Goal: Task Accomplishment & Management: Manage account settings

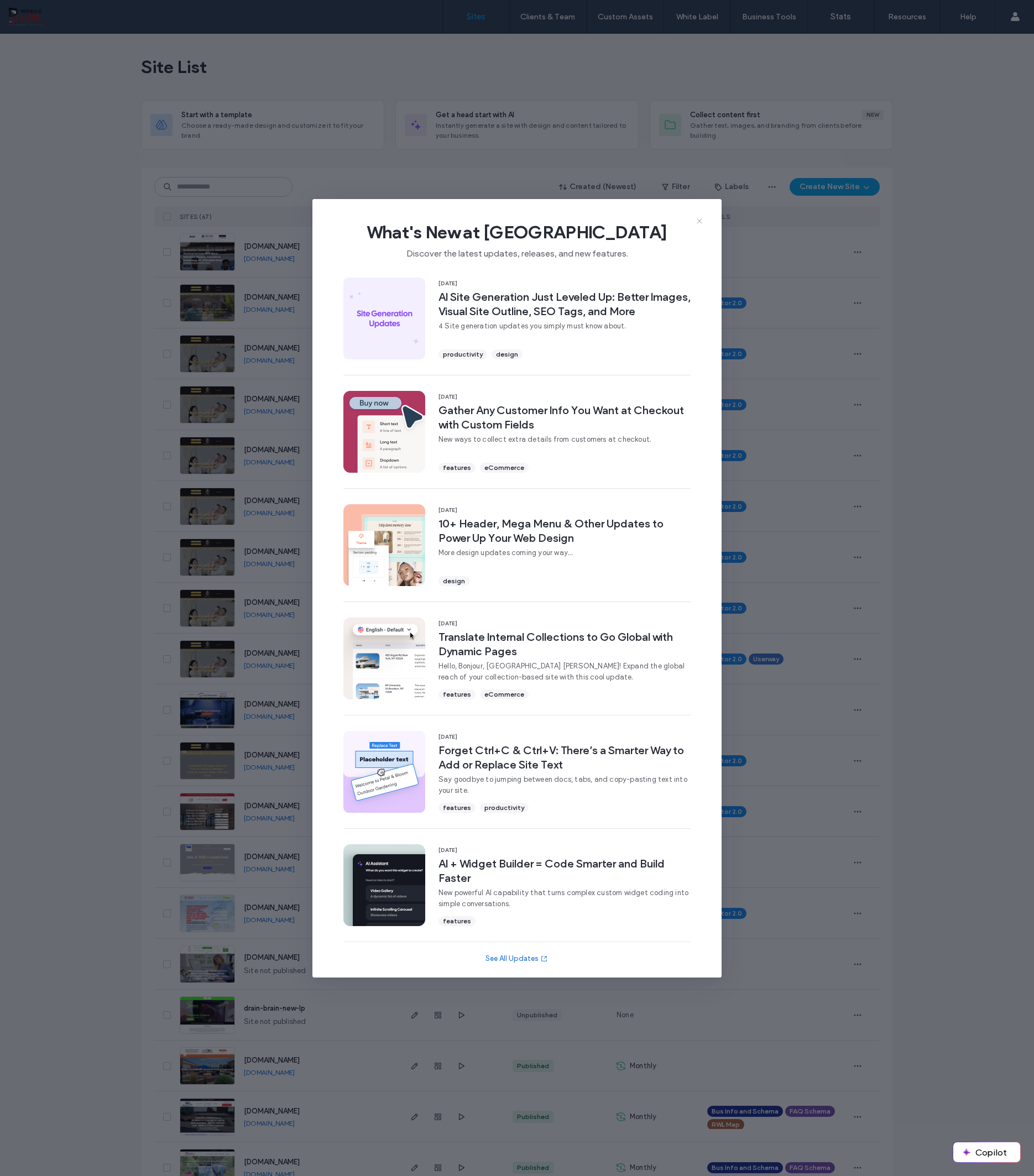
click at [701, 221] on icon at bounding box center [699, 221] width 9 height 9
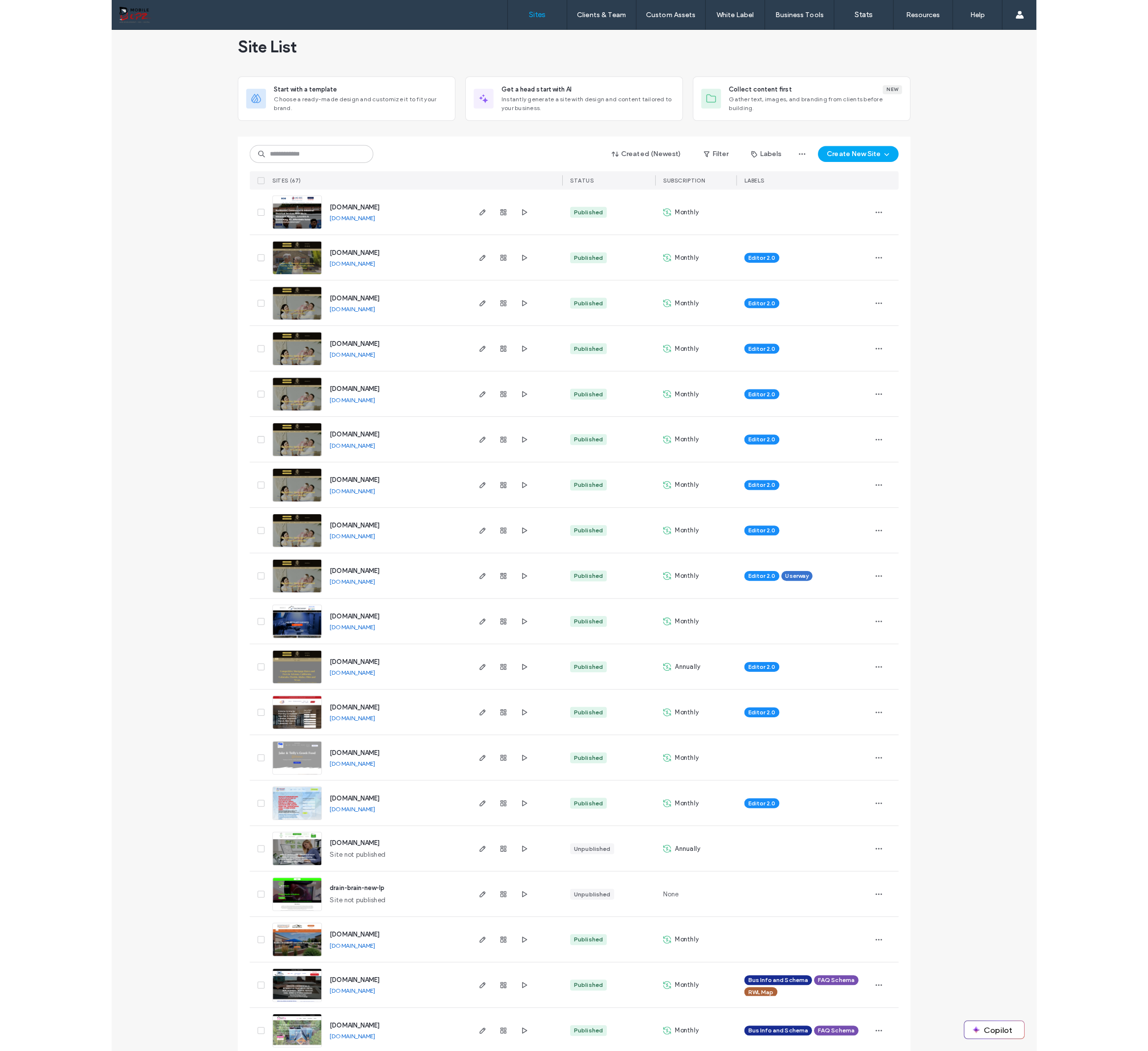
scroll to position [16, 0]
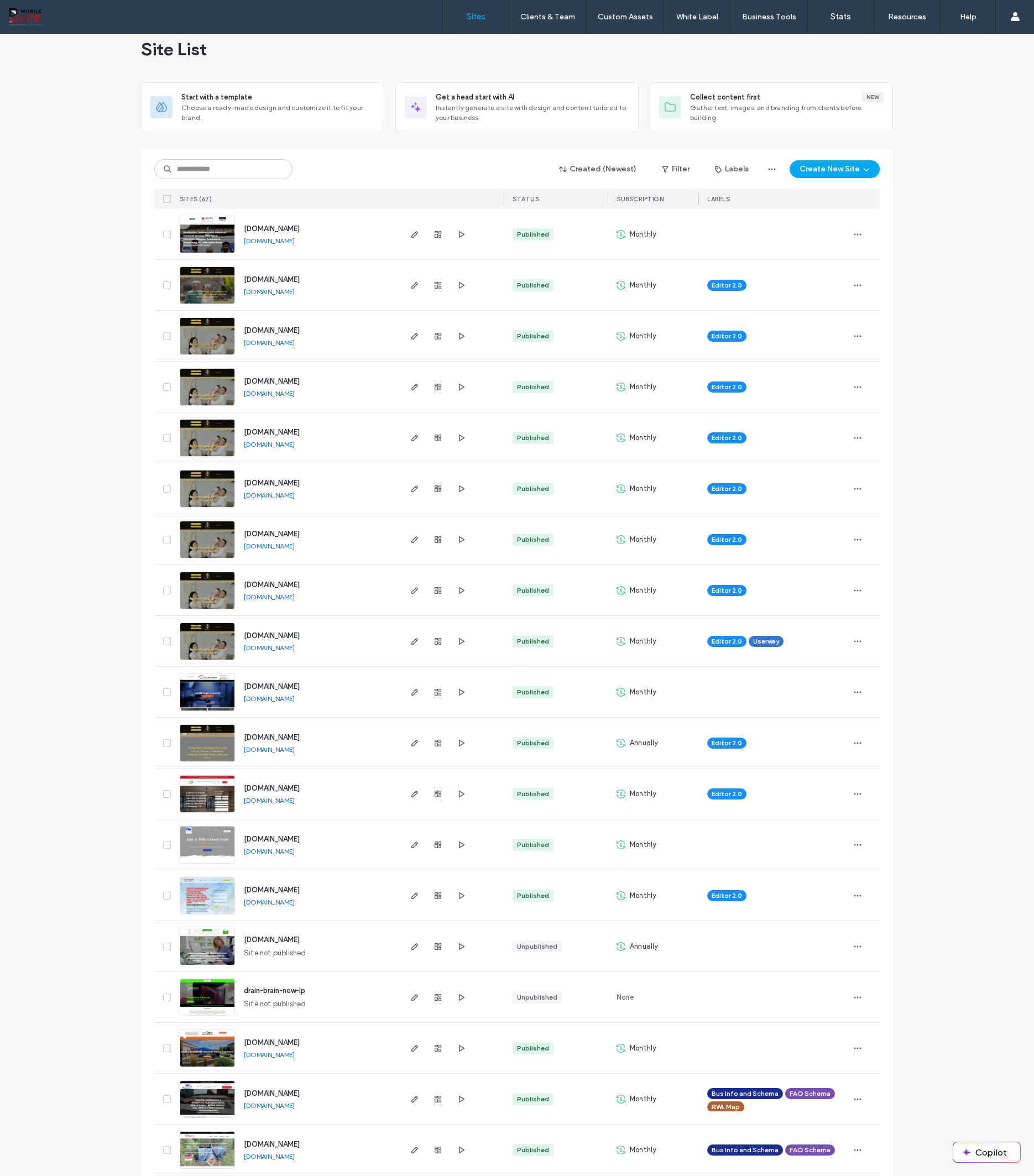
click at [300, 686] on span "[DOMAIN_NAME]" at bounding box center [272, 686] width 56 height 8
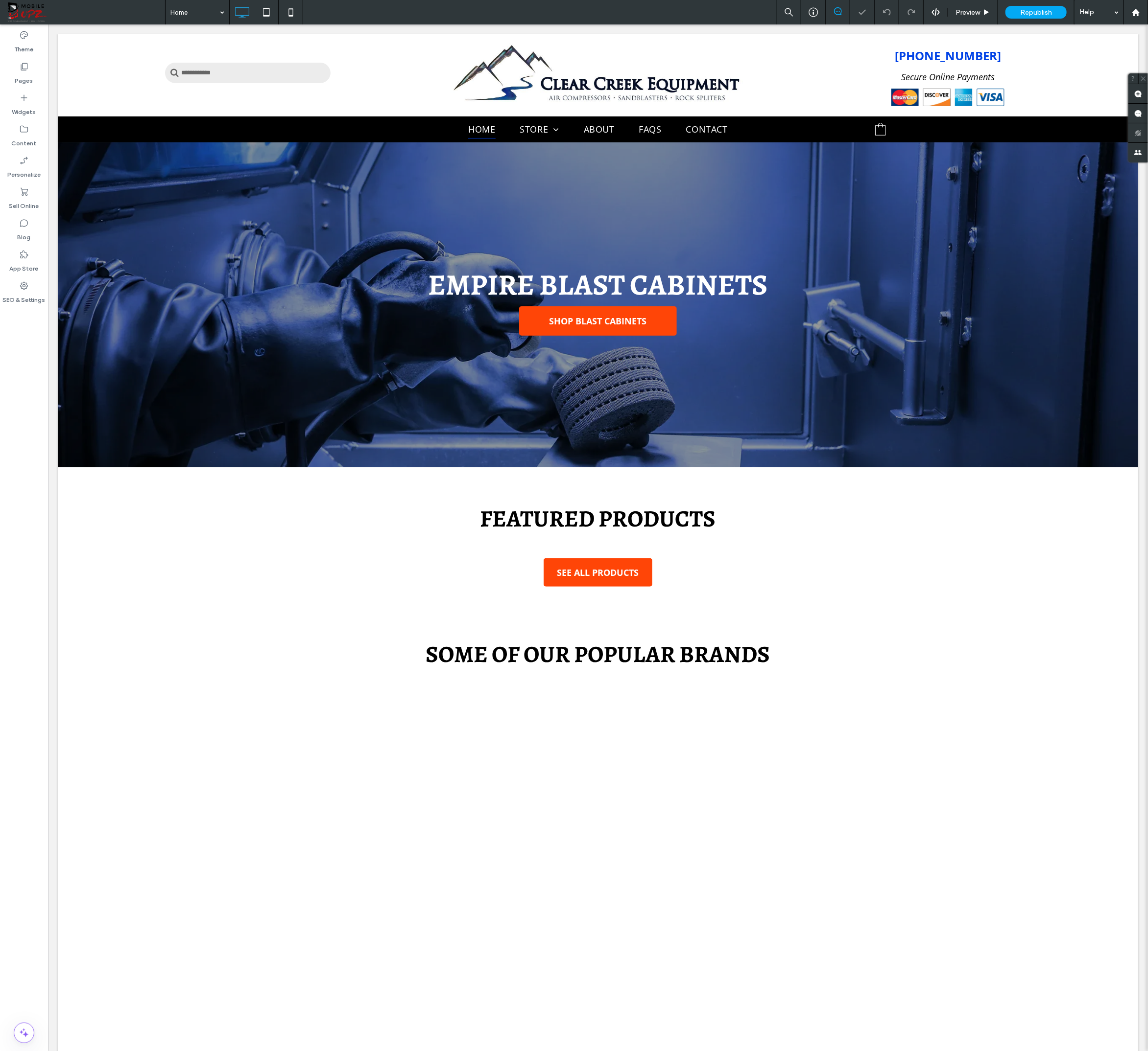
click at [24, 254] on icon at bounding box center [24, 255] width 10 height 10
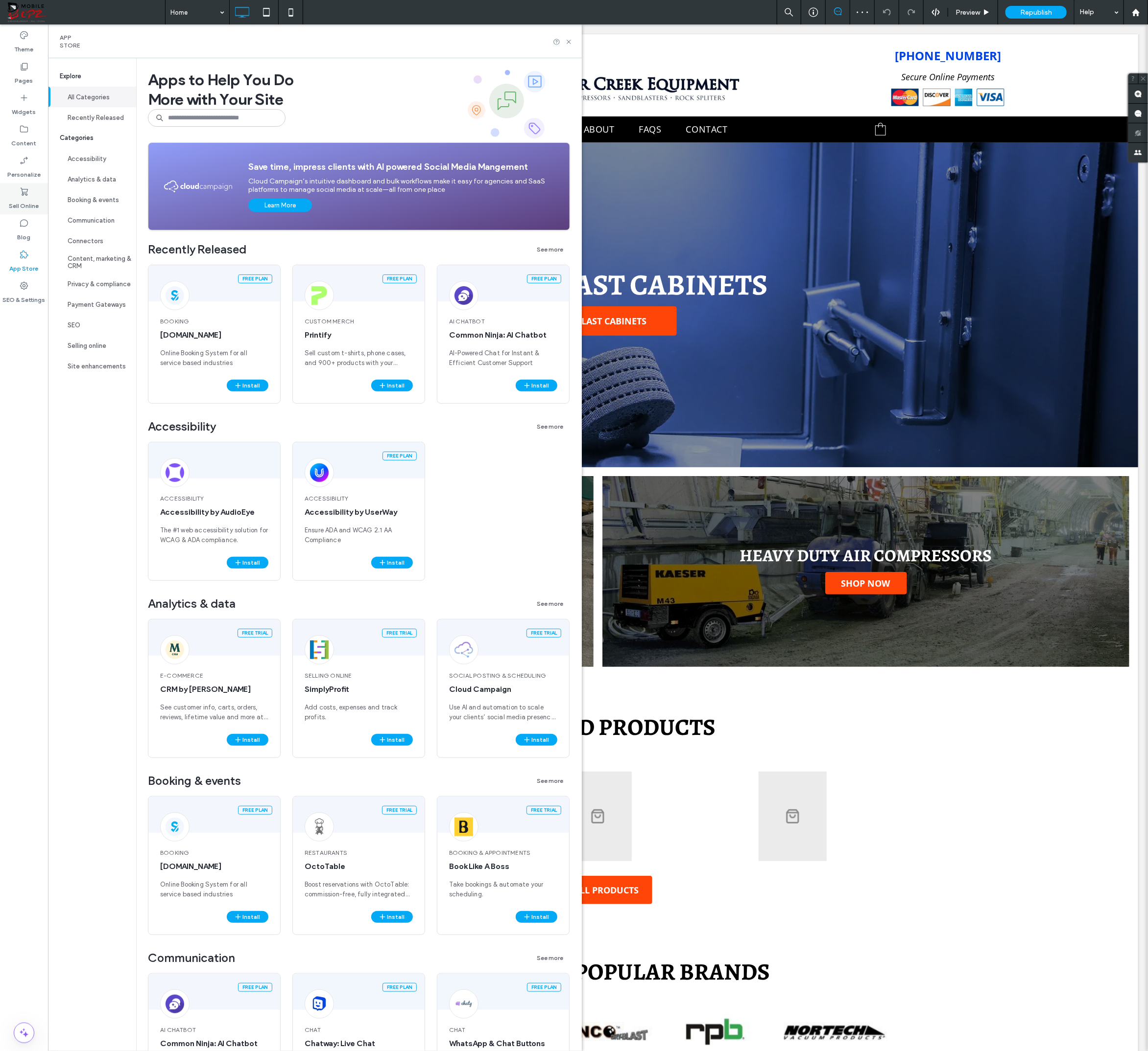
click at [29, 194] on div "Sell Online" at bounding box center [24, 199] width 48 height 31
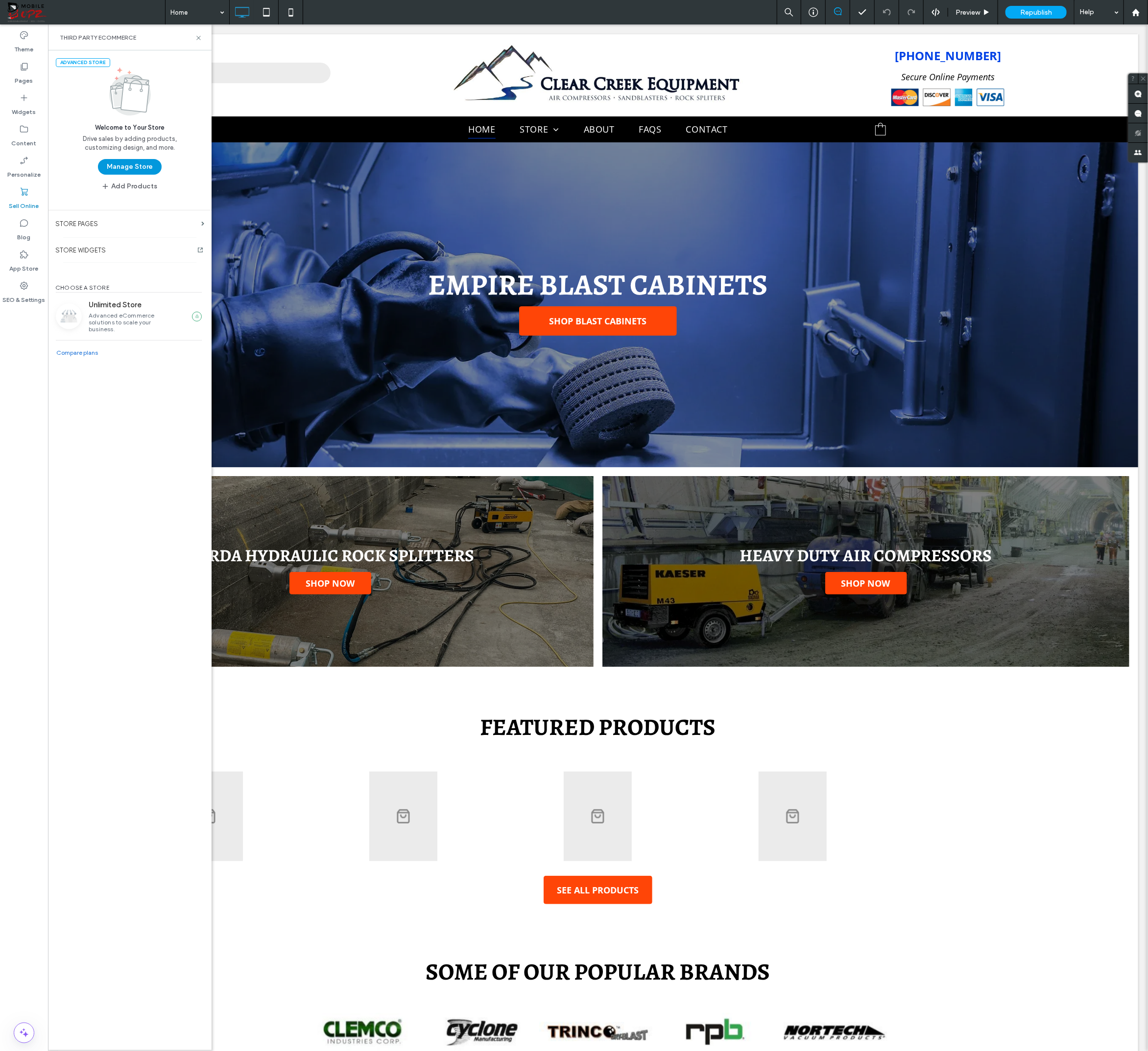
click at [109, 170] on button "Manage Store" at bounding box center [130, 167] width 64 height 16
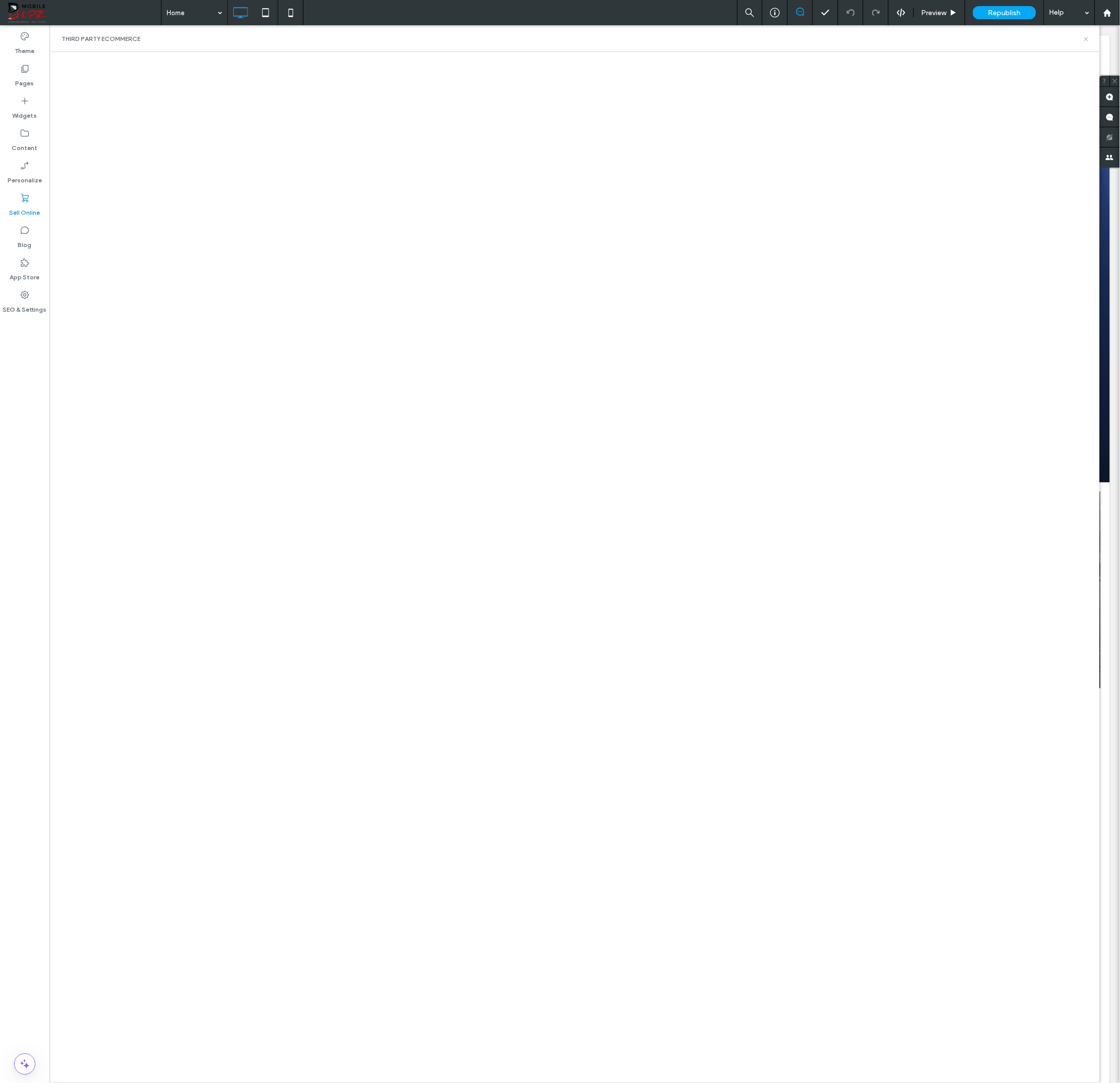
click at [1085, 38] on use at bounding box center [1086, 39] width 4 height 4
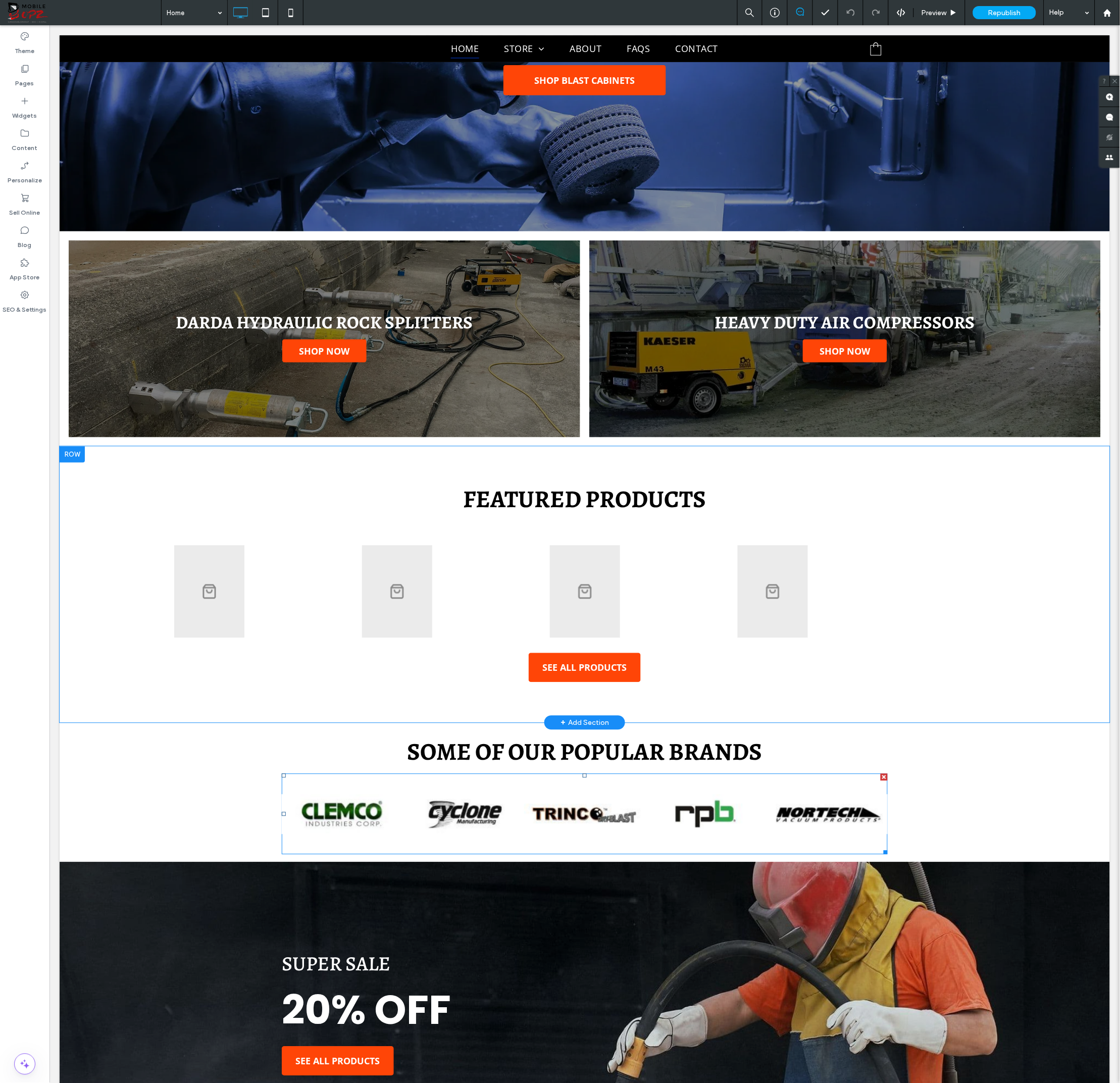
scroll to position [270, 0]
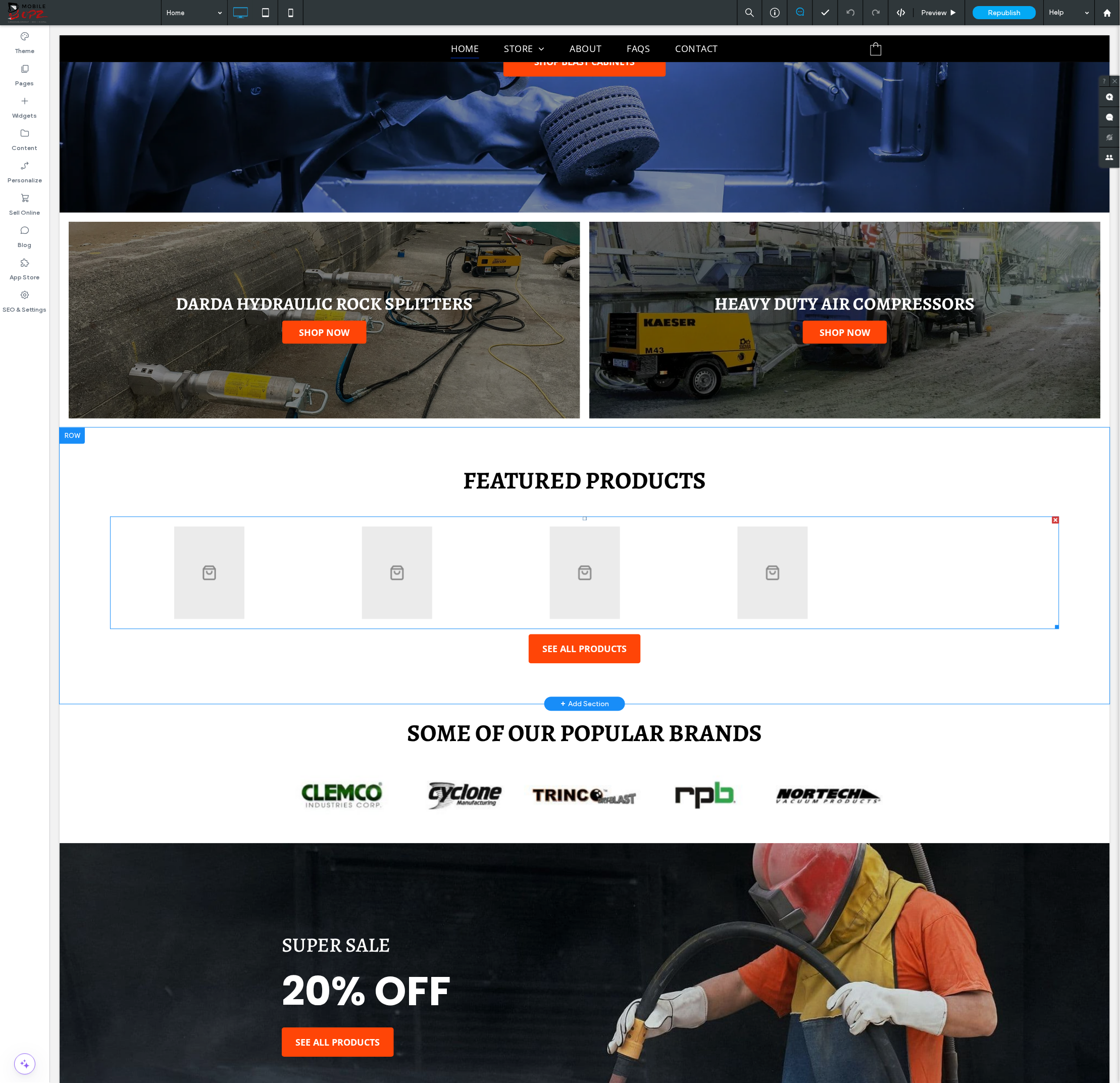
click at [830, 575] on link at bounding box center [772, 572] width 178 height 92
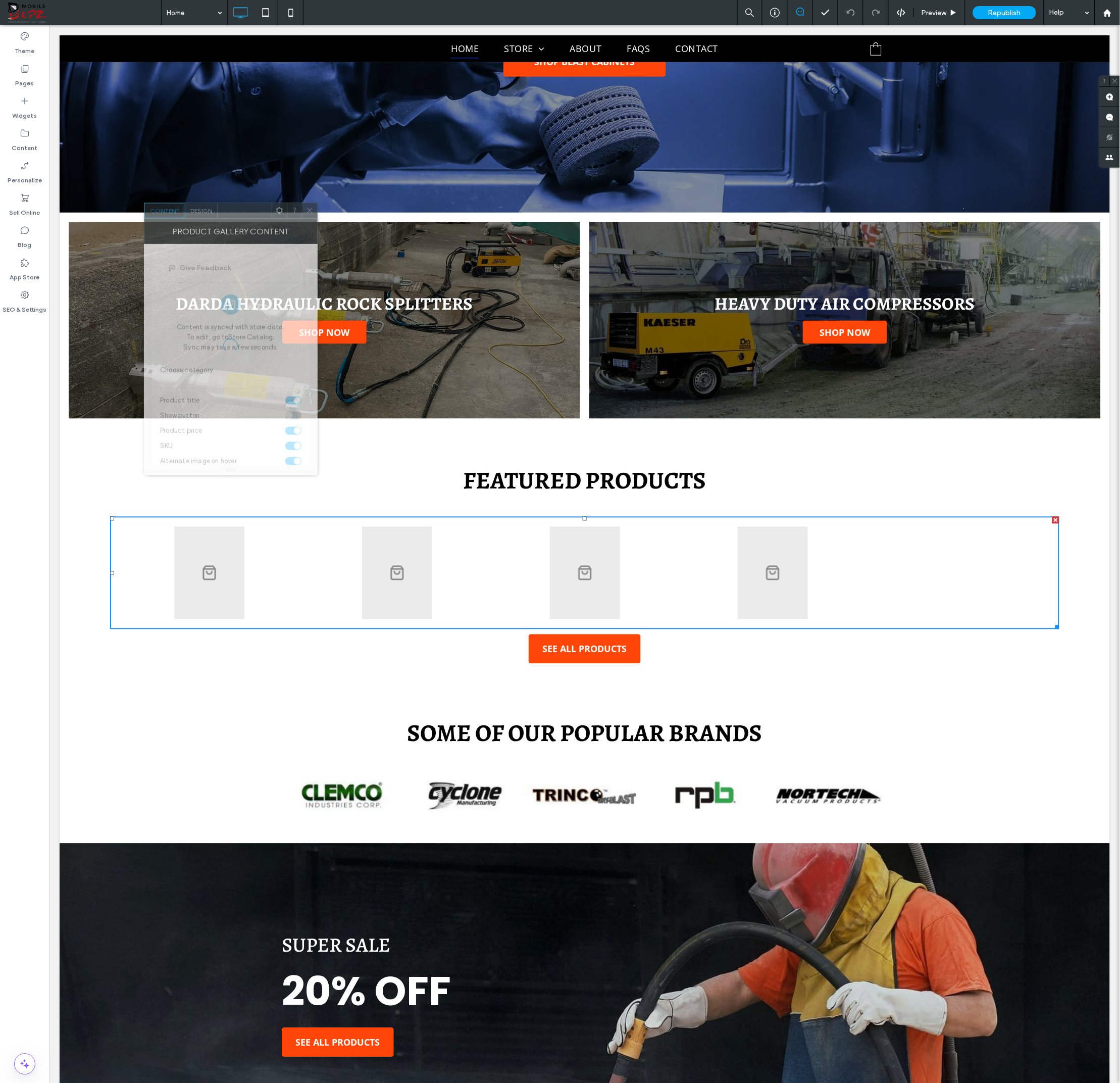
drag, startPoint x: 151, startPoint y: 414, endPoint x: 235, endPoint y: 211, distance: 219.7
click at [235, 211] on div at bounding box center [245, 210] width 54 height 15
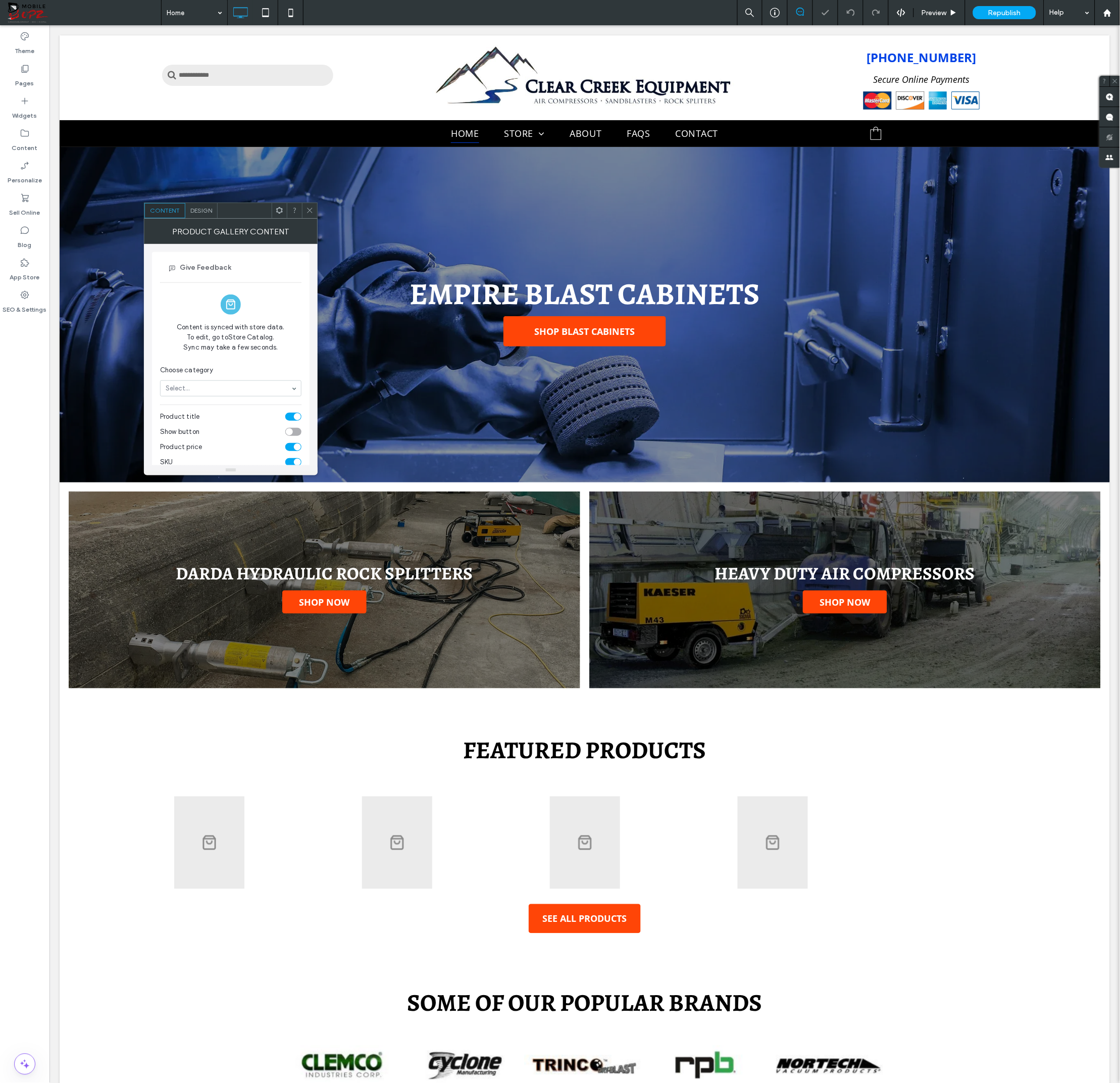
scroll to position [0, 0]
click at [206, 390] on input at bounding box center [228, 388] width 125 height 7
type input "***"
click at [311, 209] on icon at bounding box center [310, 211] width 8 height 8
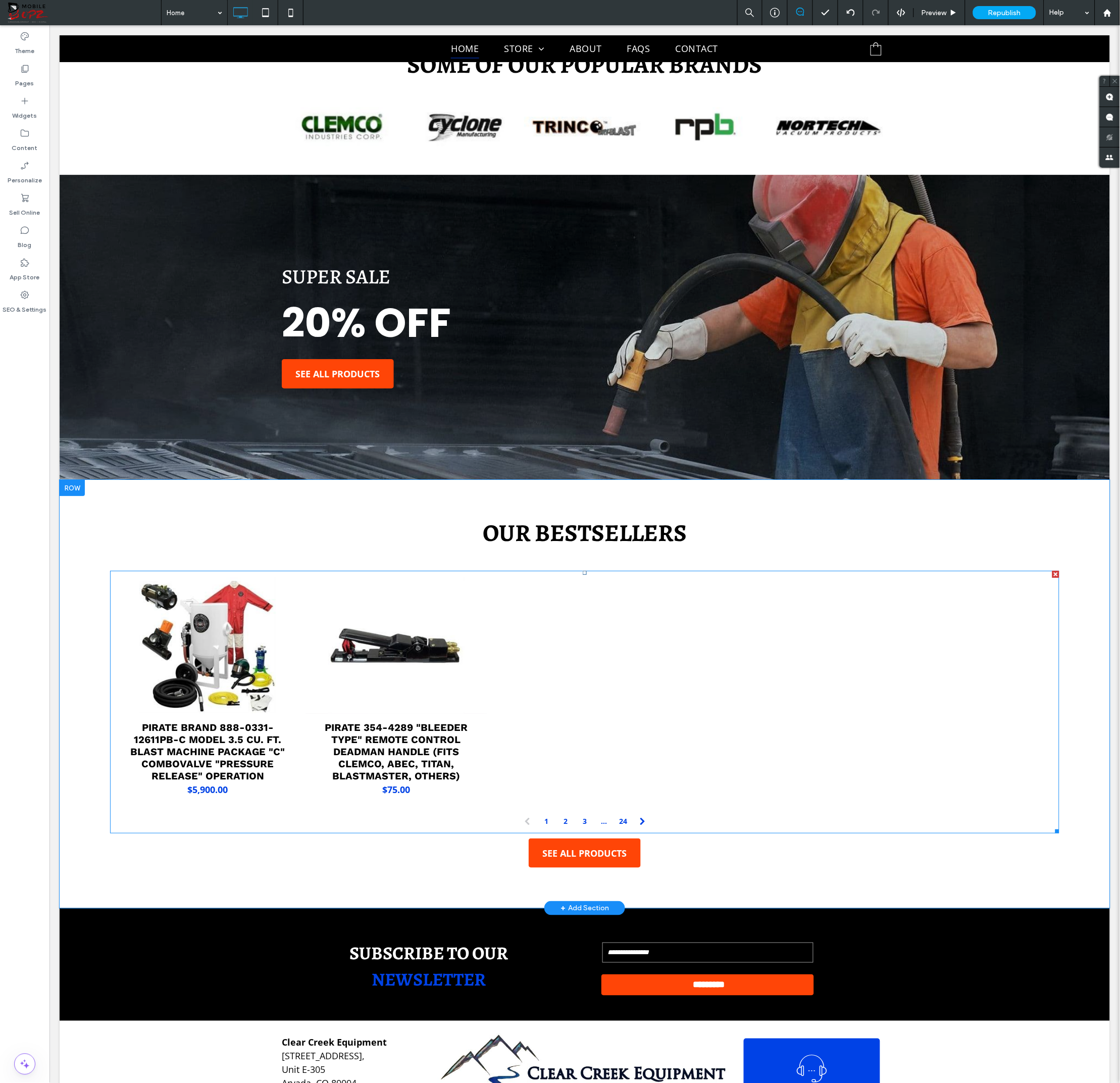
scroll to position [946, 0]
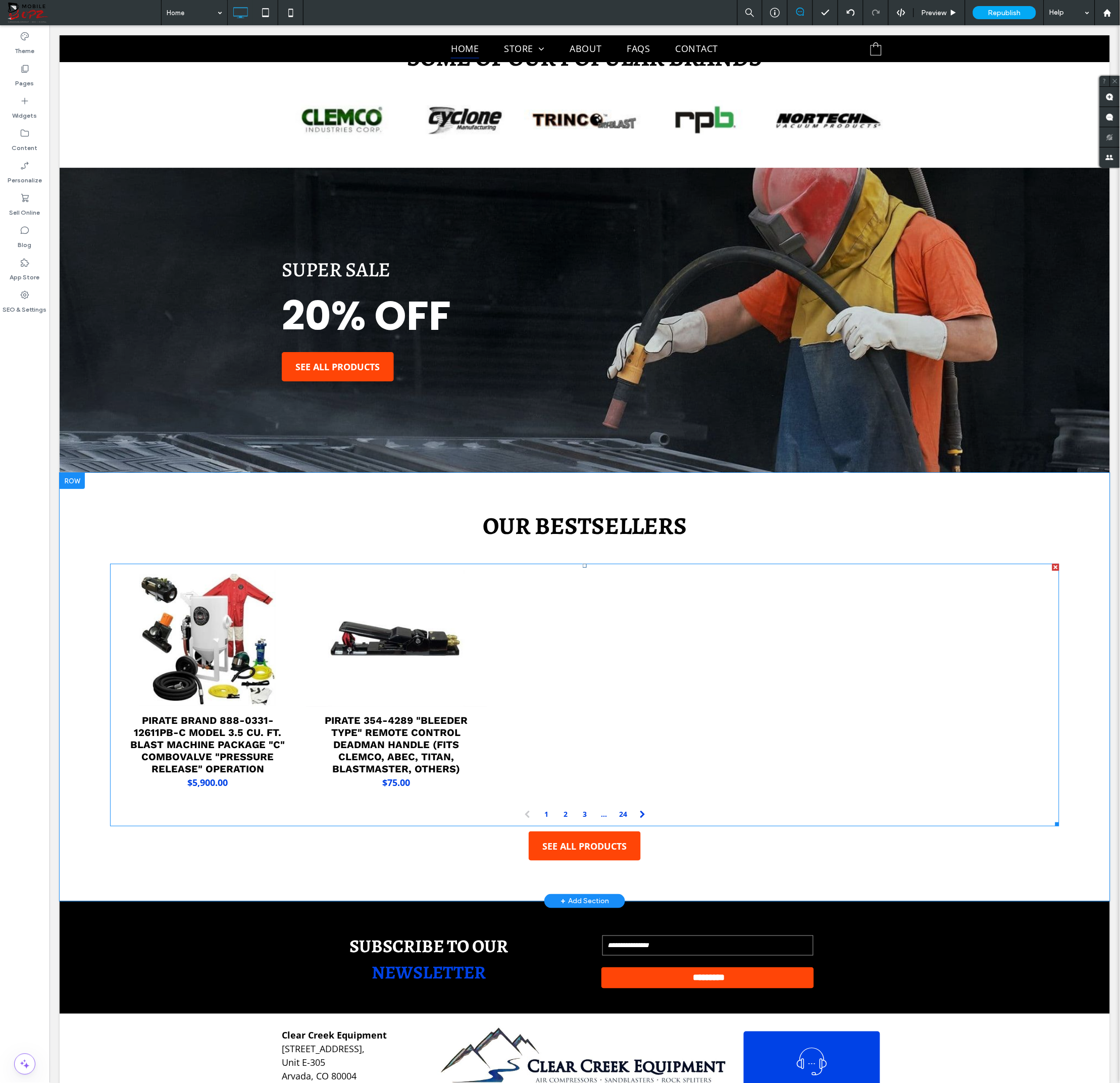
click at [493, 687] on div at bounding box center [584, 683] width 188 height 232
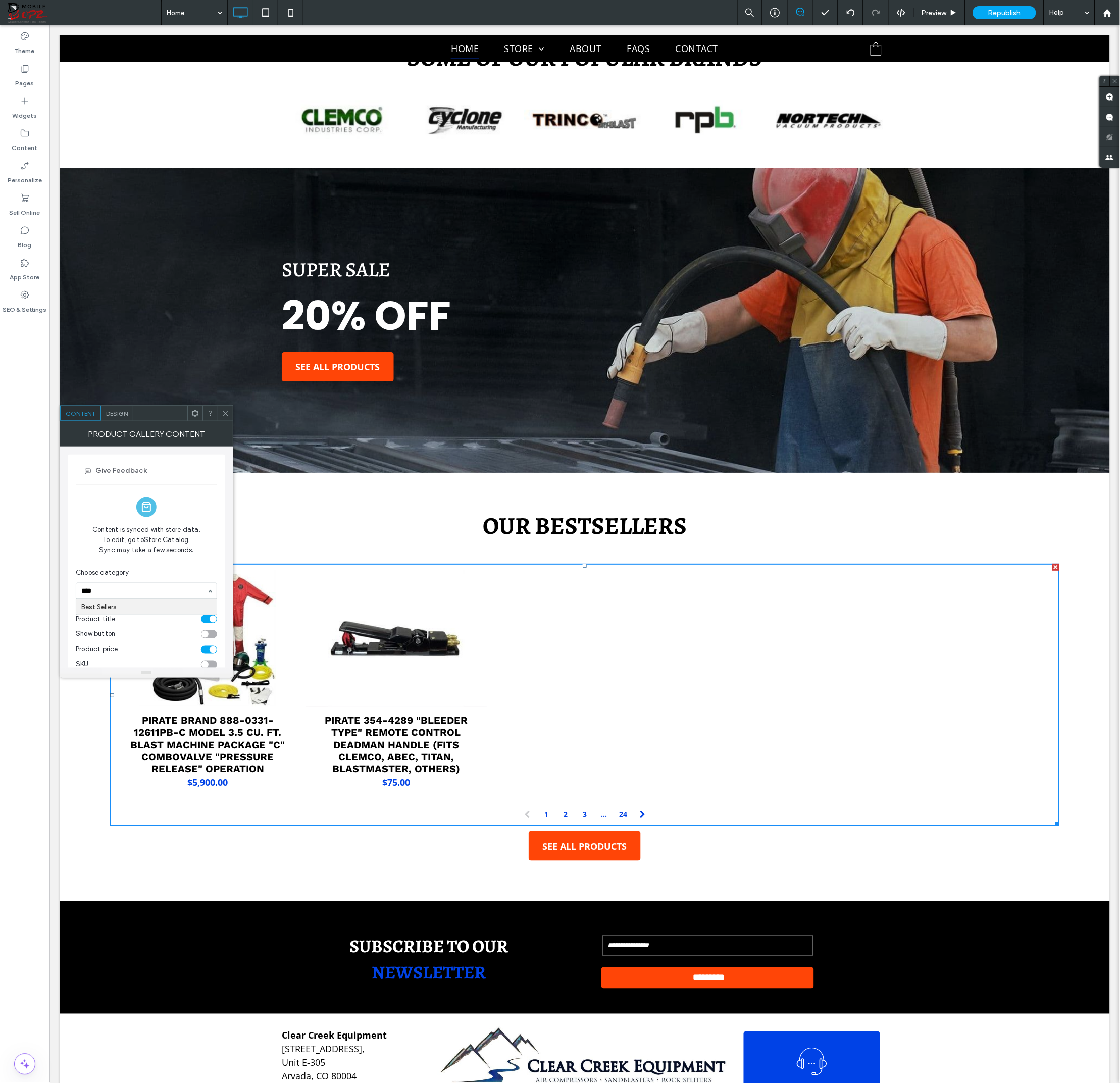
type input "****"
click at [171, 565] on div "Content is synced with store data. To edit, go to Store Catalog. Sync may take …" at bounding box center [146, 542] width 142 height 50
click at [227, 413] on icon at bounding box center [226, 414] width 8 height 8
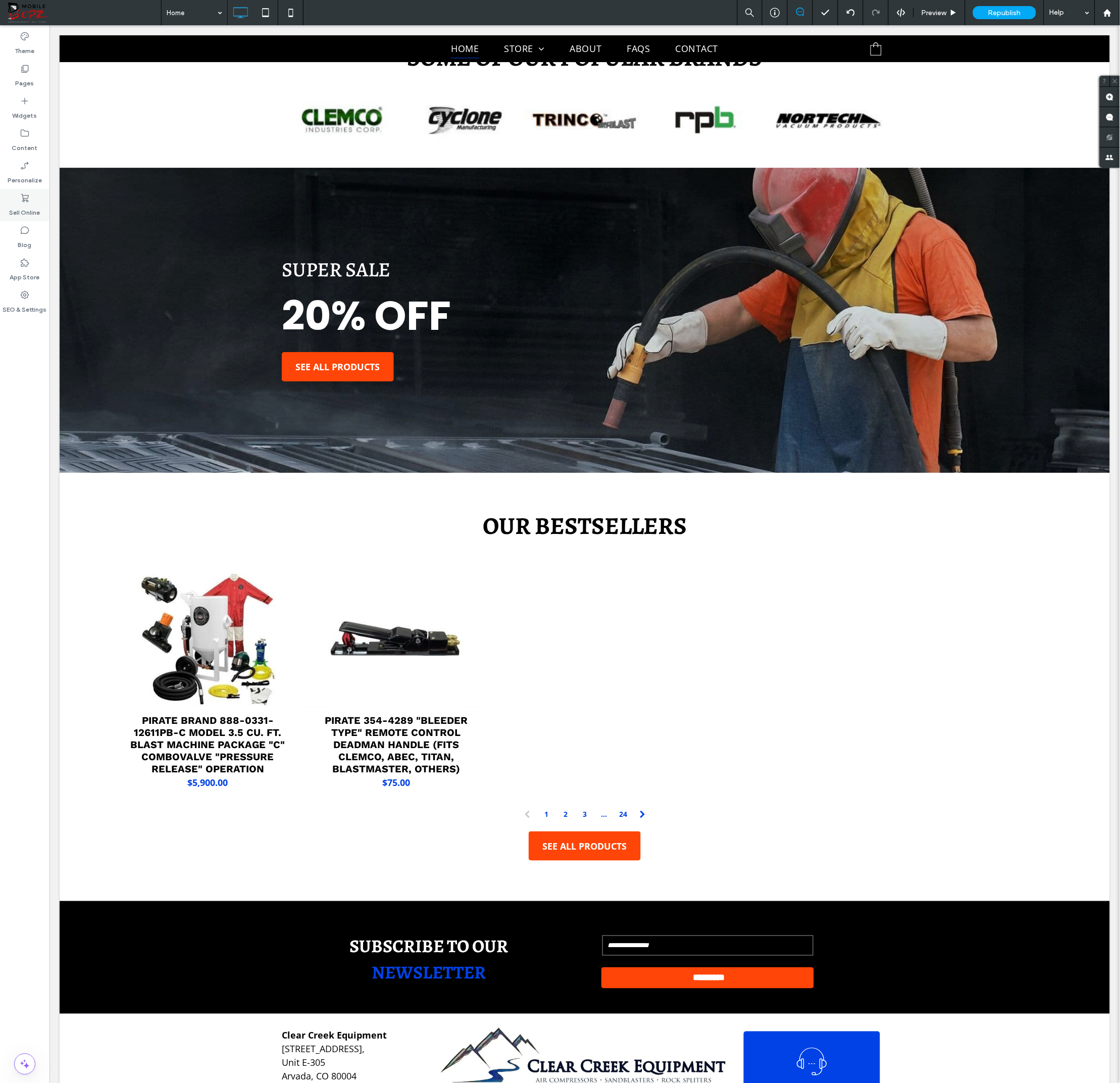
click at [26, 195] on use at bounding box center [25, 198] width 8 height 8
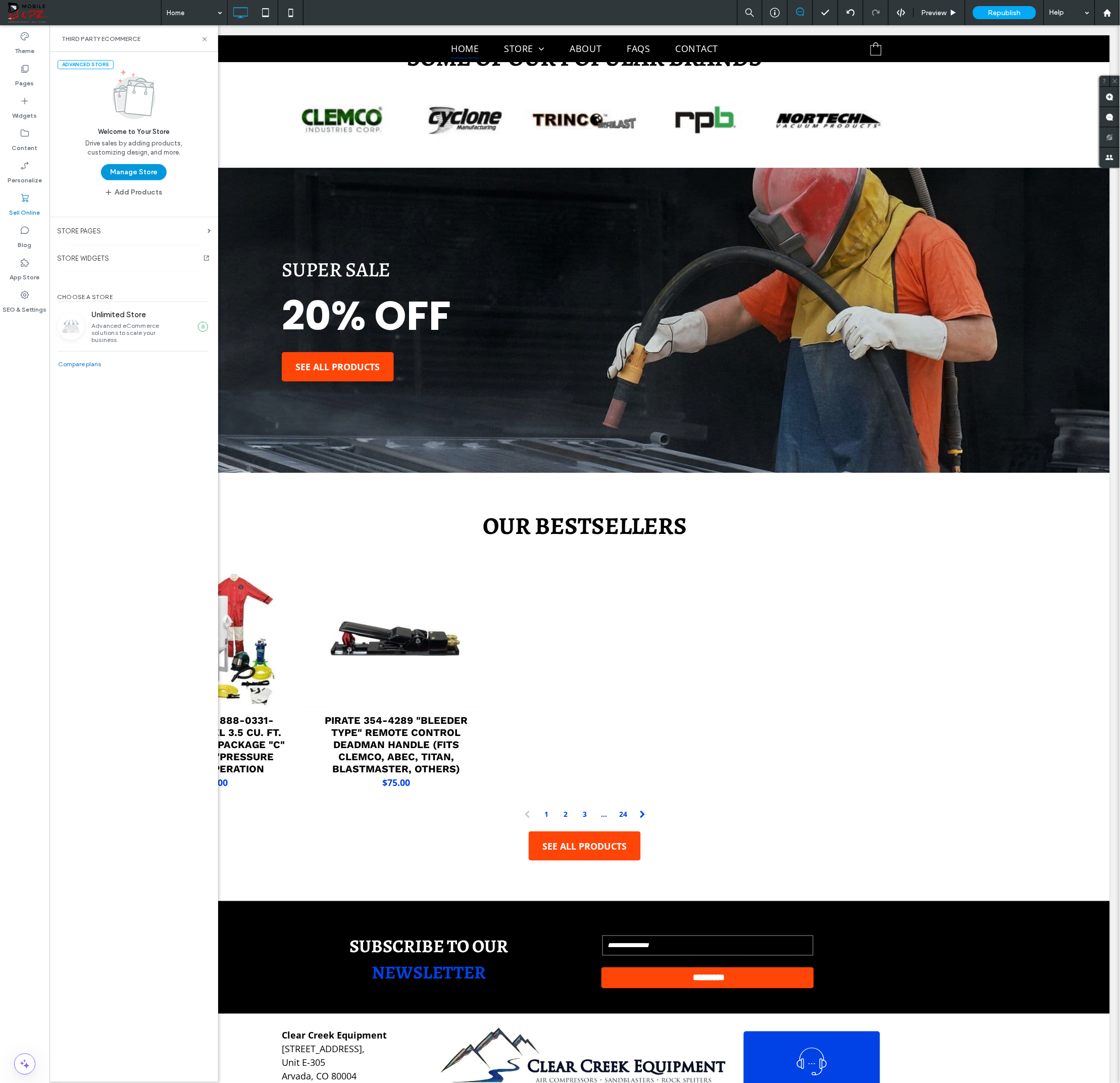
click at [134, 172] on button "Manage Store" at bounding box center [134, 172] width 66 height 16
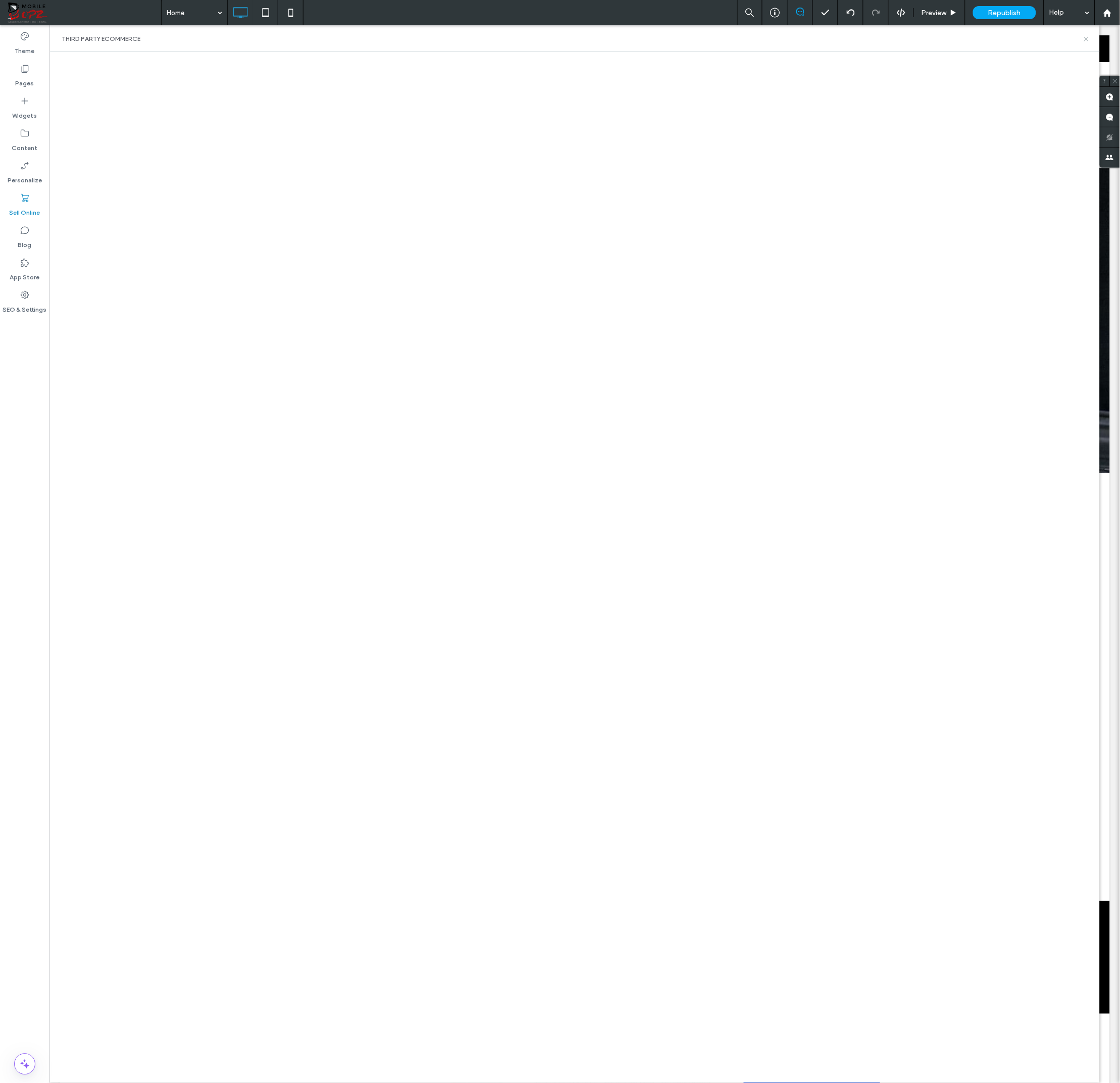
click at [1085, 38] on icon at bounding box center [1086, 39] width 8 height 8
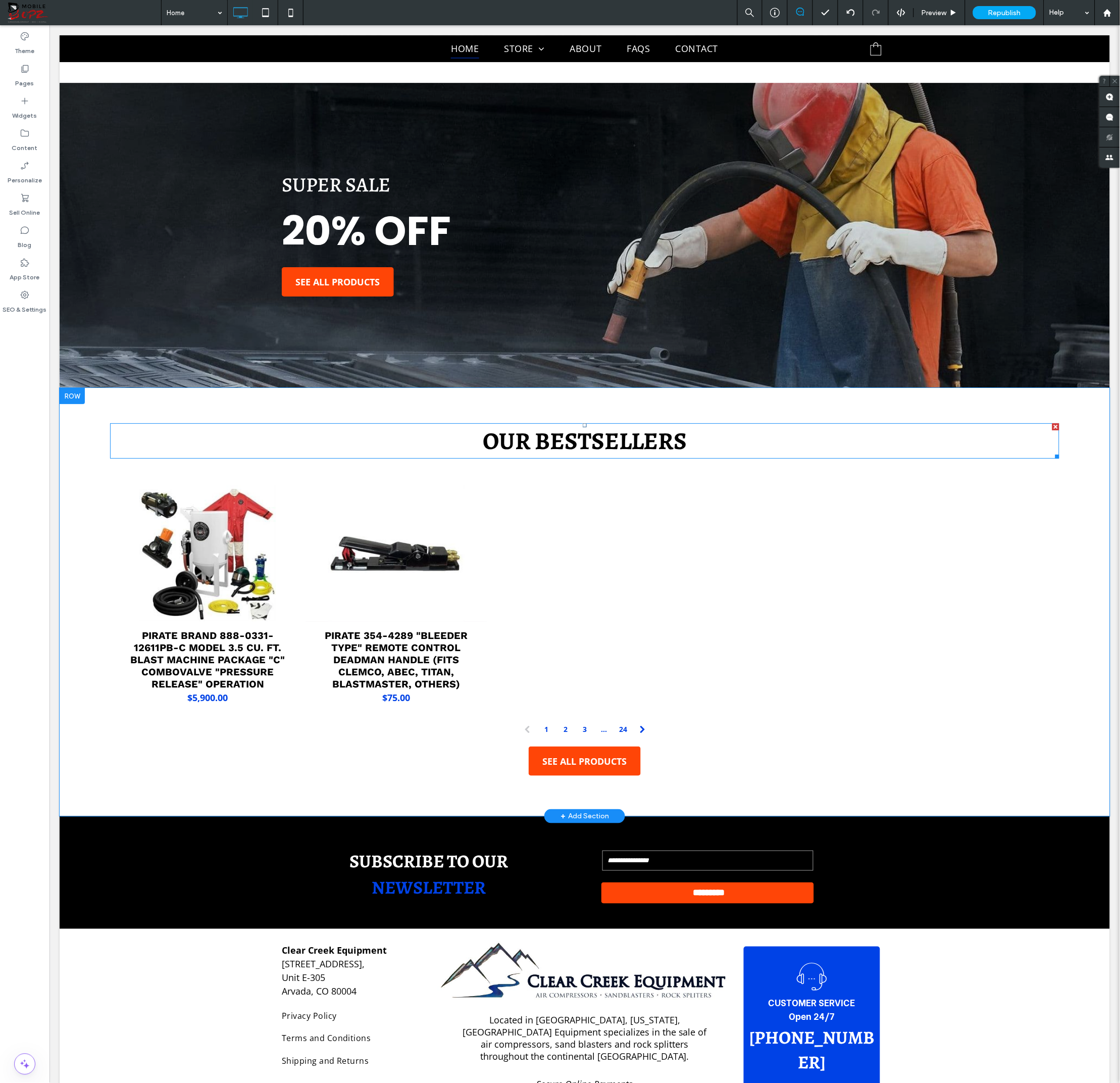
scroll to position [1136, 0]
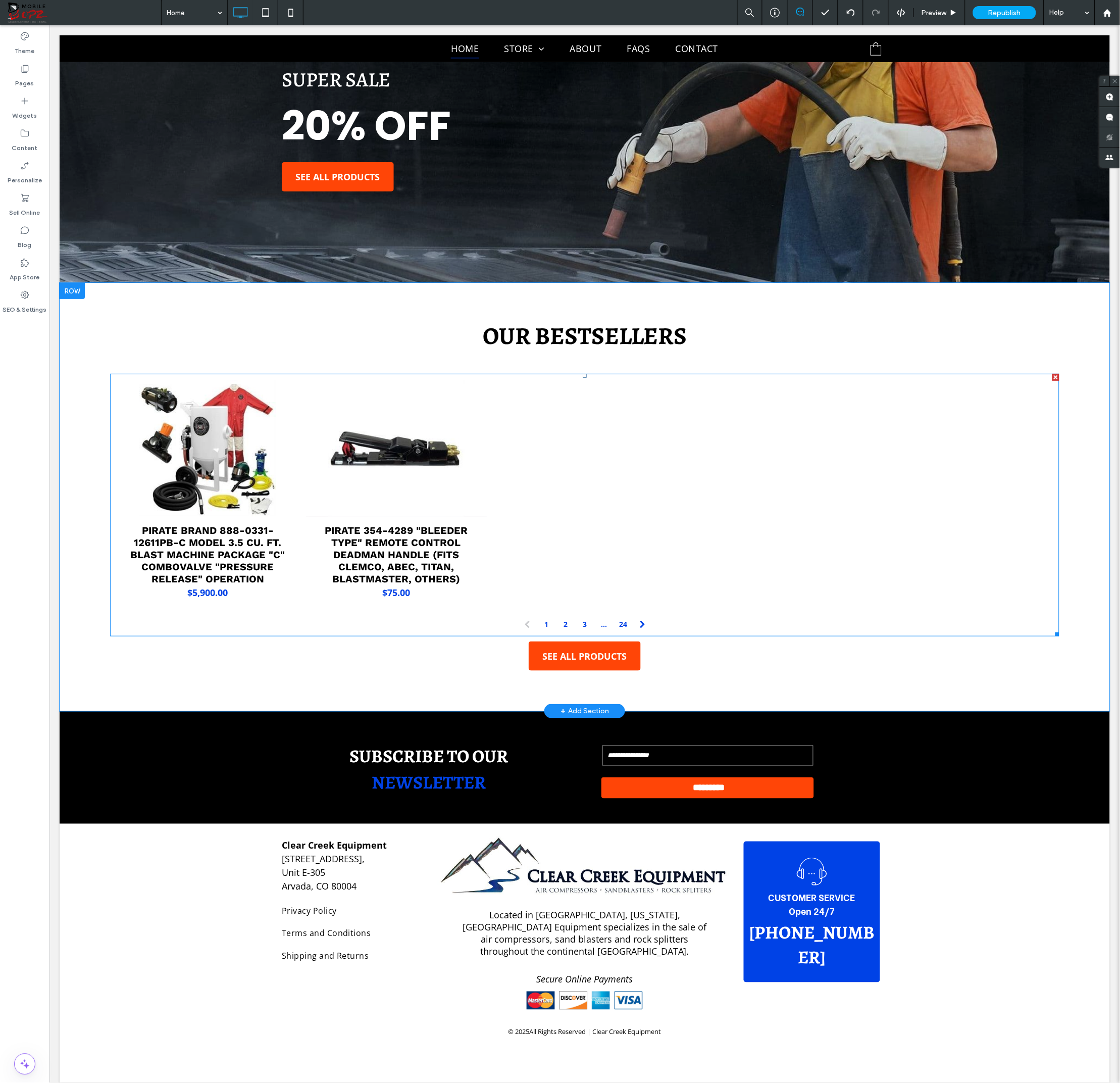
click at [565, 471] on div at bounding box center [584, 493] width 188 height 232
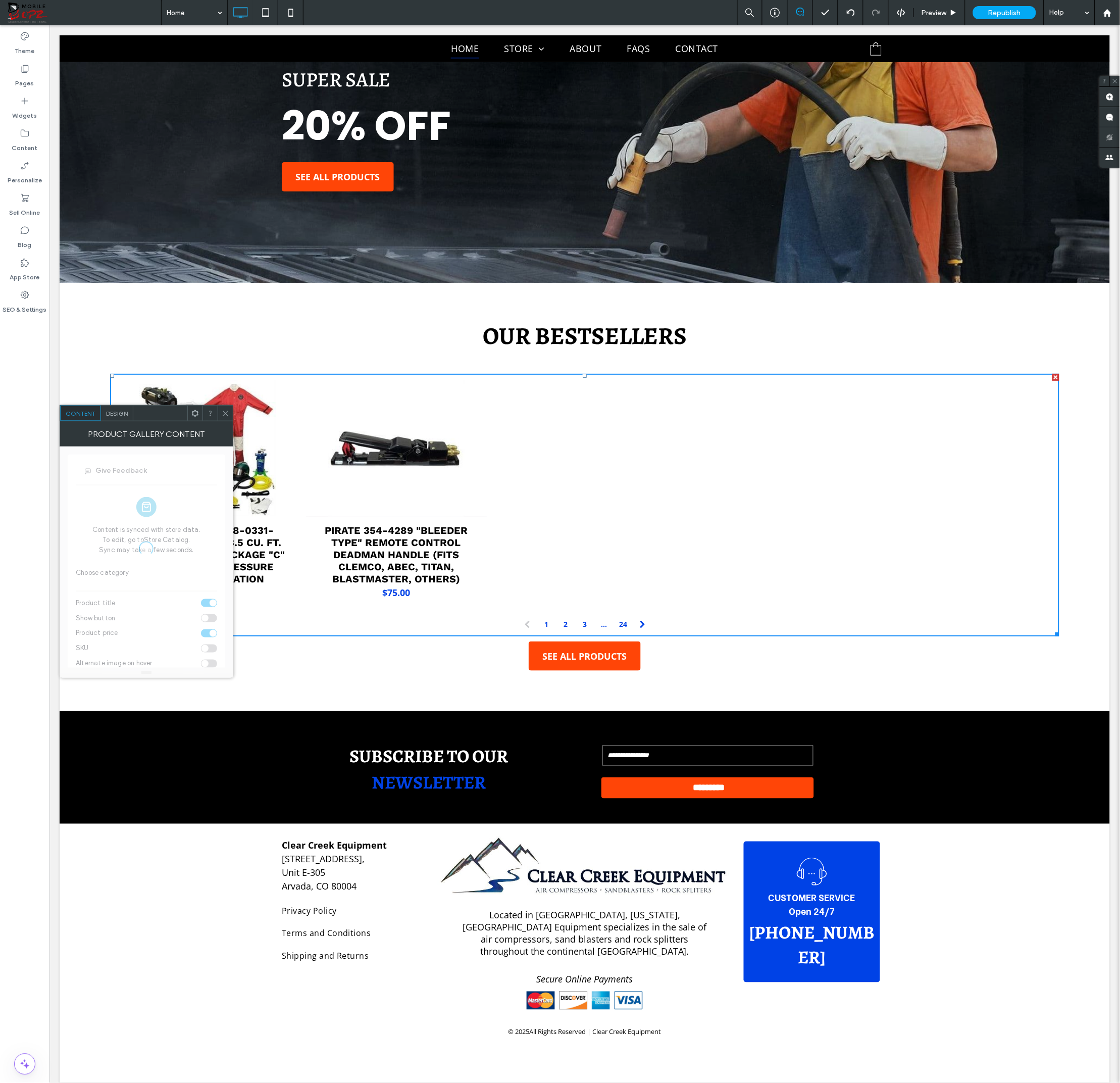
click at [111, 413] on span "Design" at bounding box center [117, 414] width 22 height 8
type input "**"
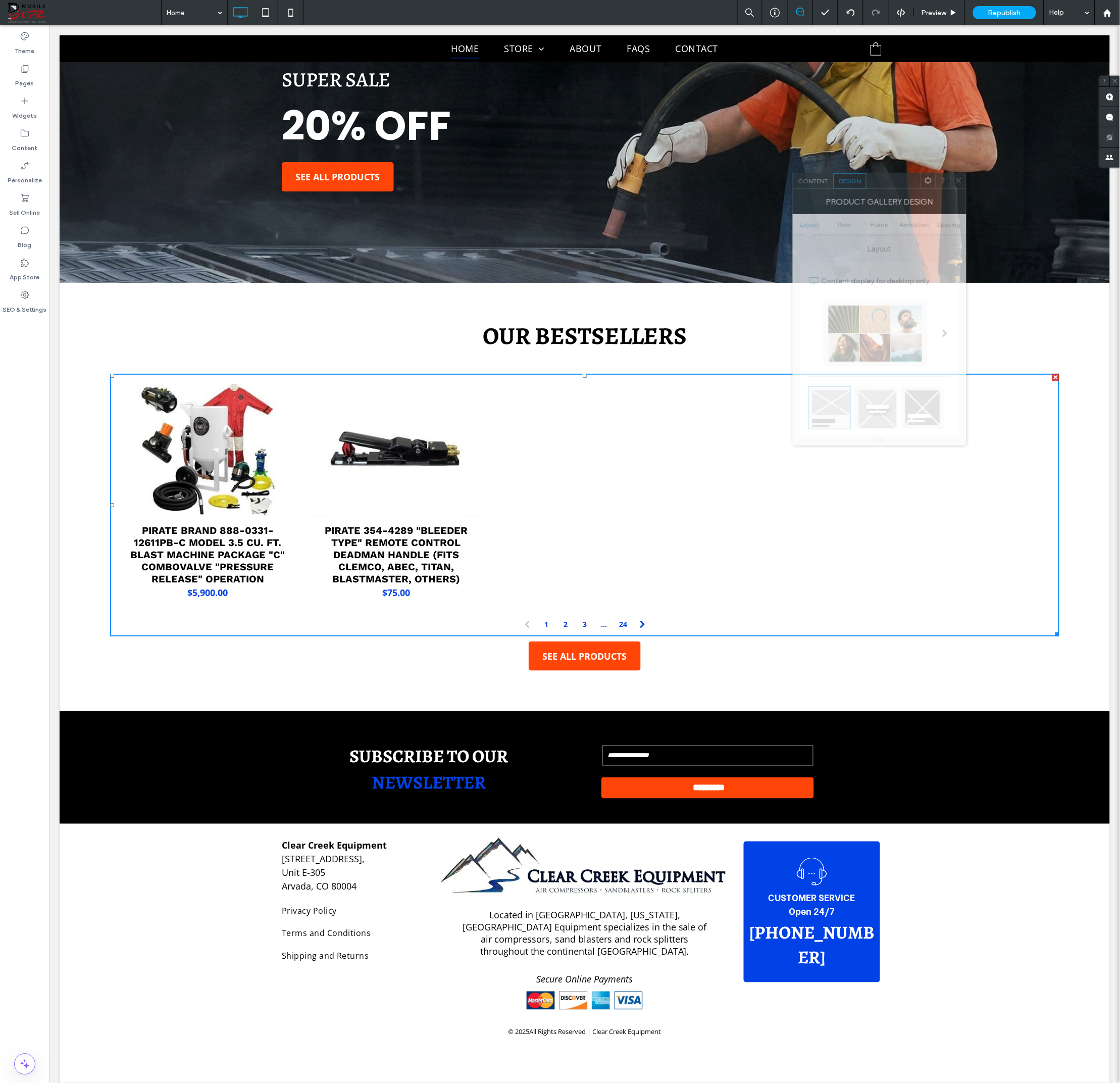
drag, startPoint x: 154, startPoint y: 415, endPoint x: 887, endPoint y: 182, distance: 769.1
click at [887, 182] on div at bounding box center [894, 180] width 54 height 15
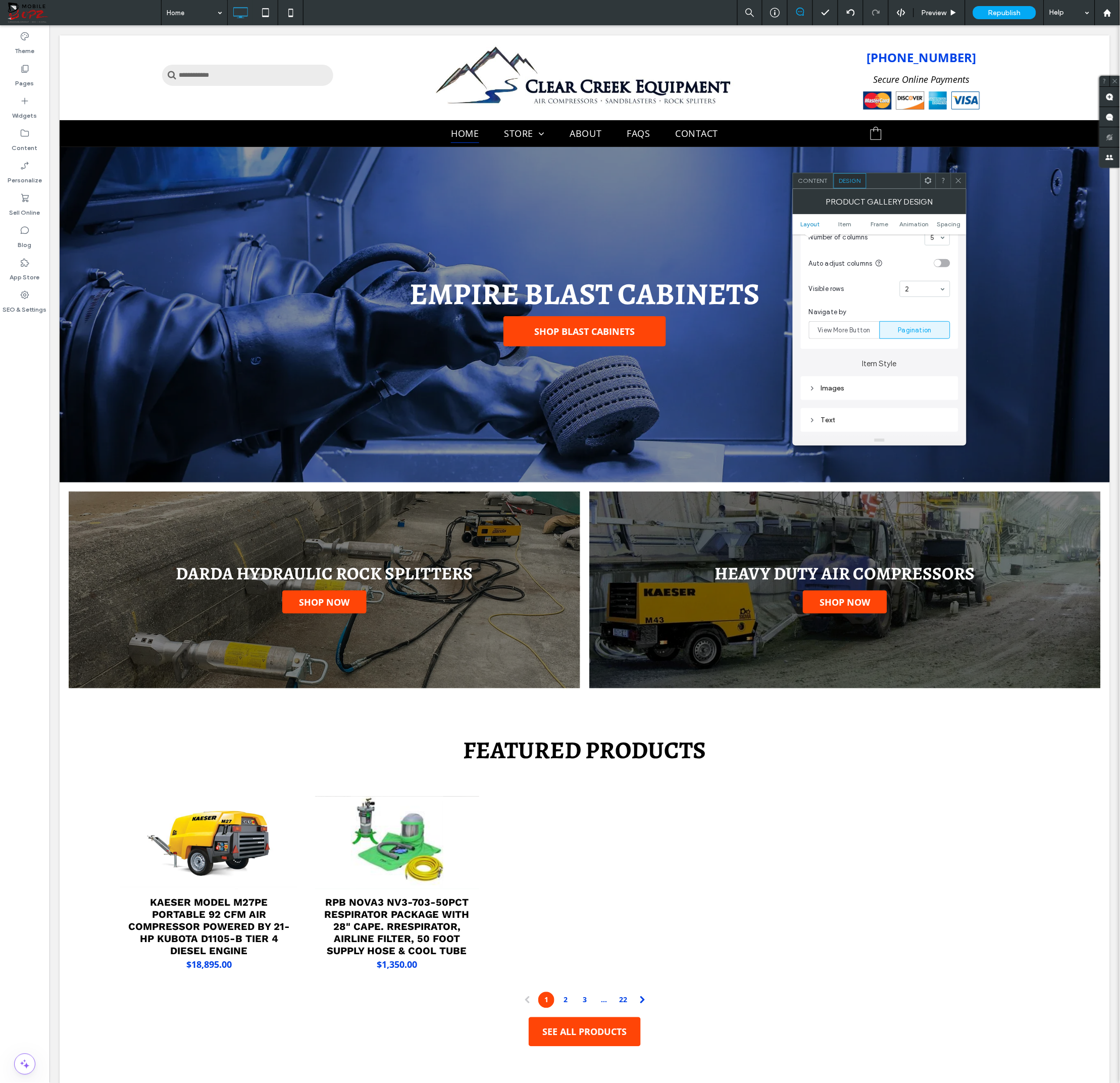
scroll to position [286, 0]
click at [856, 327] on span "View More Button" at bounding box center [844, 330] width 52 height 10
click at [913, 328] on span "Pagination" at bounding box center [915, 330] width 34 height 10
click at [914, 328] on span "Pagination" at bounding box center [915, 330] width 34 height 10
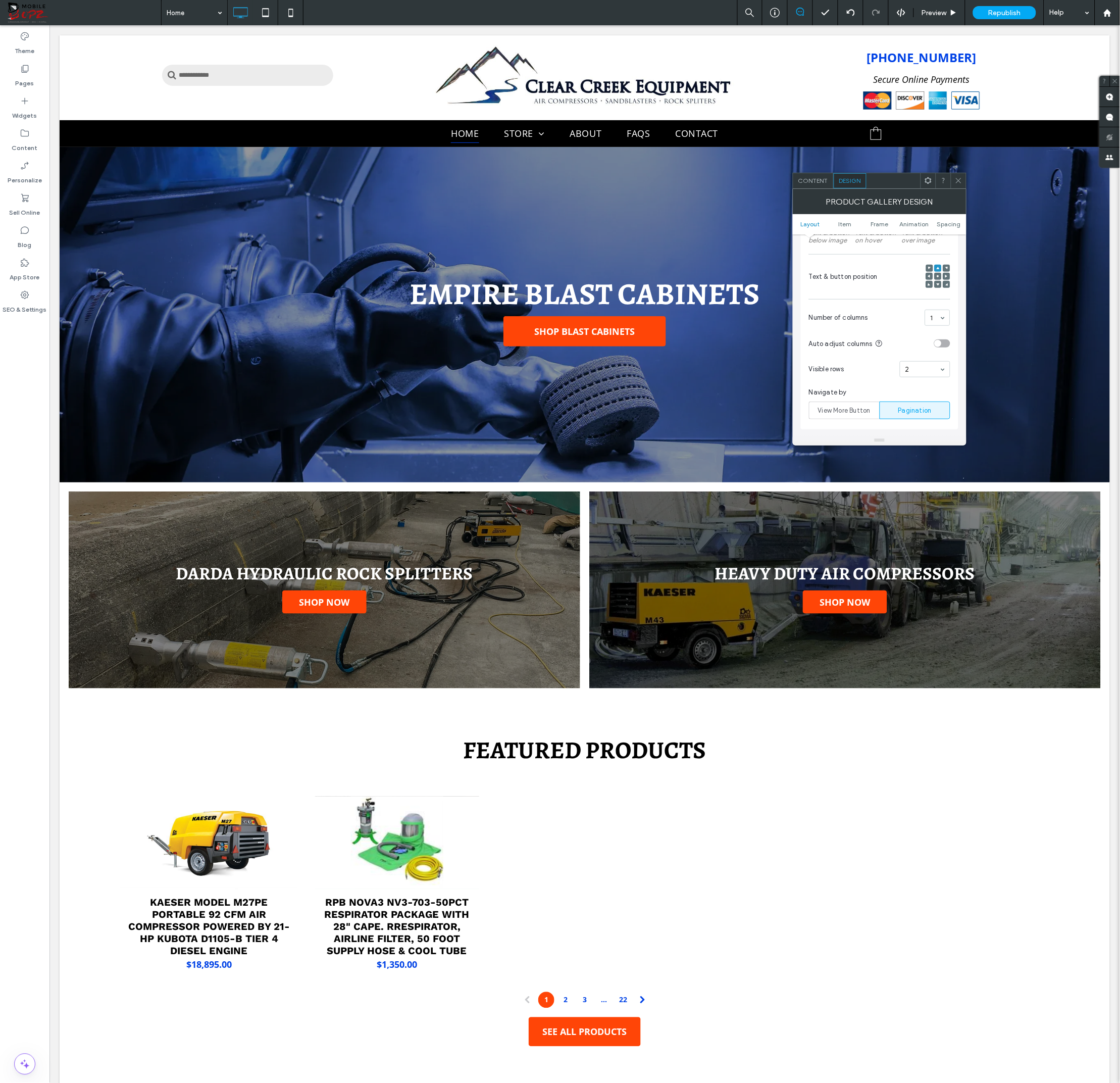
click at [940, 317] on div "1" at bounding box center [938, 317] width 25 height 16
click at [940, 300] on div "toggle" at bounding box center [938, 298] width 7 height 7
click at [942, 296] on div "toggle" at bounding box center [942, 299] width 16 height 8
click at [960, 181] on icon at bounding box center [959, 180] width 8 height 8
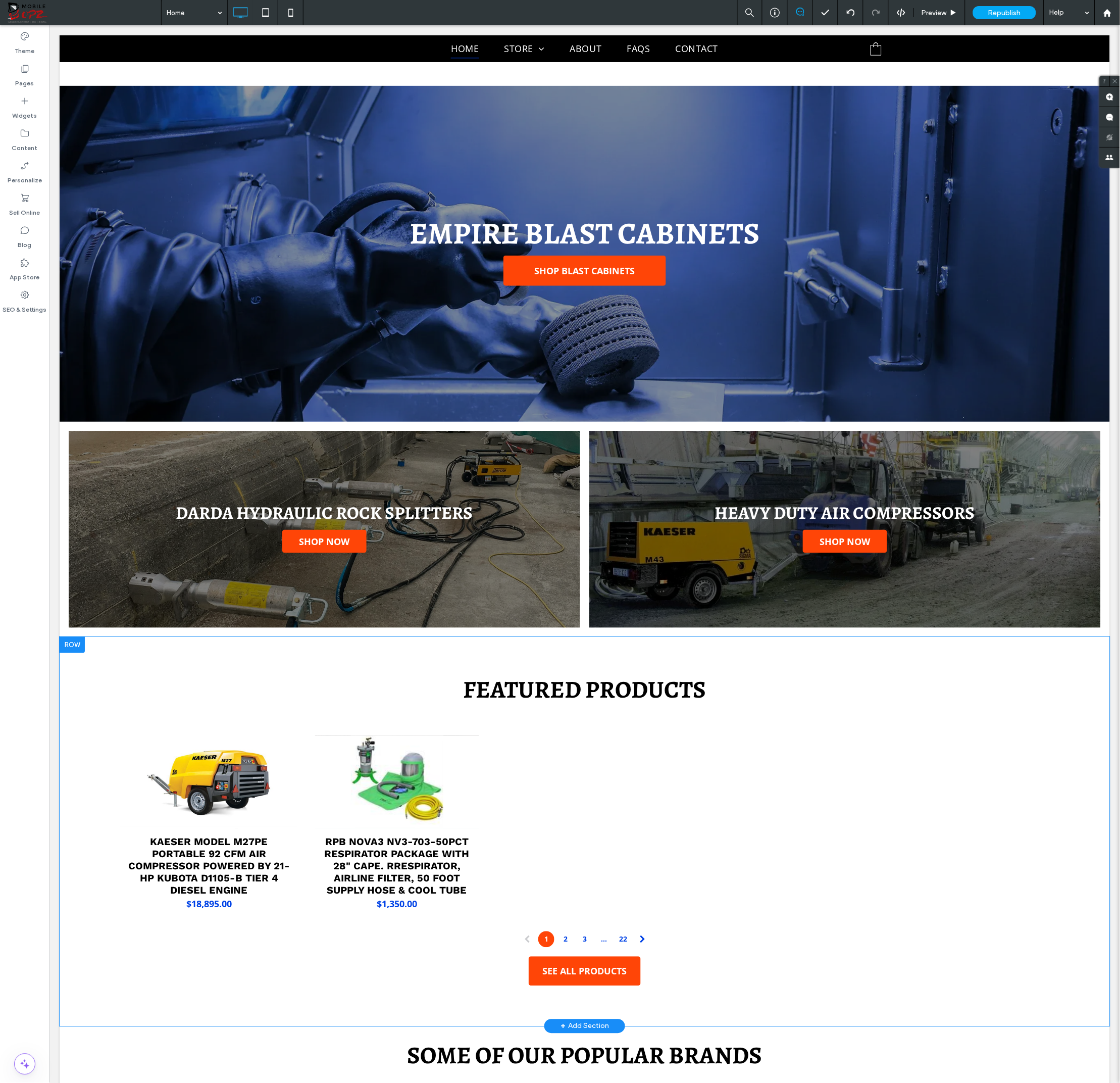
scroll to position [391, 0]
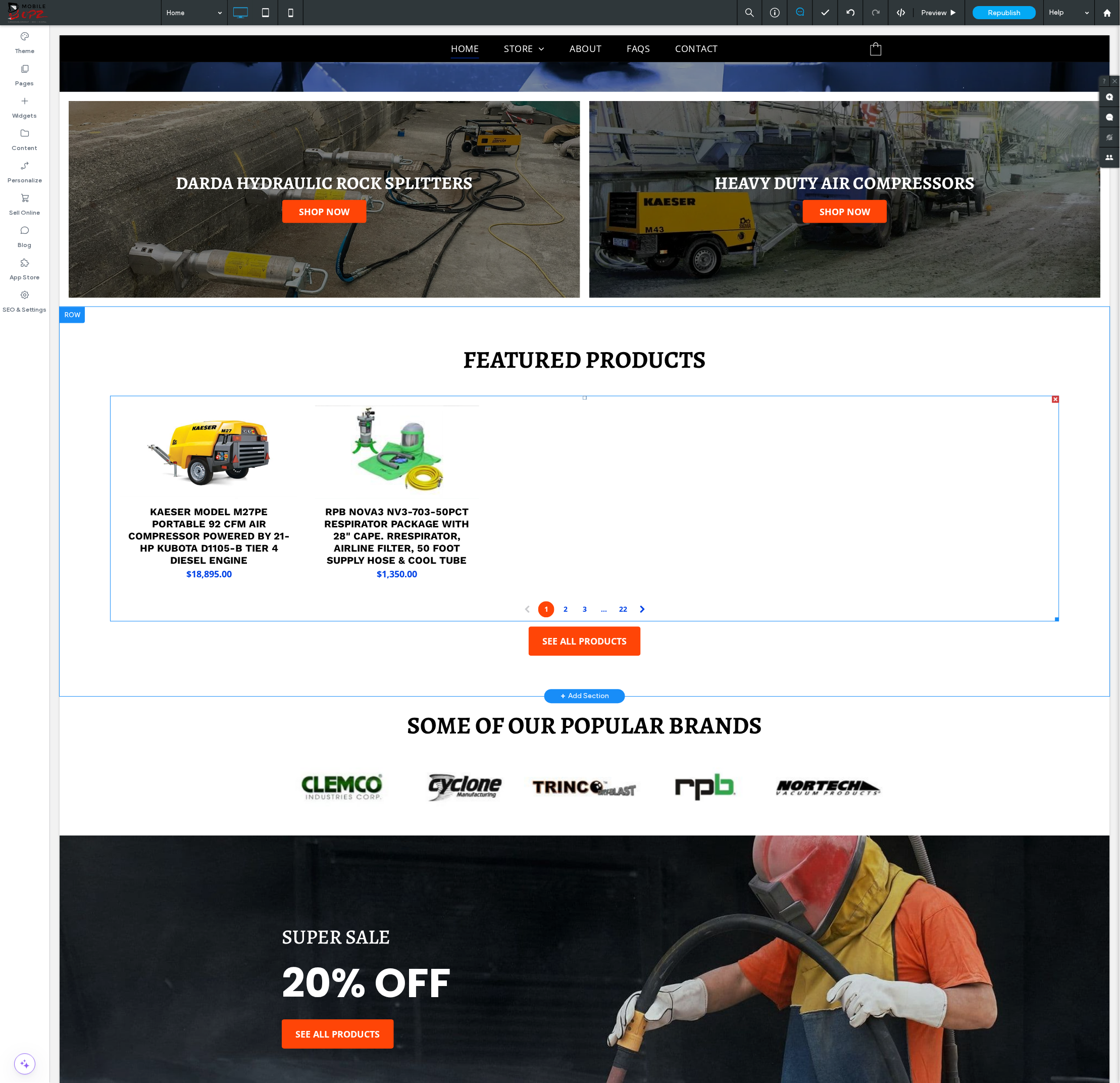
click at [740, 522] on div at bounding box center [772, 497] width 188 height 191
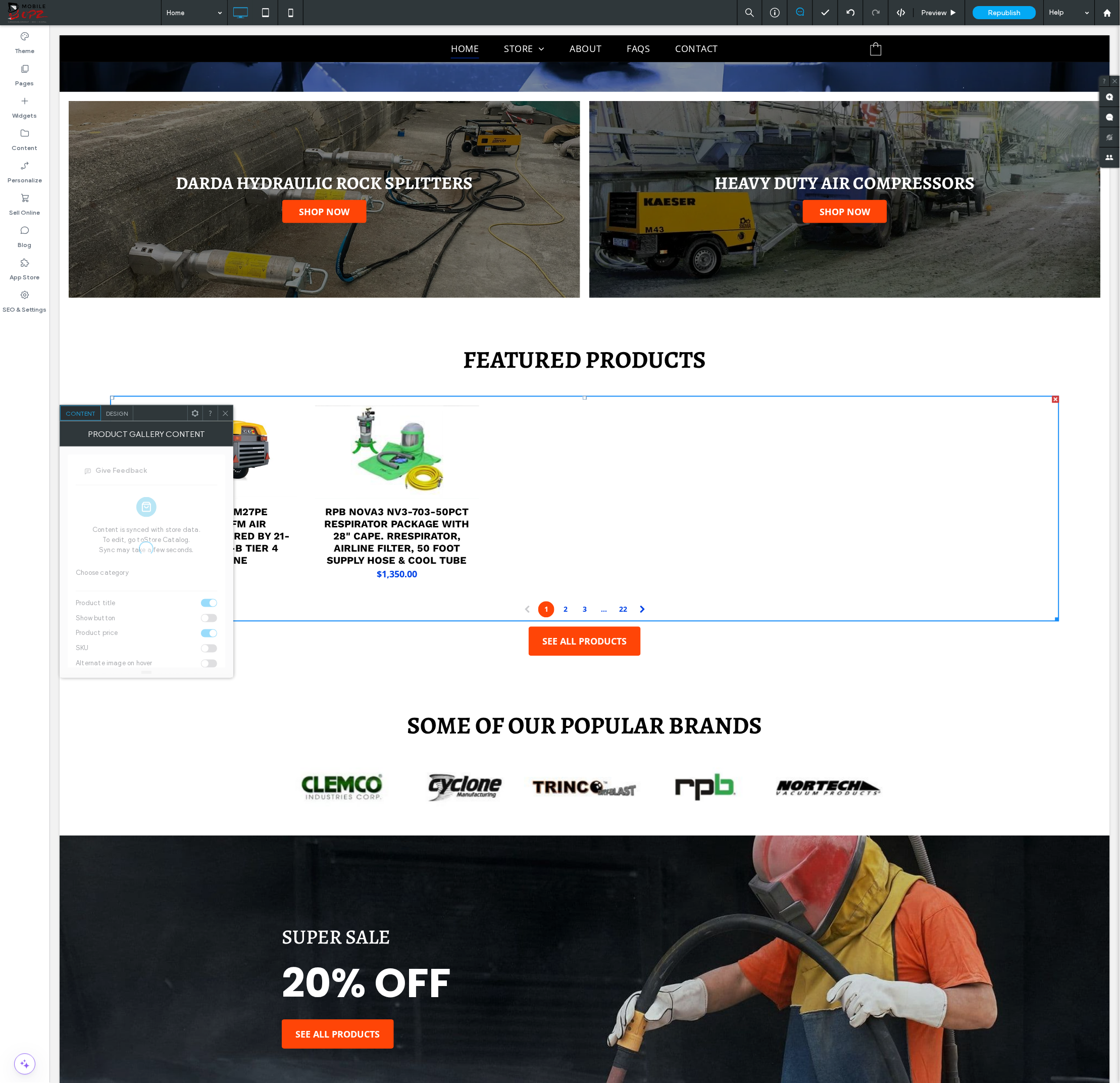
scroll to position [396, 0]
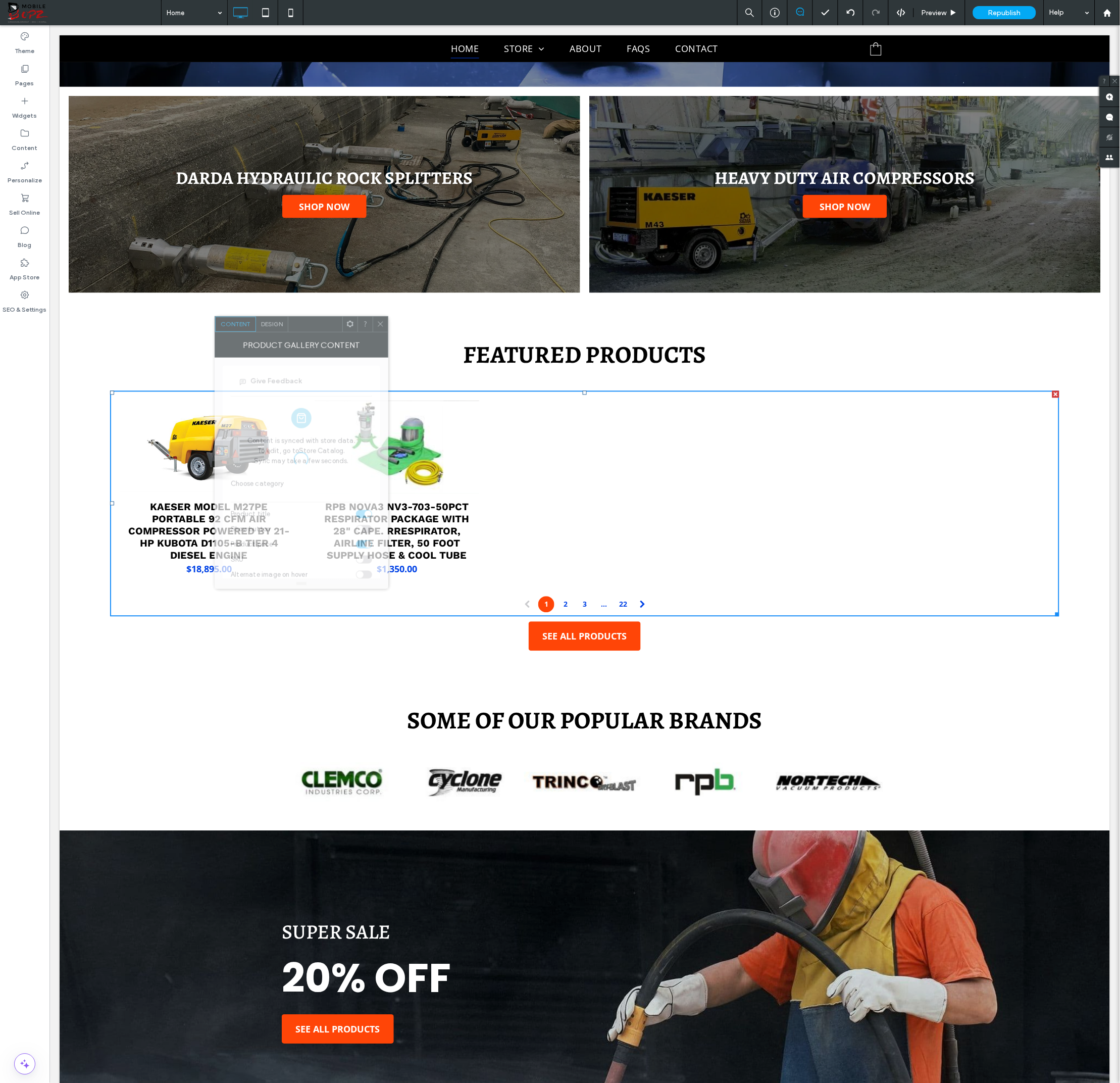
drag, startPoint x: 151, startPoint y: 416, endPoint x: 315, endPoint y: 321, distance: 189.5
click at [315, 321] on div at bounding box center [315, 324] width 54 height 15
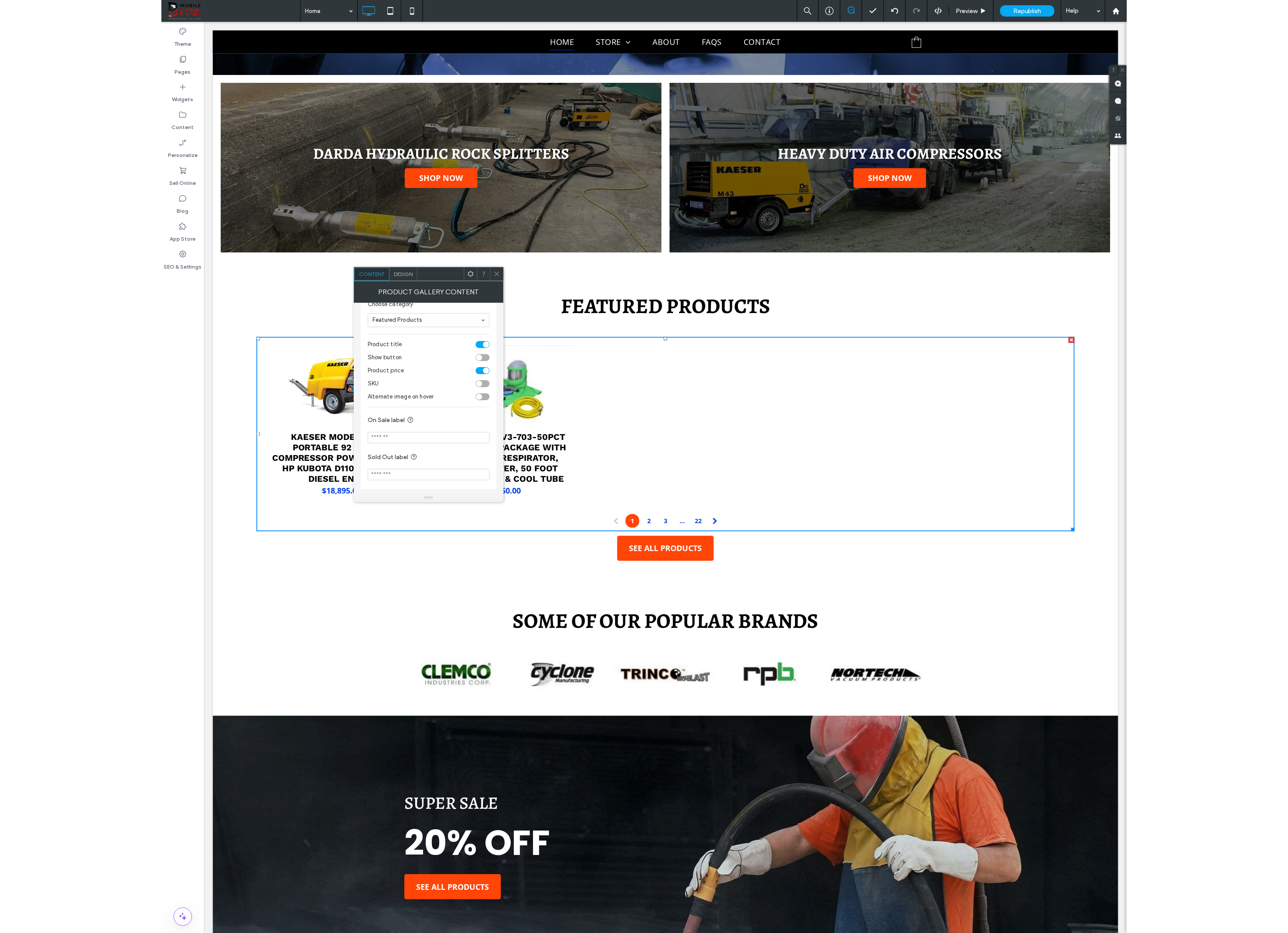
scroll to position [0, 0]
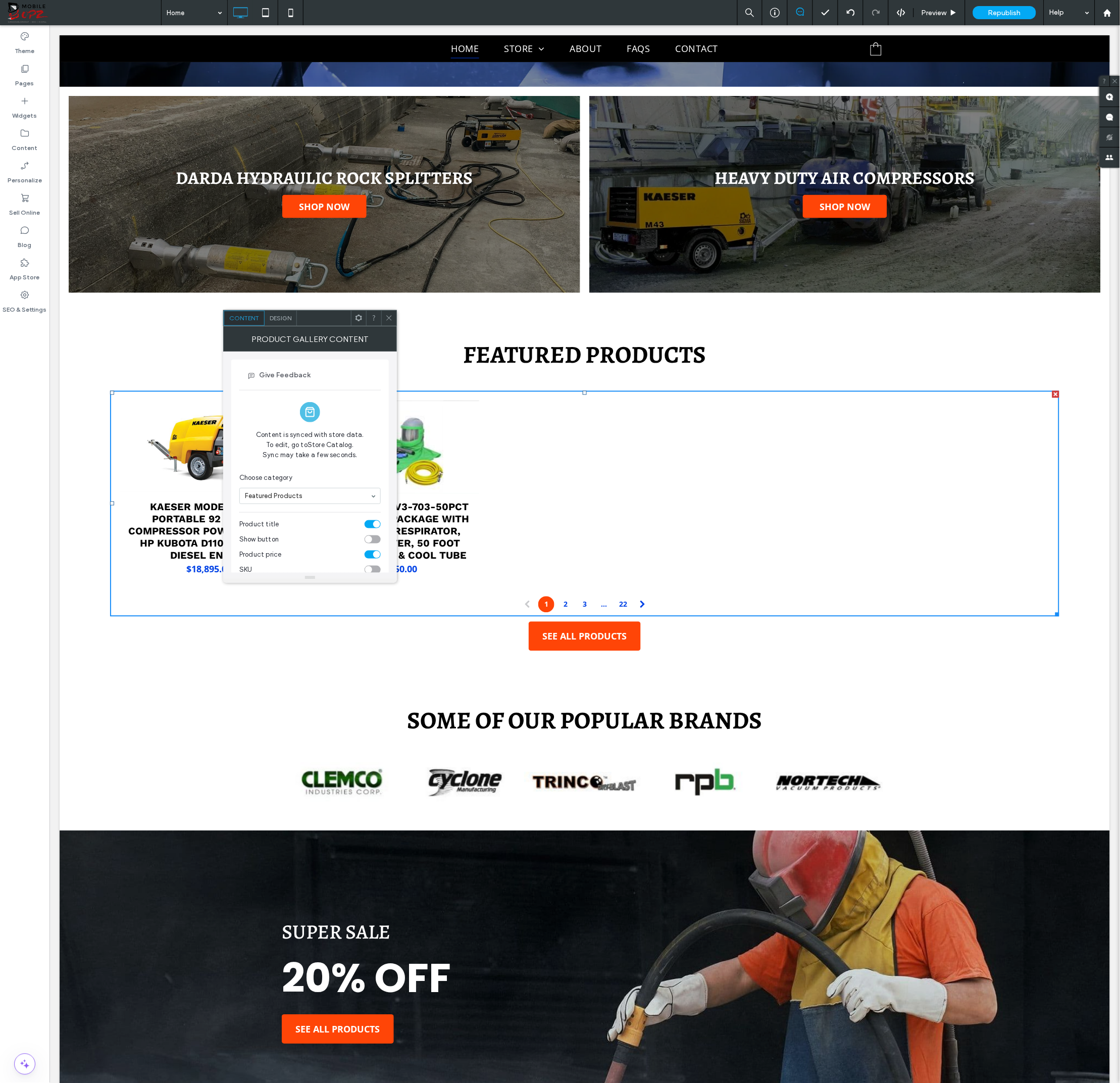
click at [389, 316] on icon at bounding box center [389, 318] width 8 height 8
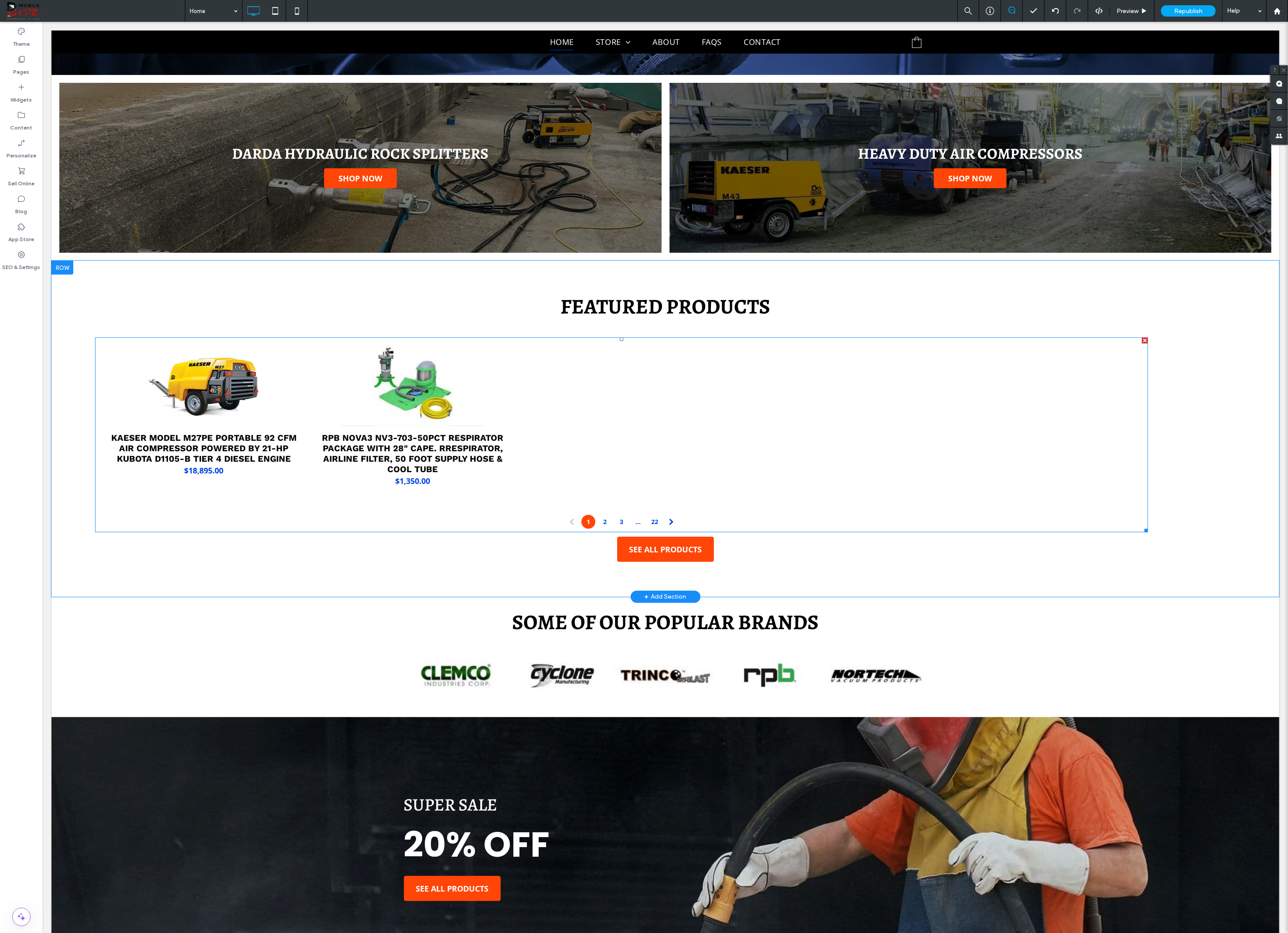
click at [710, 415] on div at bounding box center [621, 425] width 209 height 165
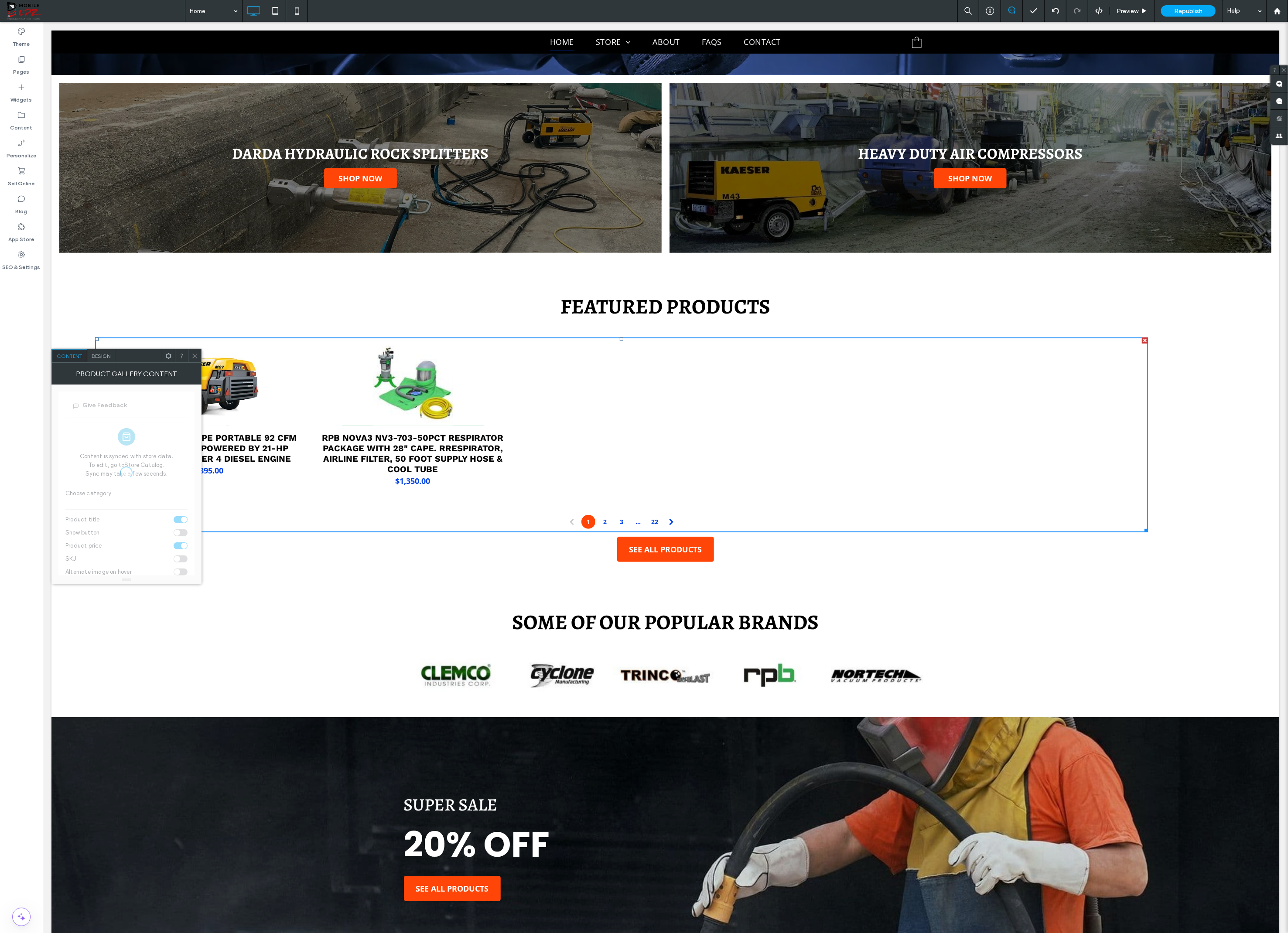
click at [105, 355] on span "Design" at bounding box center [101, 356] width 19 height 7
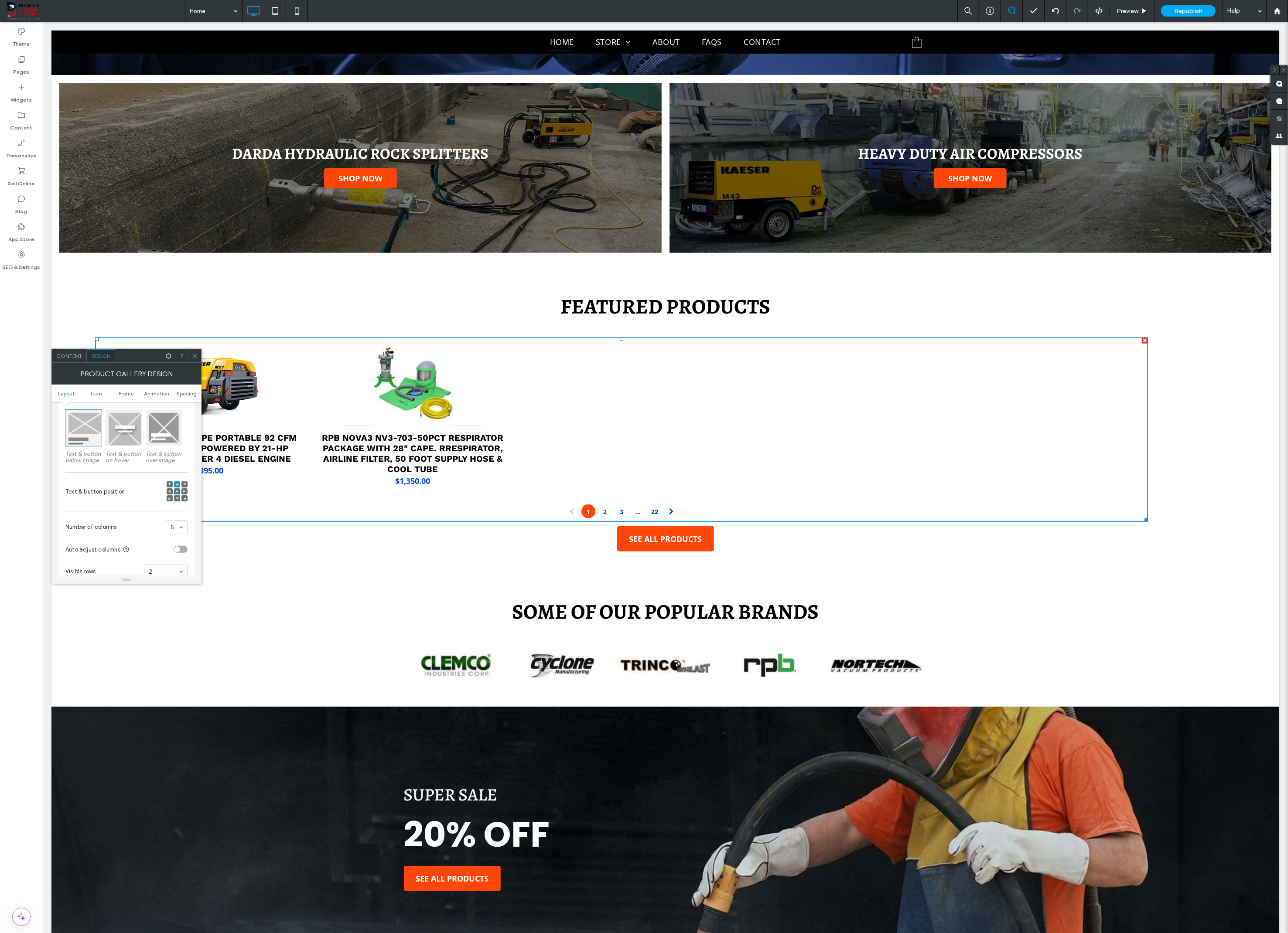
scroll to position [111, 0]
click at [193, 352] on span at bounding box center [195, 355] width 7 height 13
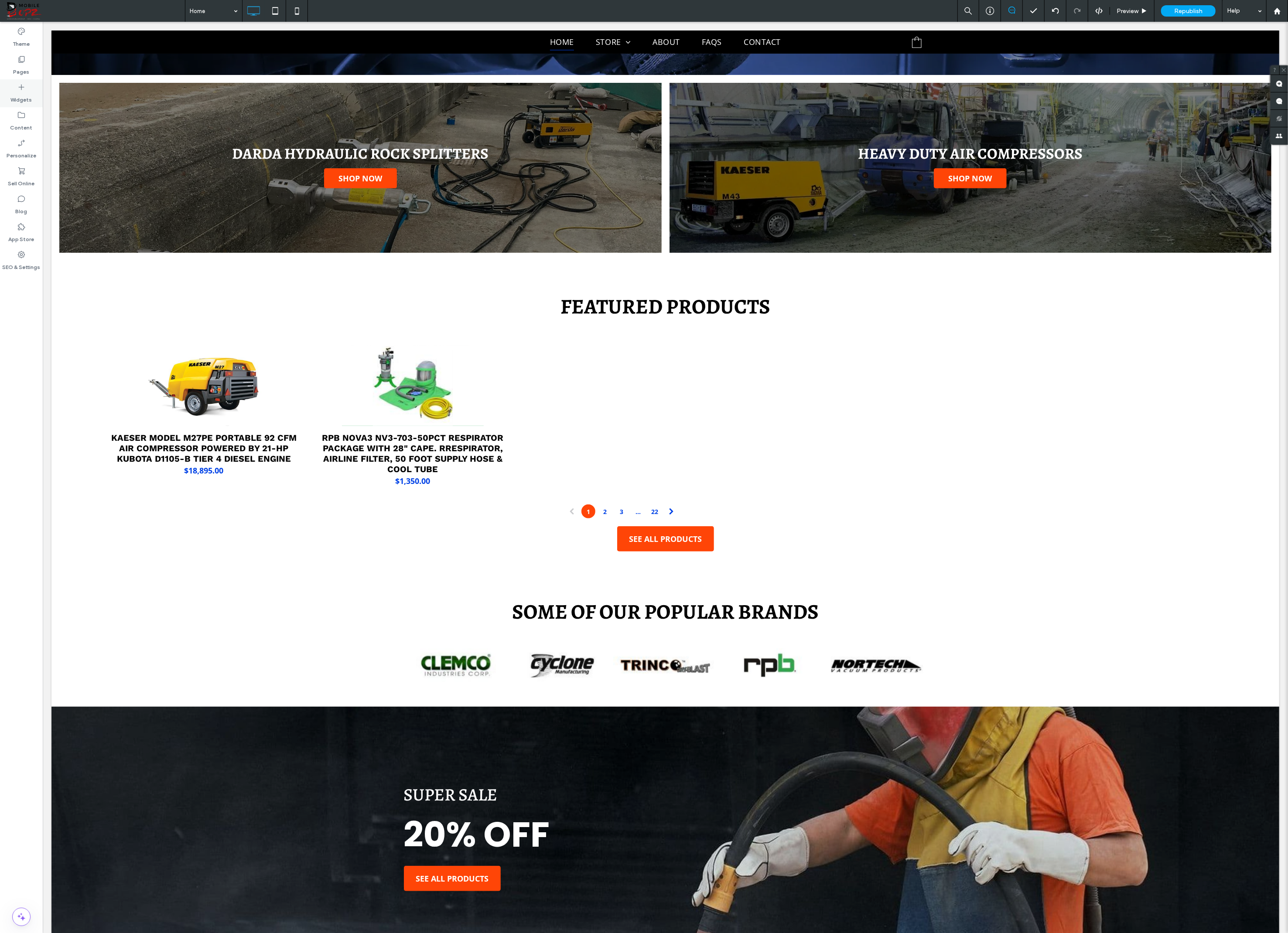
click at [19, 90] on icon at bounding box center [21, 87] width 9 height 9
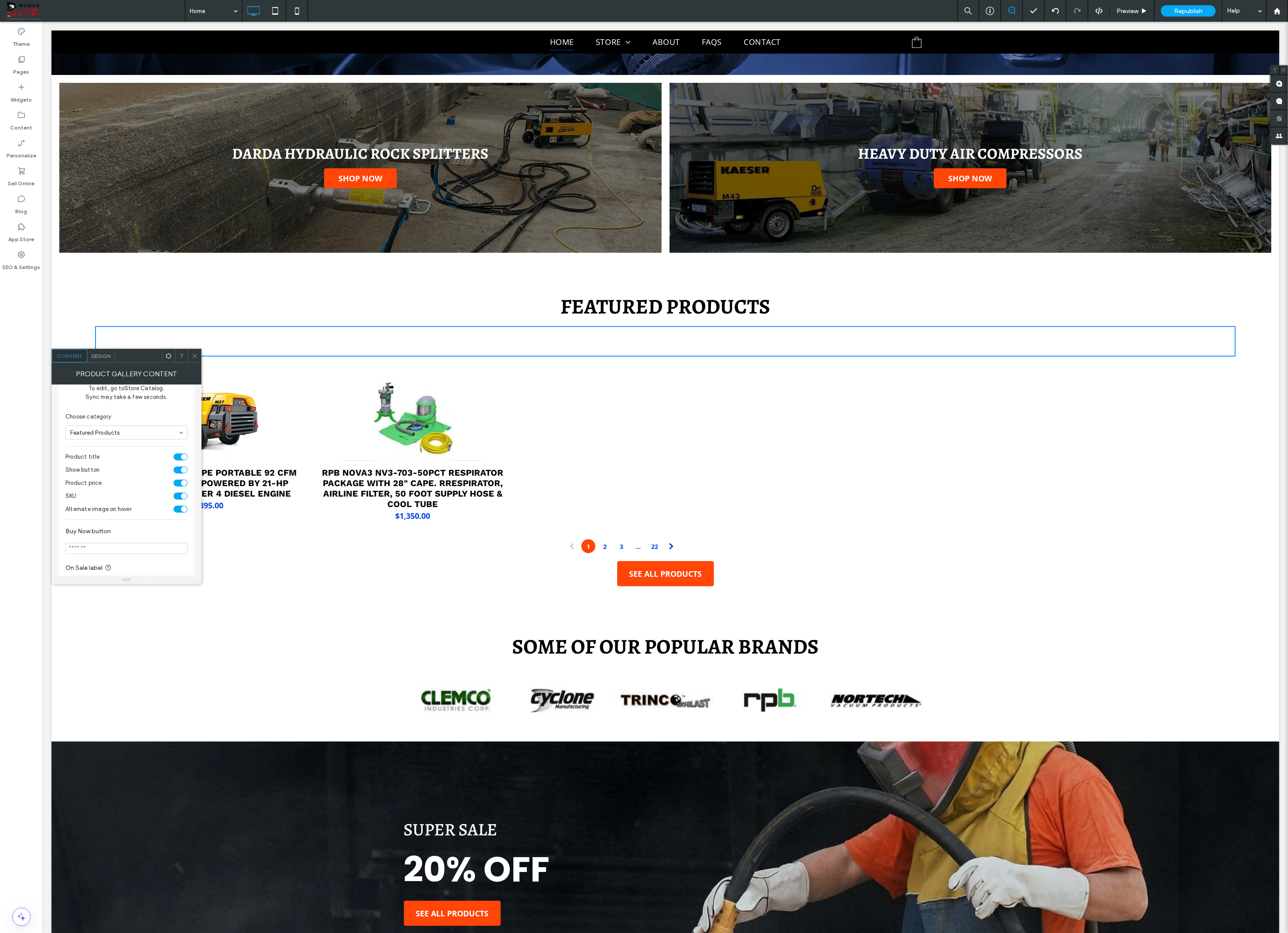
scroll to position [83, 0]
click at [178, 489] on div "toggle" at bounding box center [180, 489] width 14 height 7
click at [193, 354] on icon at bounding box center [195, 356] width 7 height 7
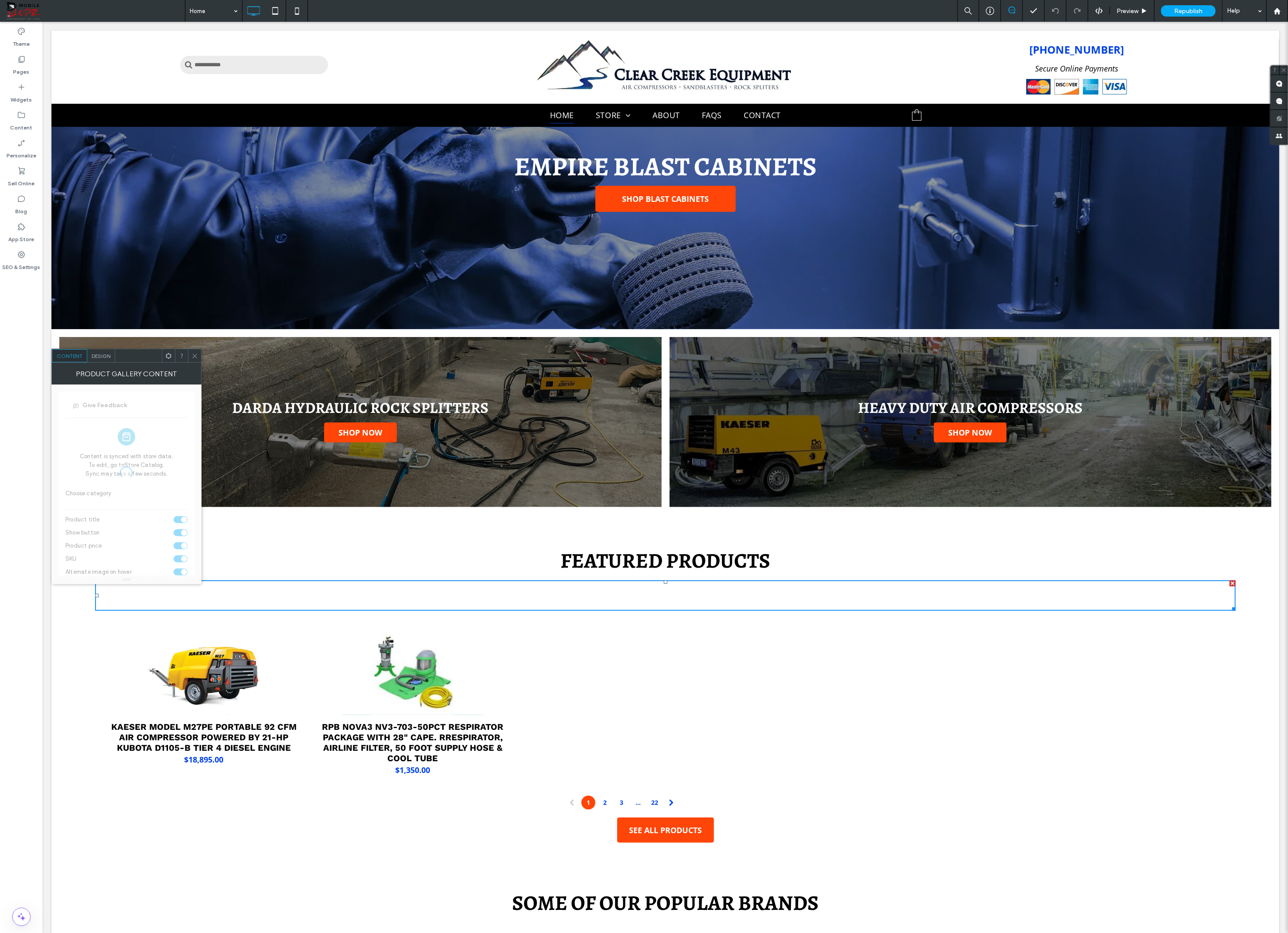
click at [125, 493] on div at bounding box center [126, 473] width 150 height 222
click at [92, 493] on div at bounding box center [126, 473] width 150 height 222
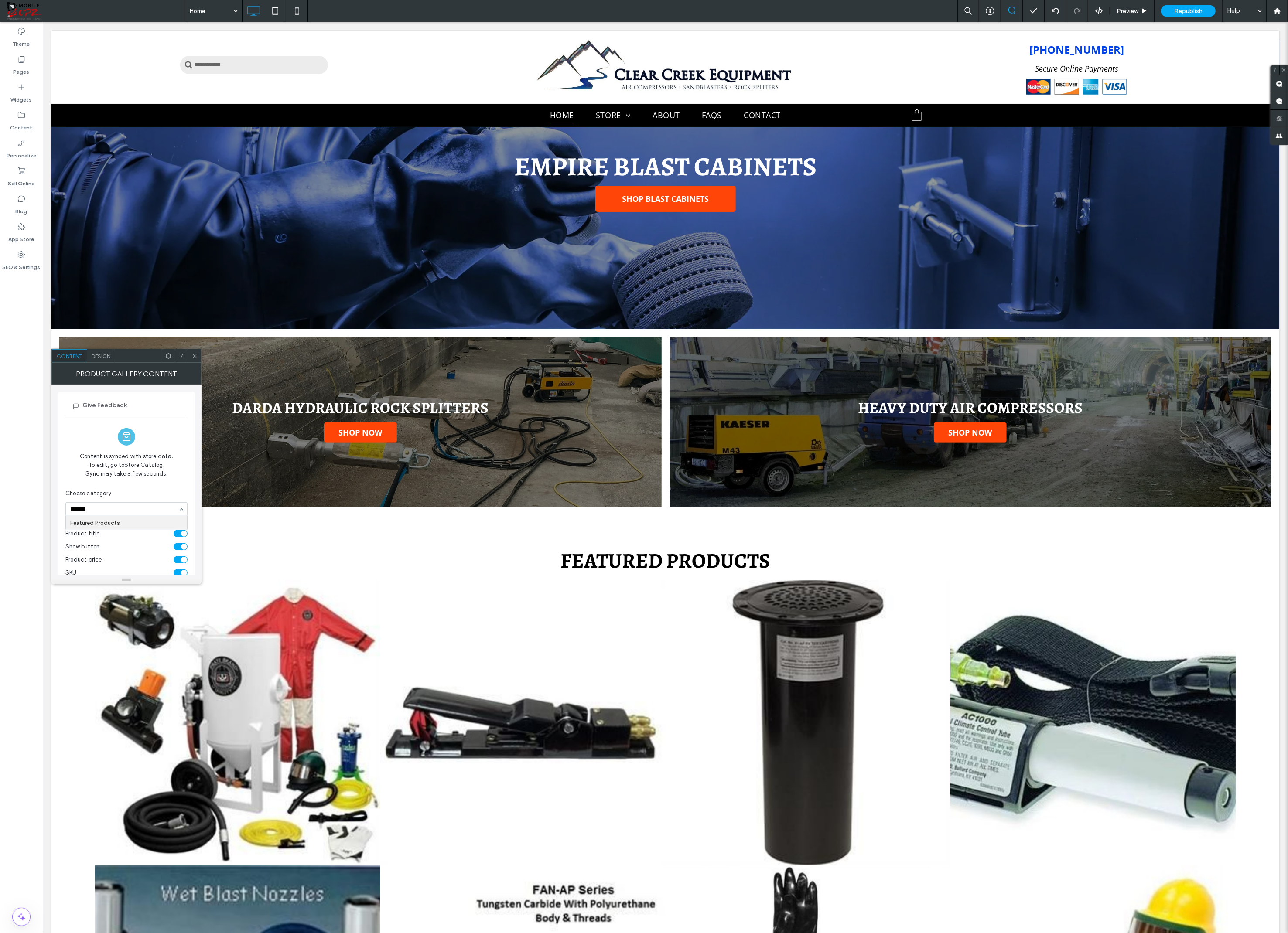
type input "********"
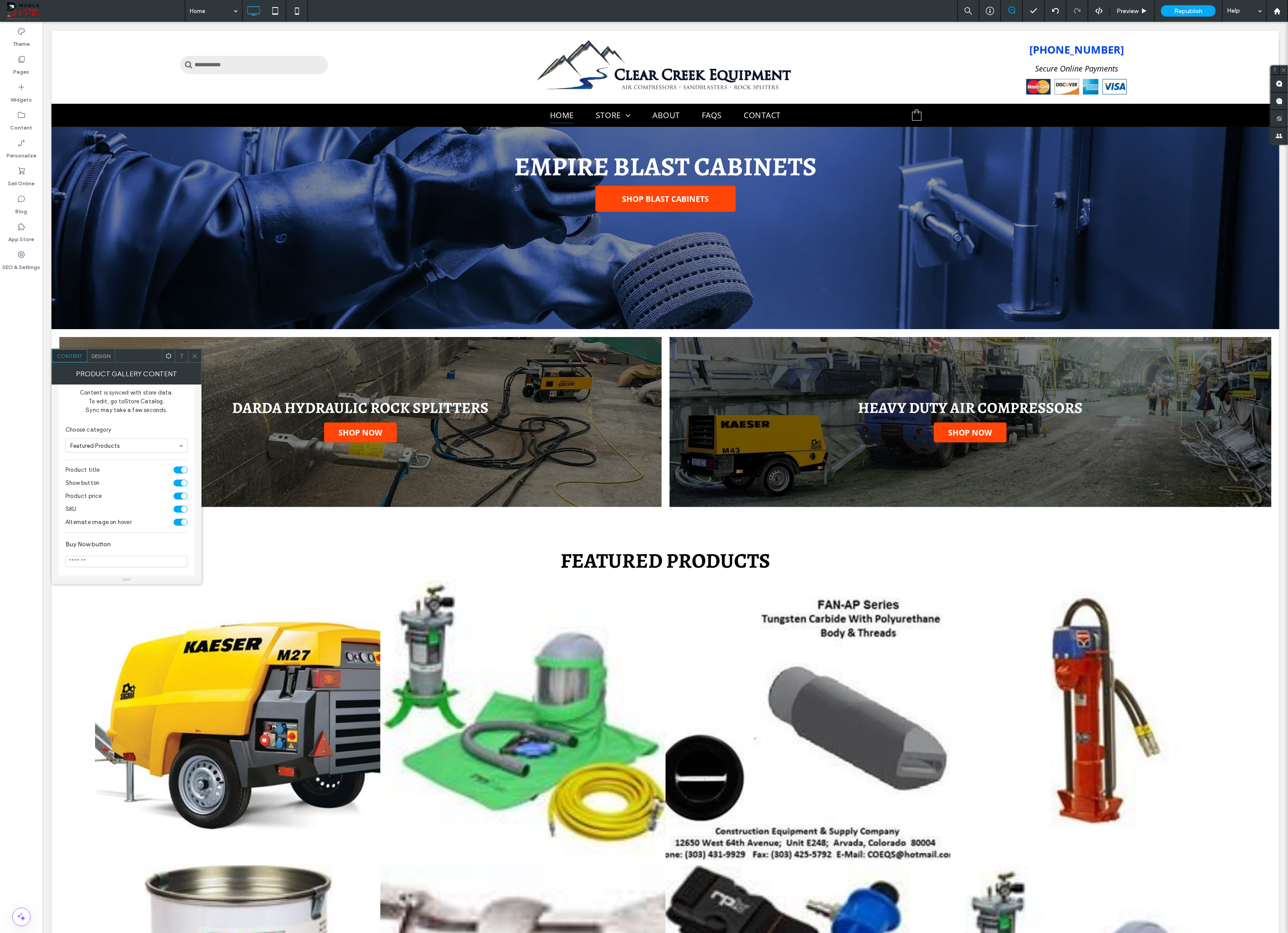
scroll to position [68, 0]
click at [176, 505] on div "toggle" at bounding box center [180, 505] width 14 height 7
click at [176, 518] on div "toggle" at bounding box center [180, 518] width 14 height 7
click at [99, 354] on span "Design" at bounding box center [101, 356] width 19 height 7
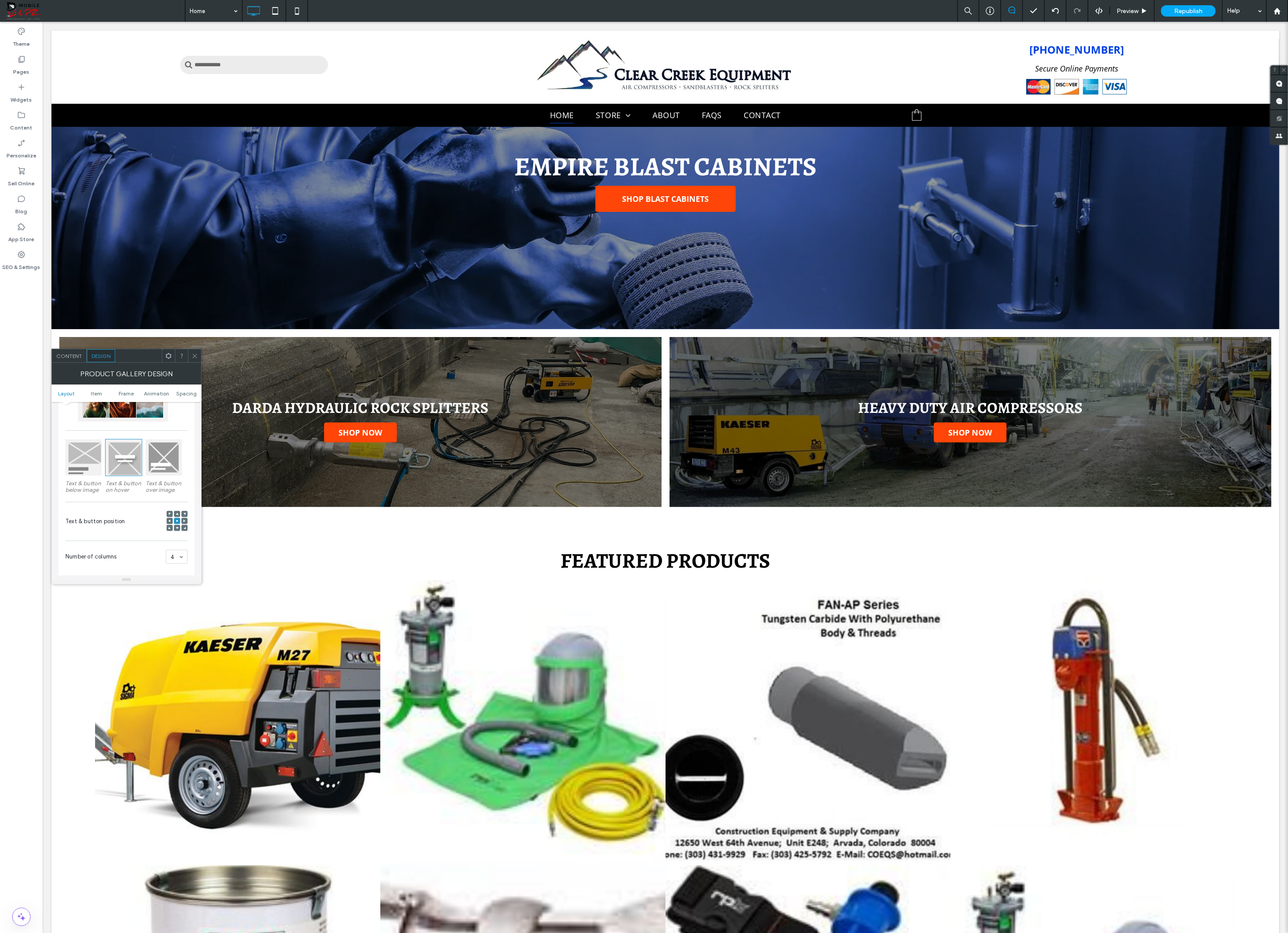
scroll to position [95, 0]
click at [87, 459] on div at bounding box center [83, 457] width 36 height 36
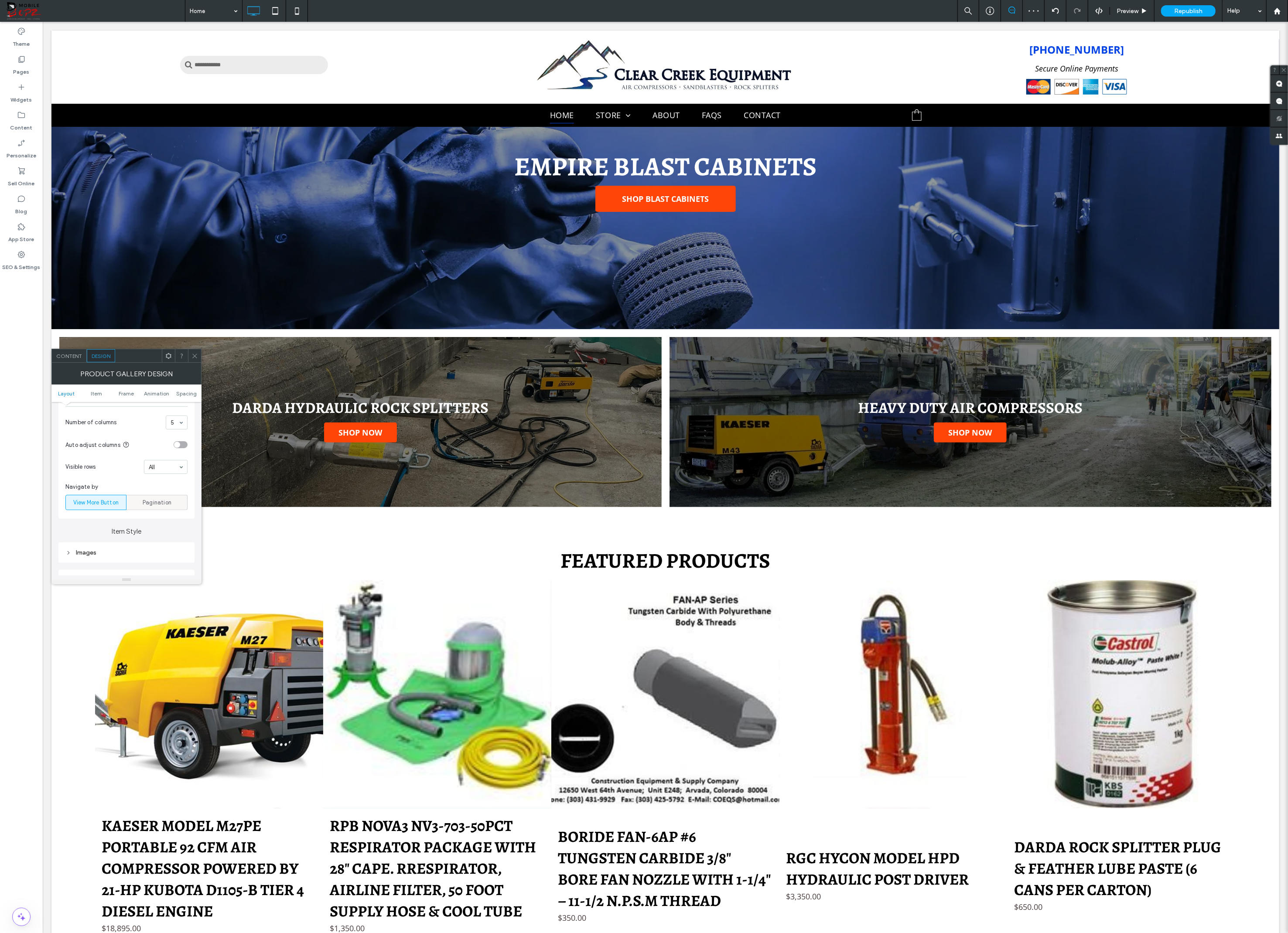
scroll to position [232, 0]
click at [137, 497] on div "Pagination" at bounding box center [157, 499] width 50 height 15
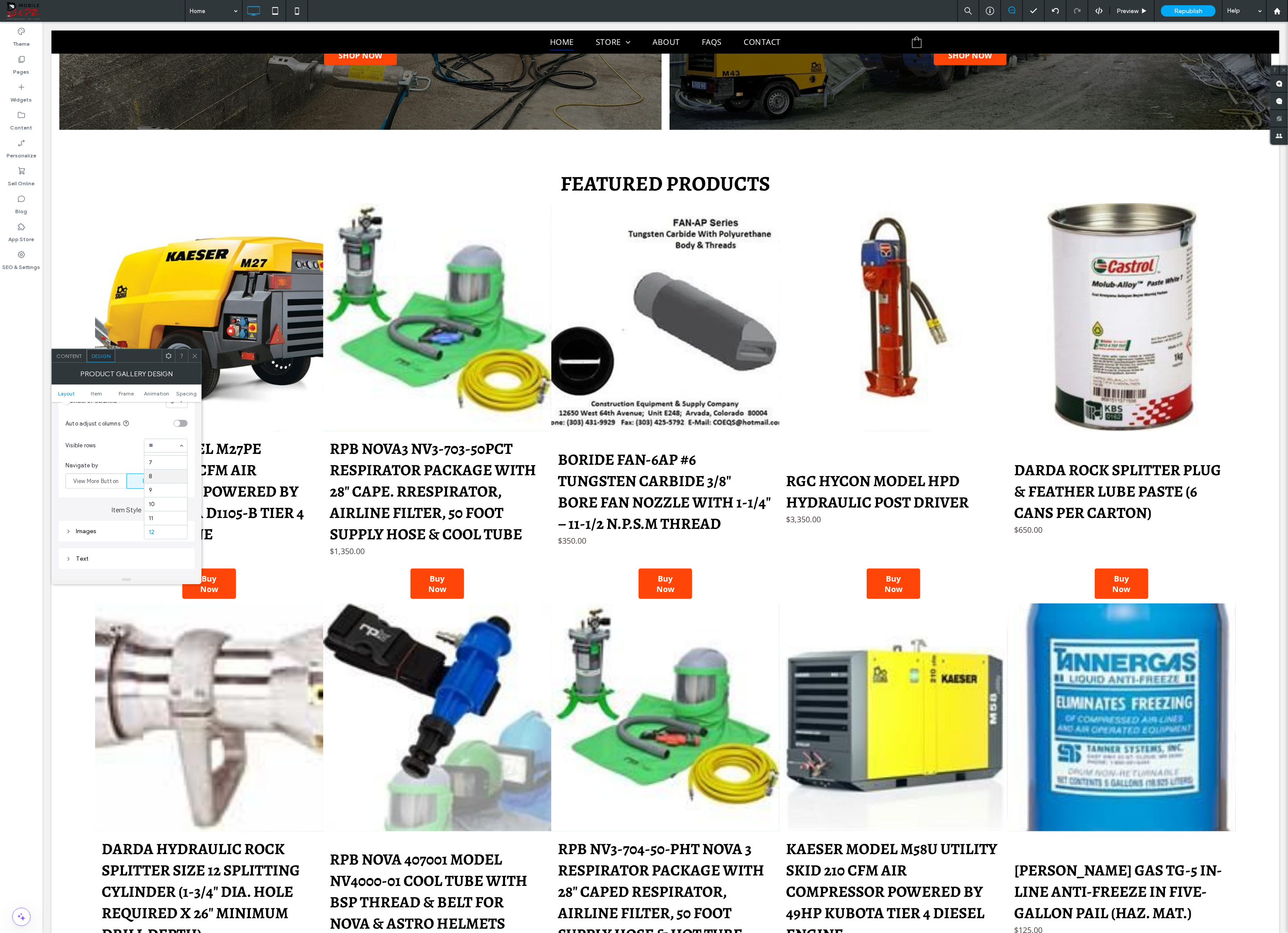
scroll to position [0, 0]
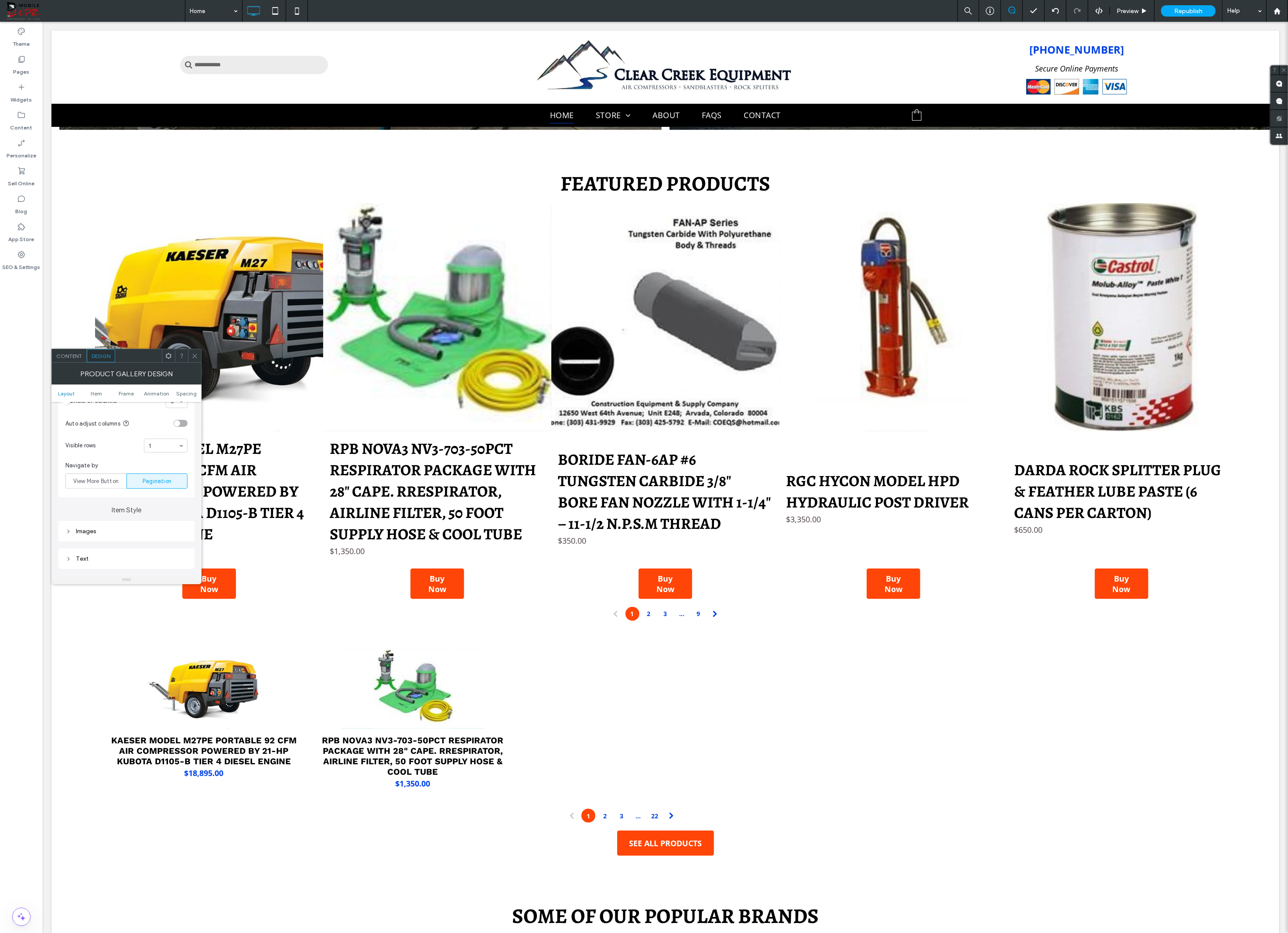
click at [196, 355] on icon at bounding box center [195, 356] width 7 height 7
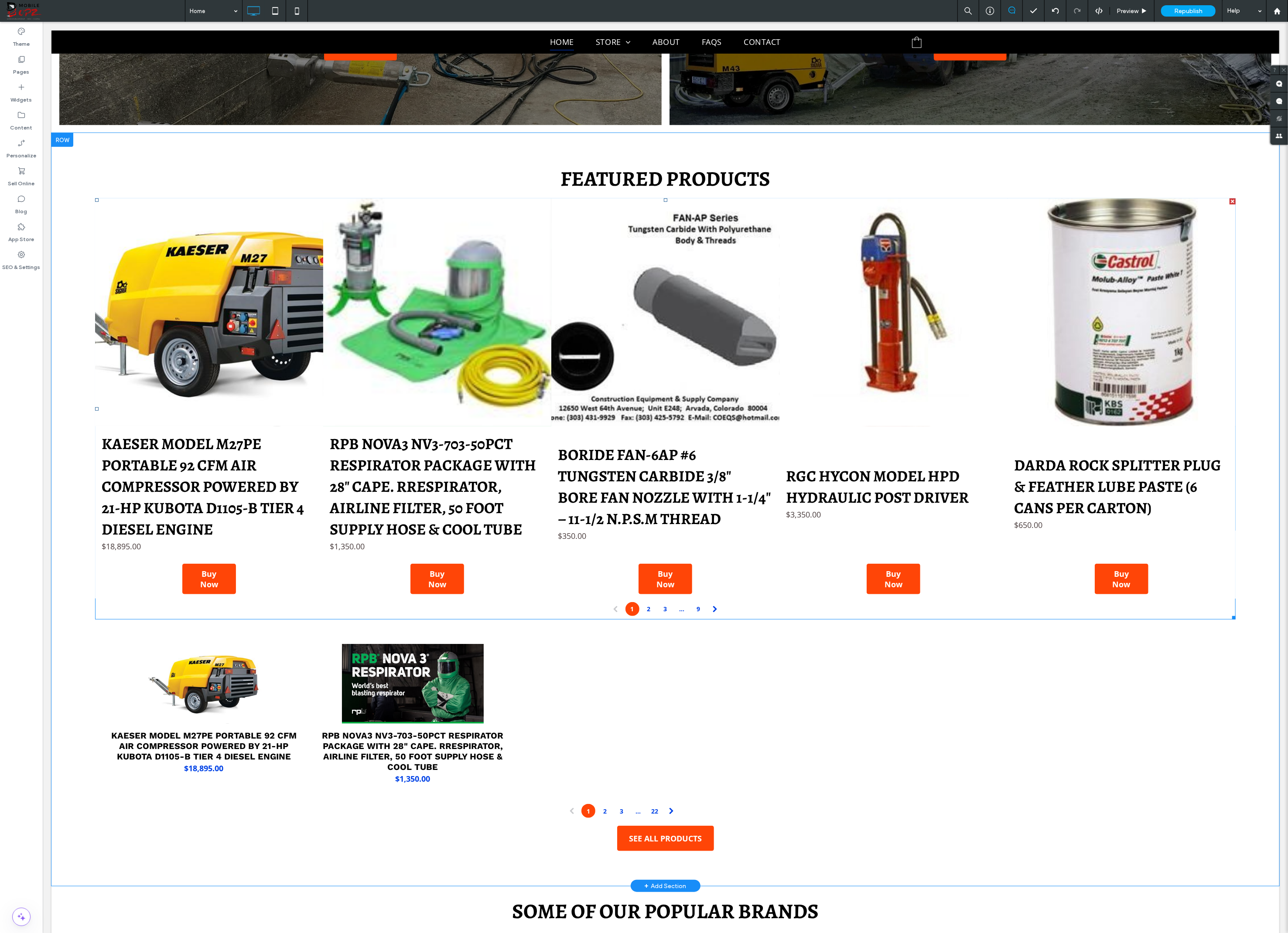
scroll to position [470, 0]
click at [414, 743] on h3 "RPB NOVA3 NV3-703-50PCT RESPIRATOR PACKAGE WITH 28" CAPE. RRESPIRATOR, AIRLINE …" at bounding box center [412, 751] width 187 height 42
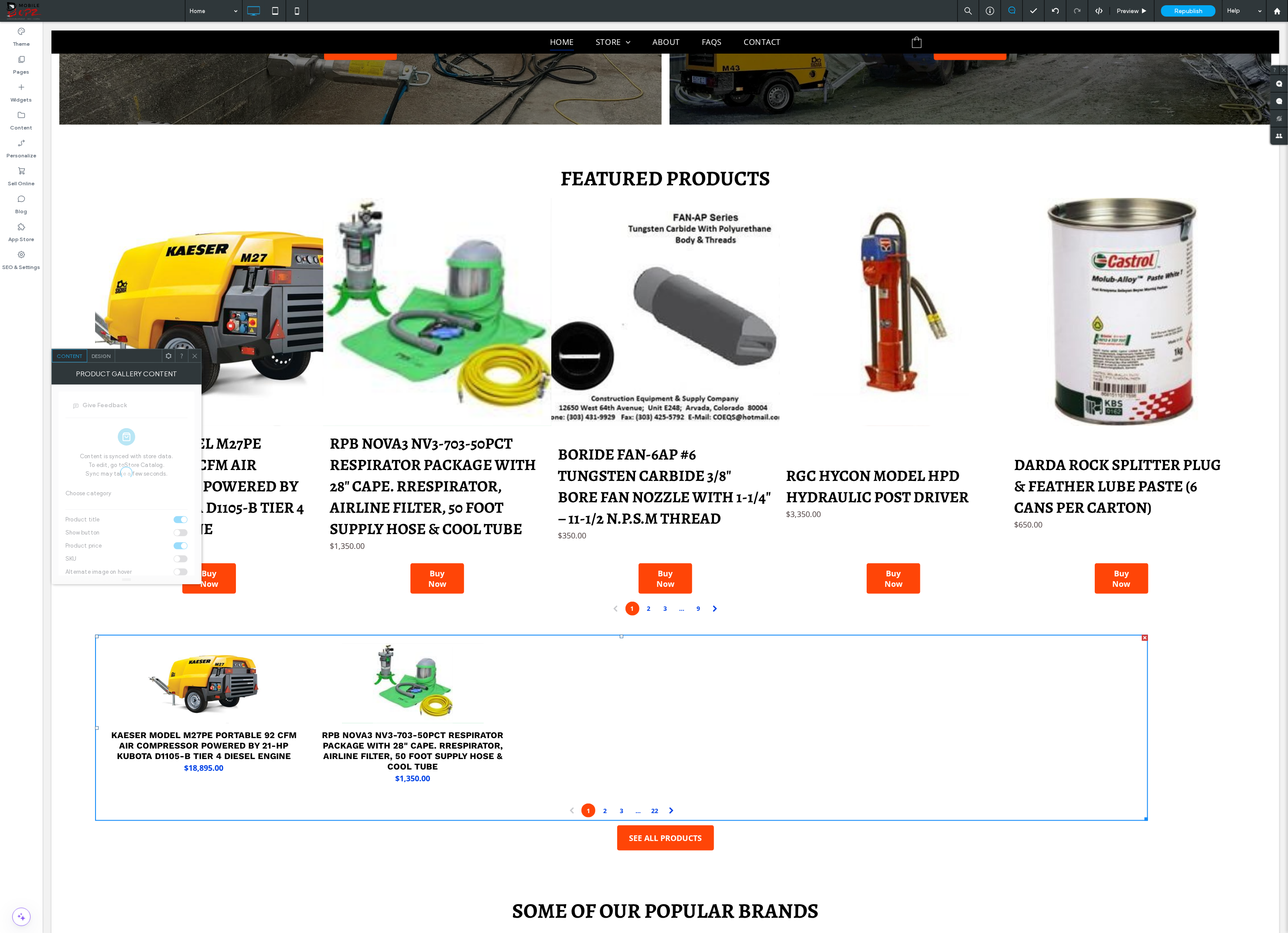
click at [107, 493] on div at bounding box center [126, 473] width 150 height 222
click at [112, 493] on div at bounding box center [126, 473] width 150 height 222
type input "********"
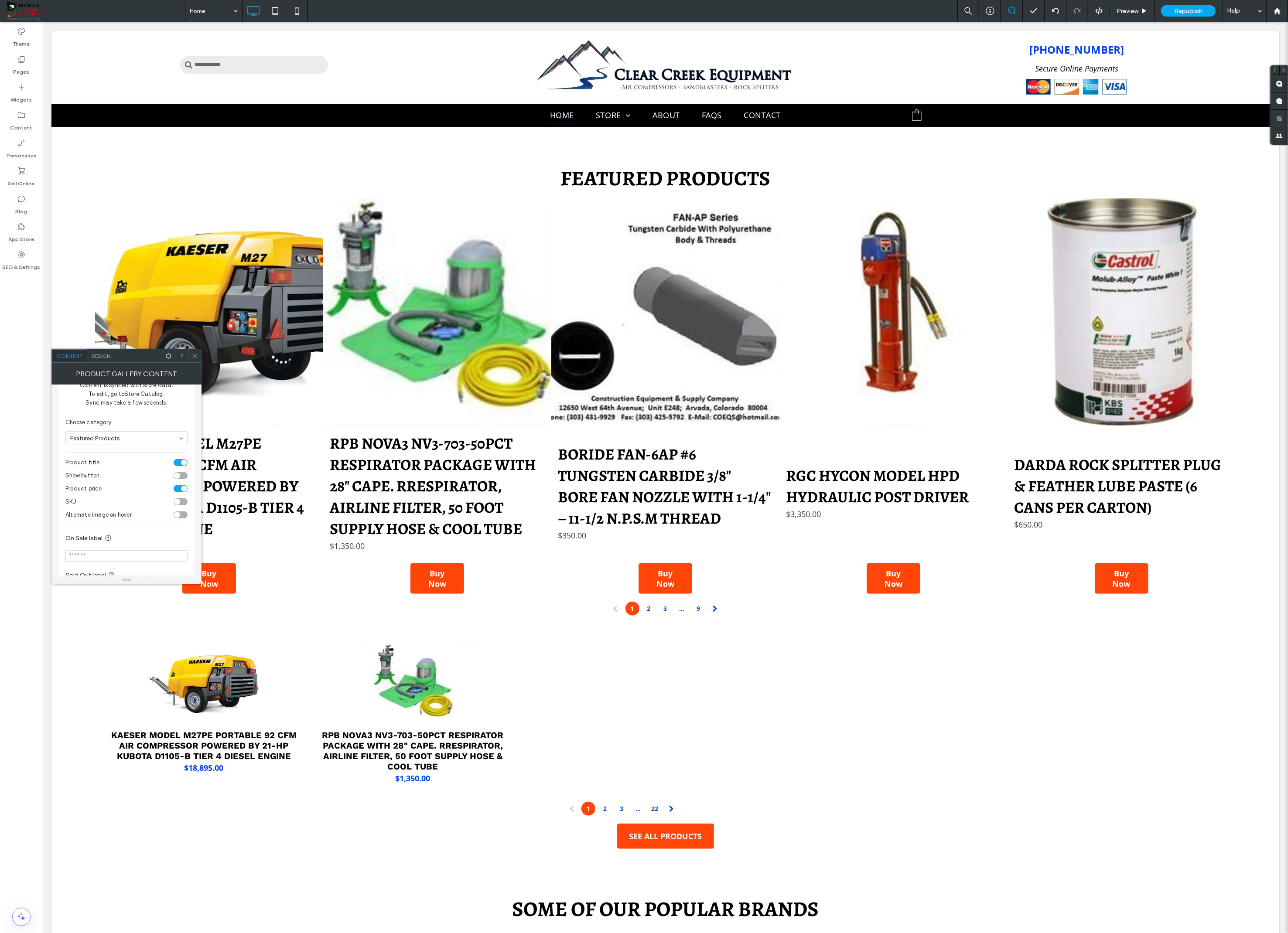
scroll to position [0, 0]
click at [104, 353] on span "Design" at bounding box center [101, 356] width 19 height 7
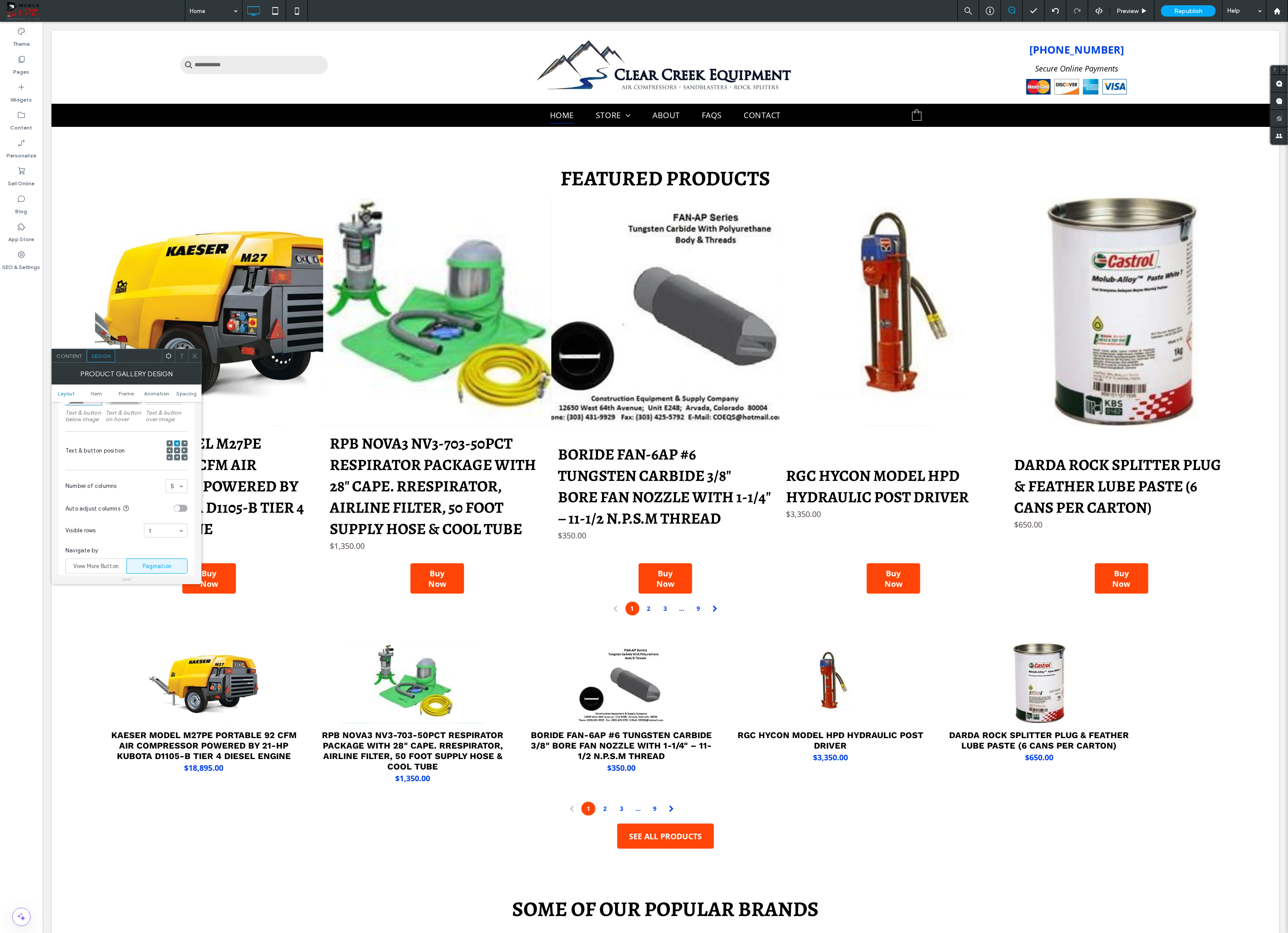
click at [194, 352] on span at bounding box center [195, 355] width 7 height 13
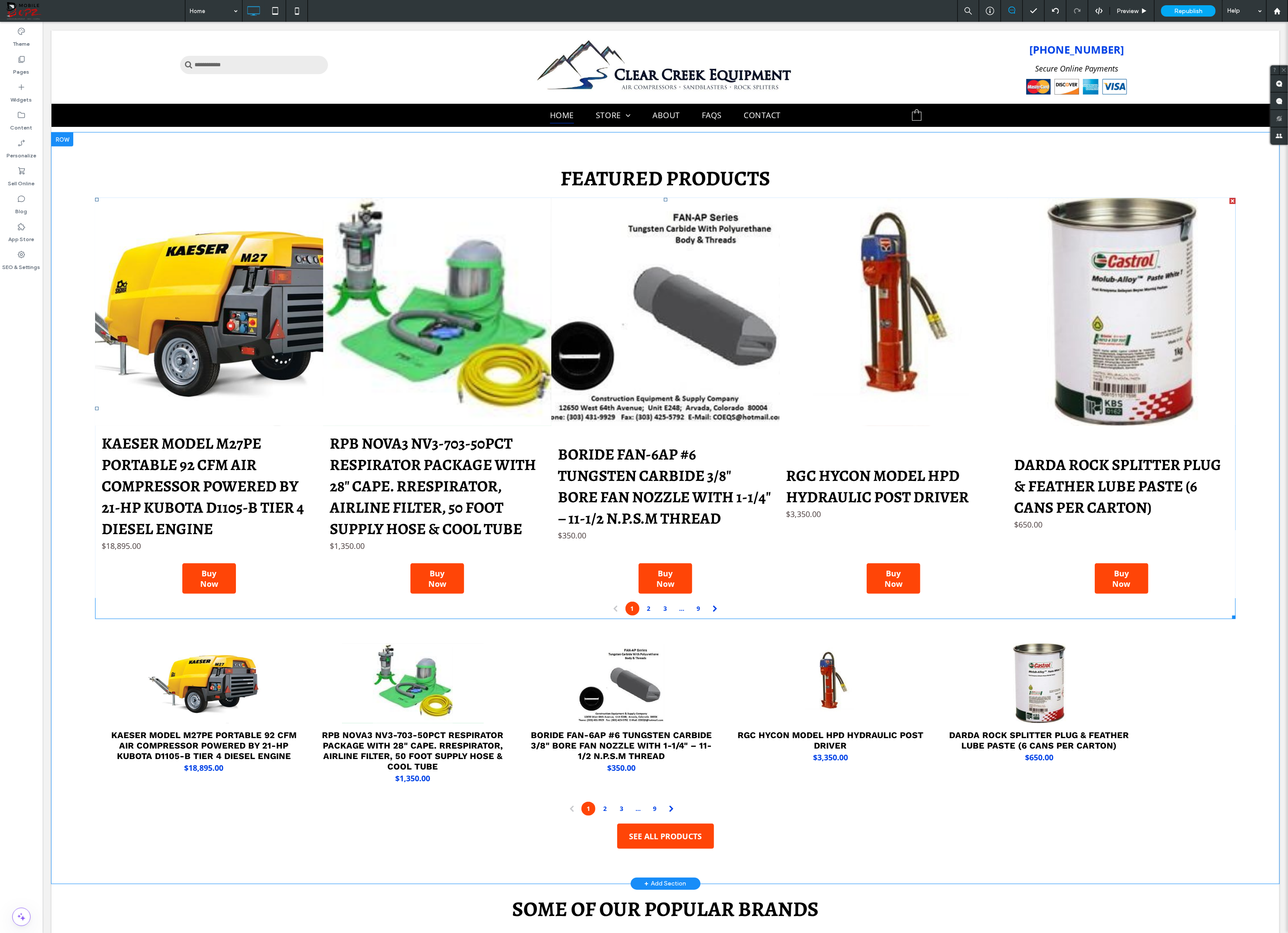
click at [571, 291] on link at bounding box center [665, 312] width 228 height 228
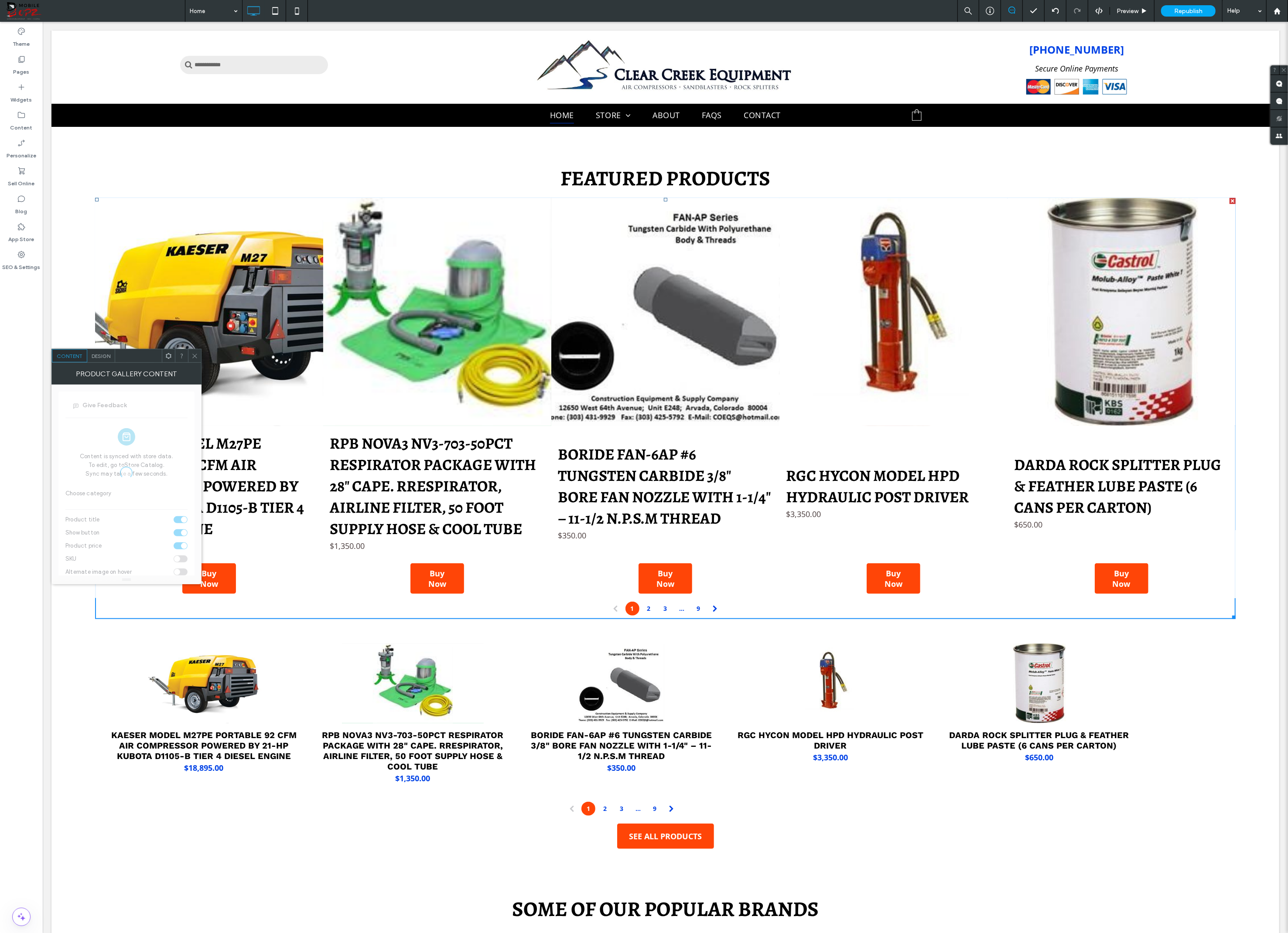
click at [192, 354] on icon at bounding box center [195, 356] width 7 height 7
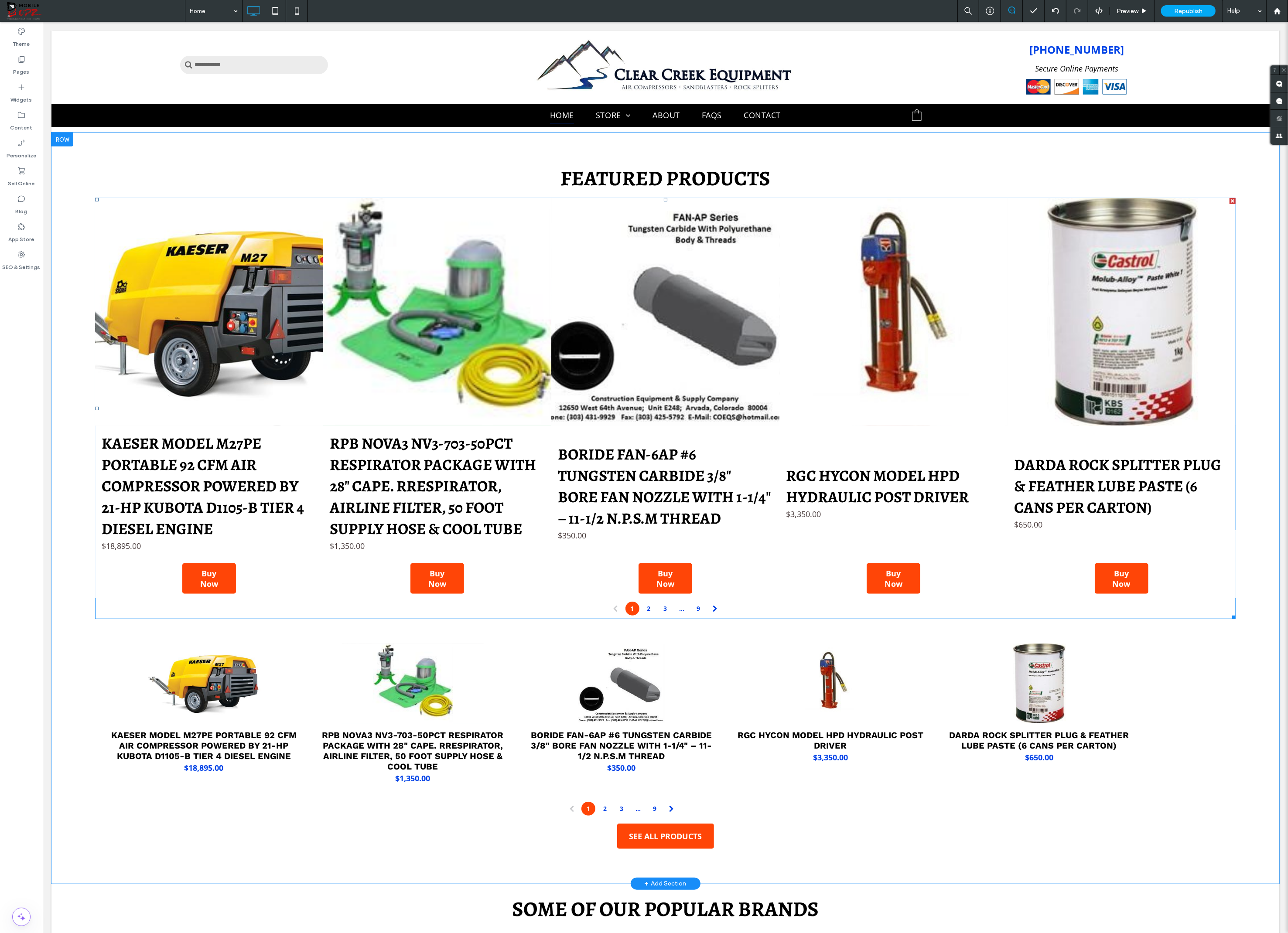
click at [1232, 199] on div at bounding box center [1232, 201] width 6 height 6
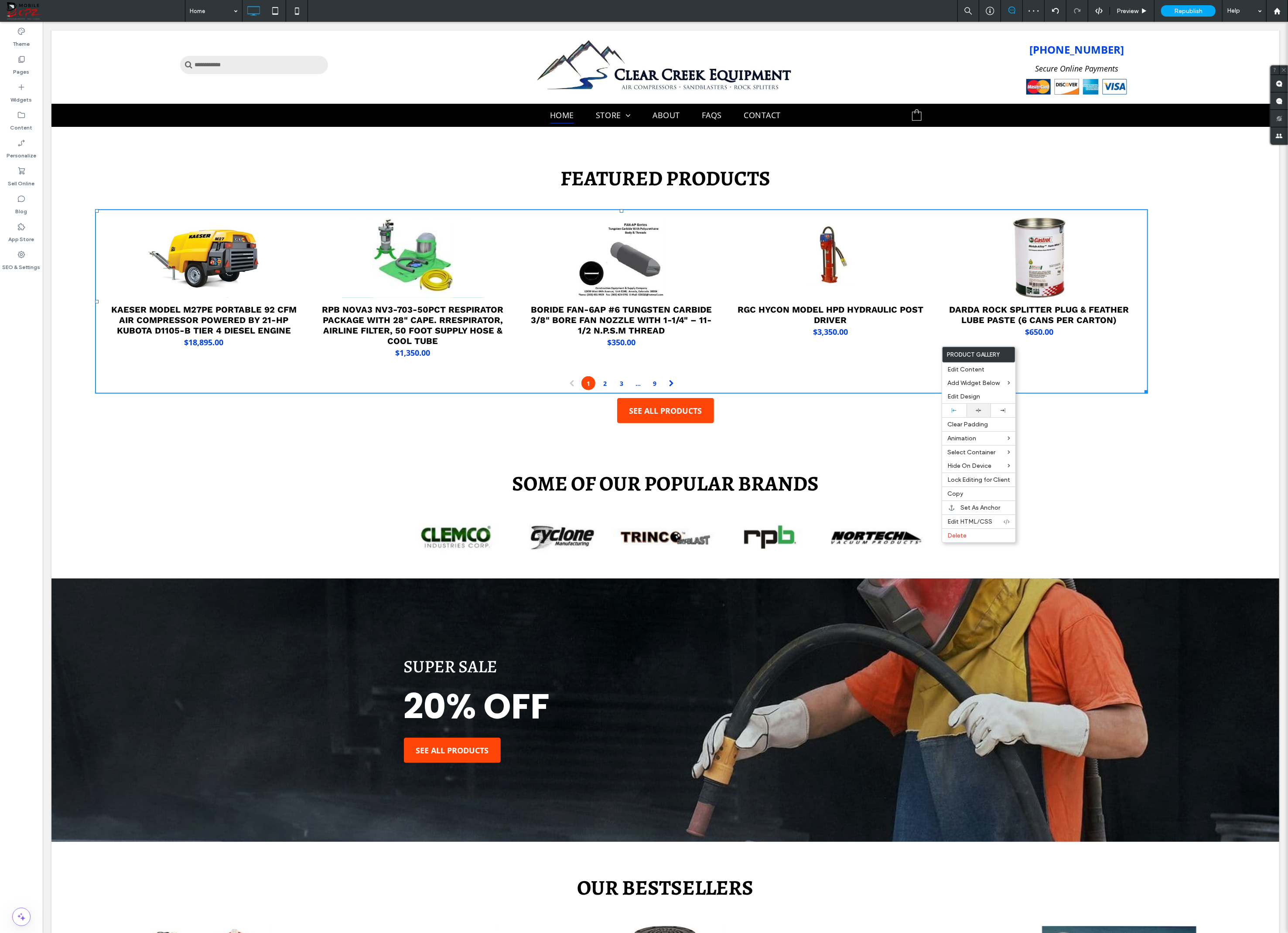
click at [978, 407] on div at bounding box center [979, 411] width 25 height 13
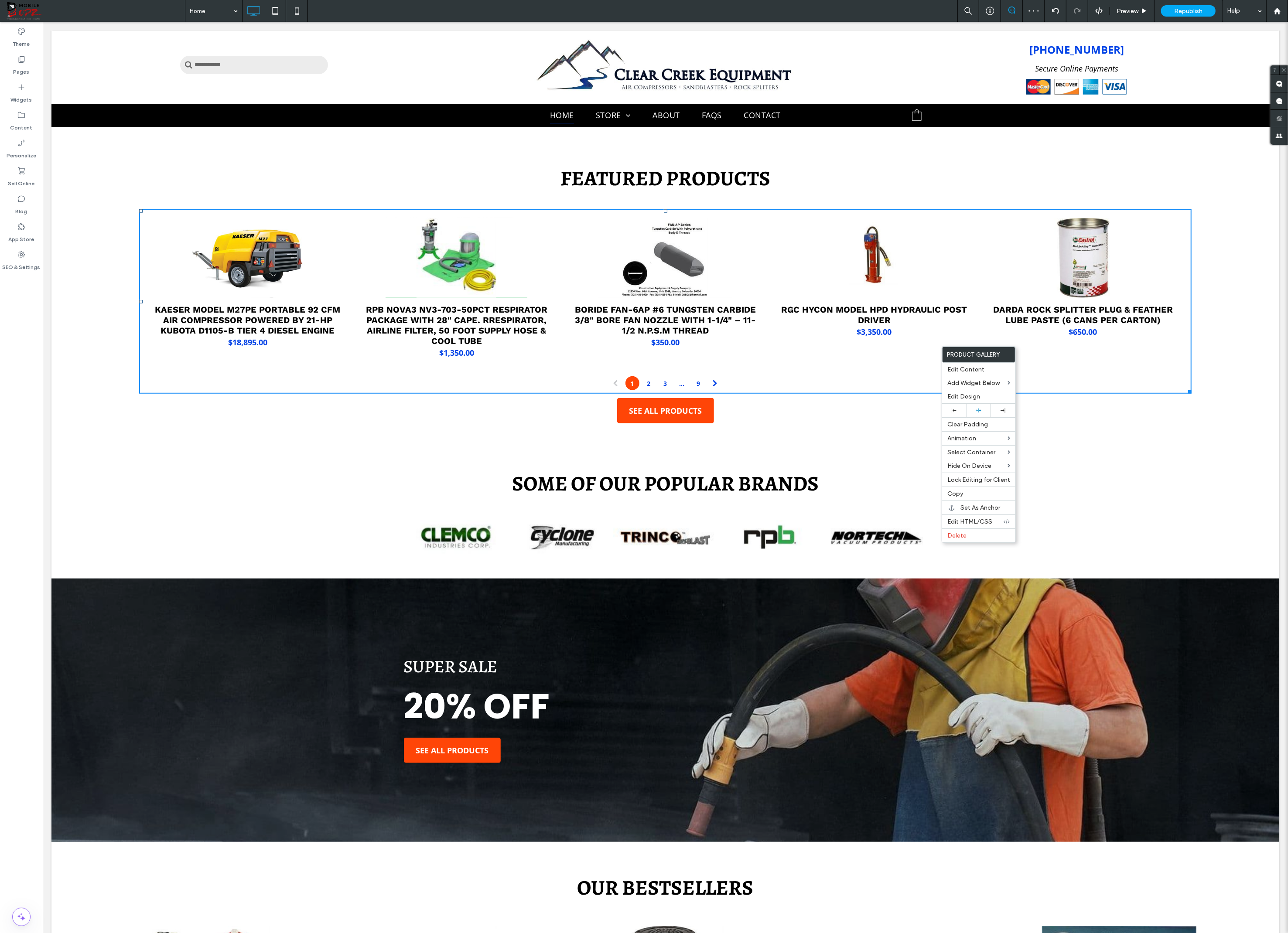
click at [1143, 442] on div "Featured Products KAESER MODEL M27PE PORTABLE 92 CFM AIR COMPRESSOR POWERED BY …" at bounding box center [665, 296] width 1228 height 326
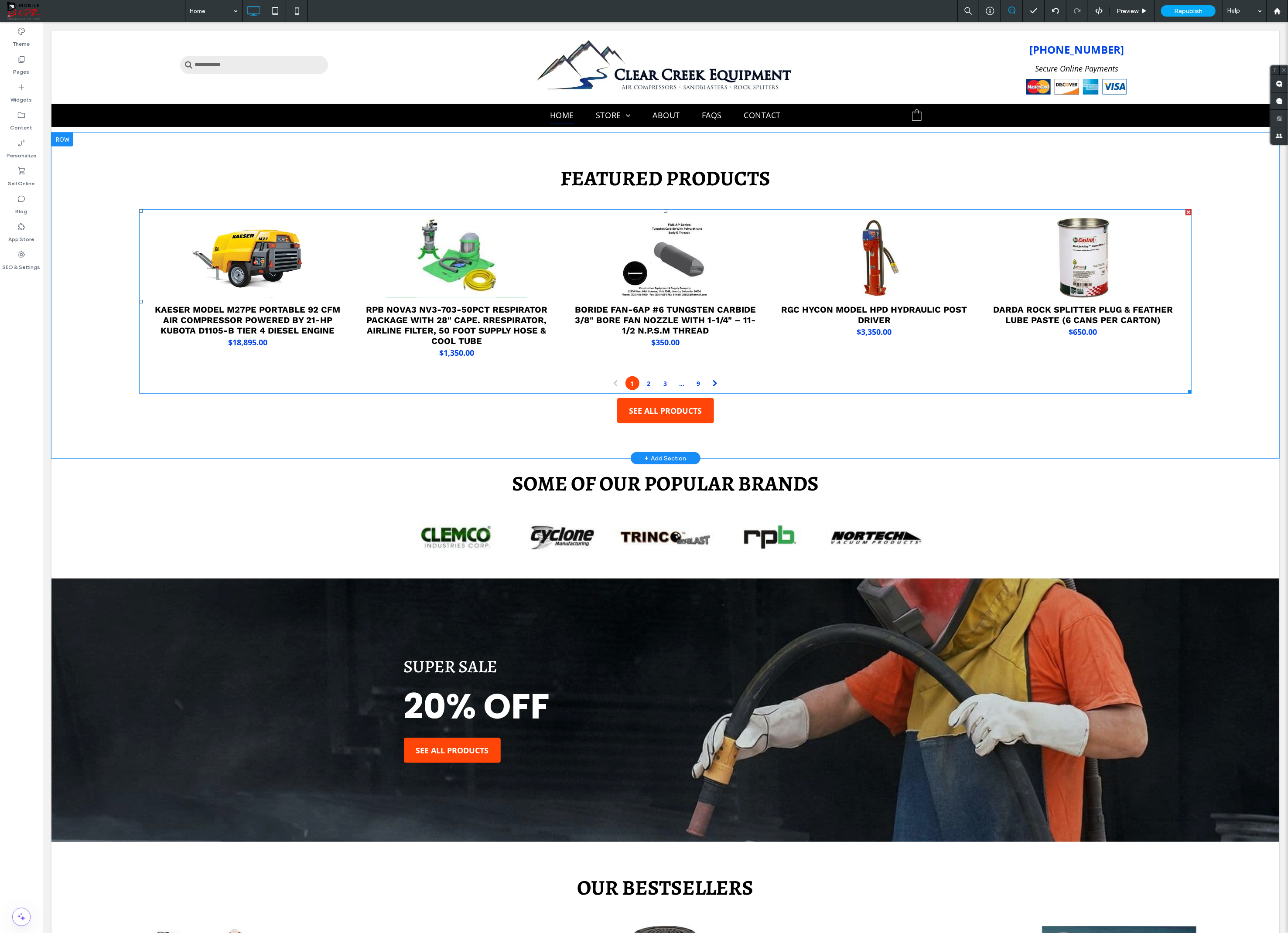
click at [798, 260] on link at bounding box center [874, 258] width 200 height 80
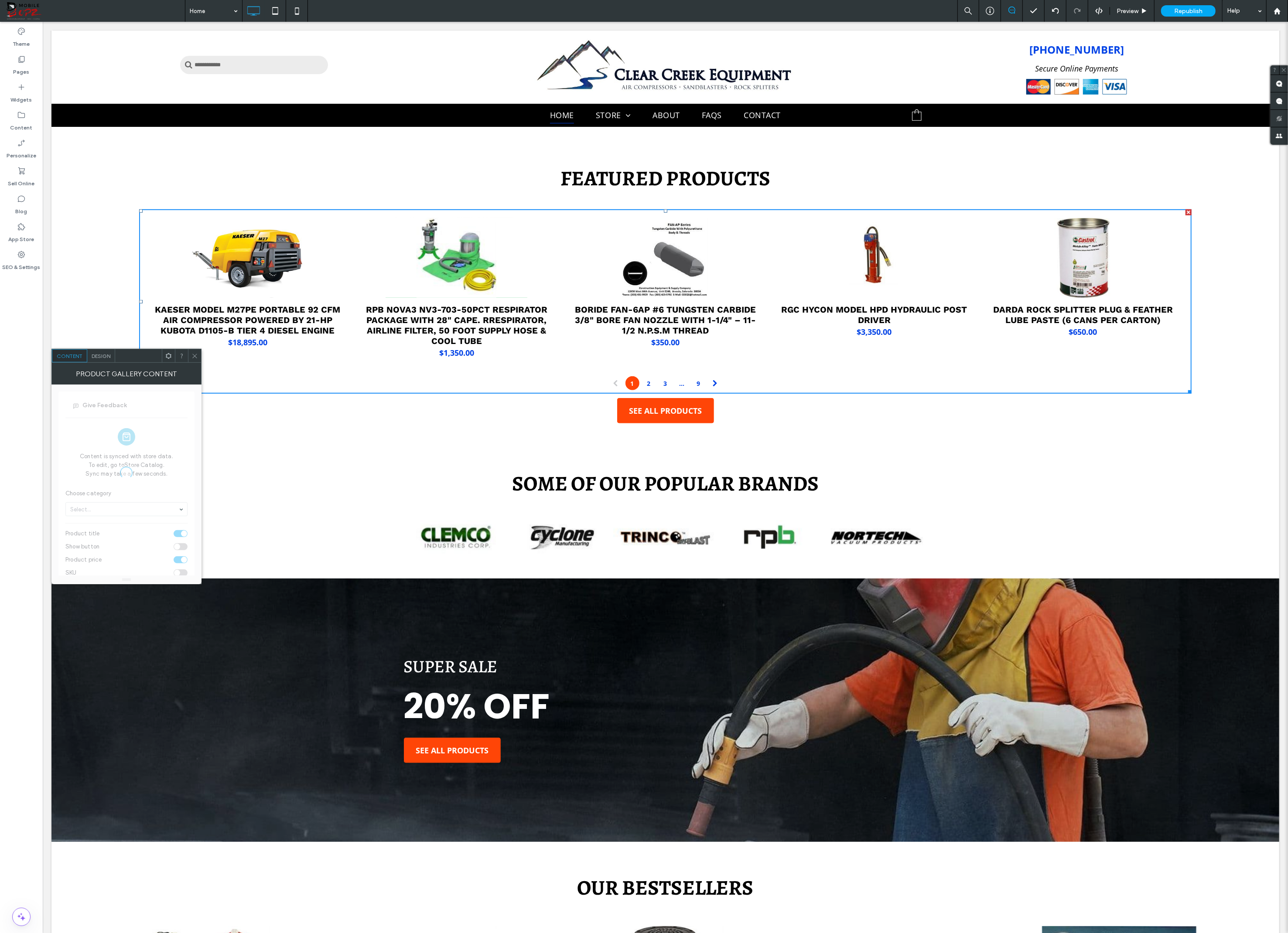
click at [99, 348] on div "Featured Products KAESER MODEL M27PE PORTABLE 92 CFM AIR COMPRESSOR POWERED BY …" at bounding box center [665, 295] width 1141 height 264
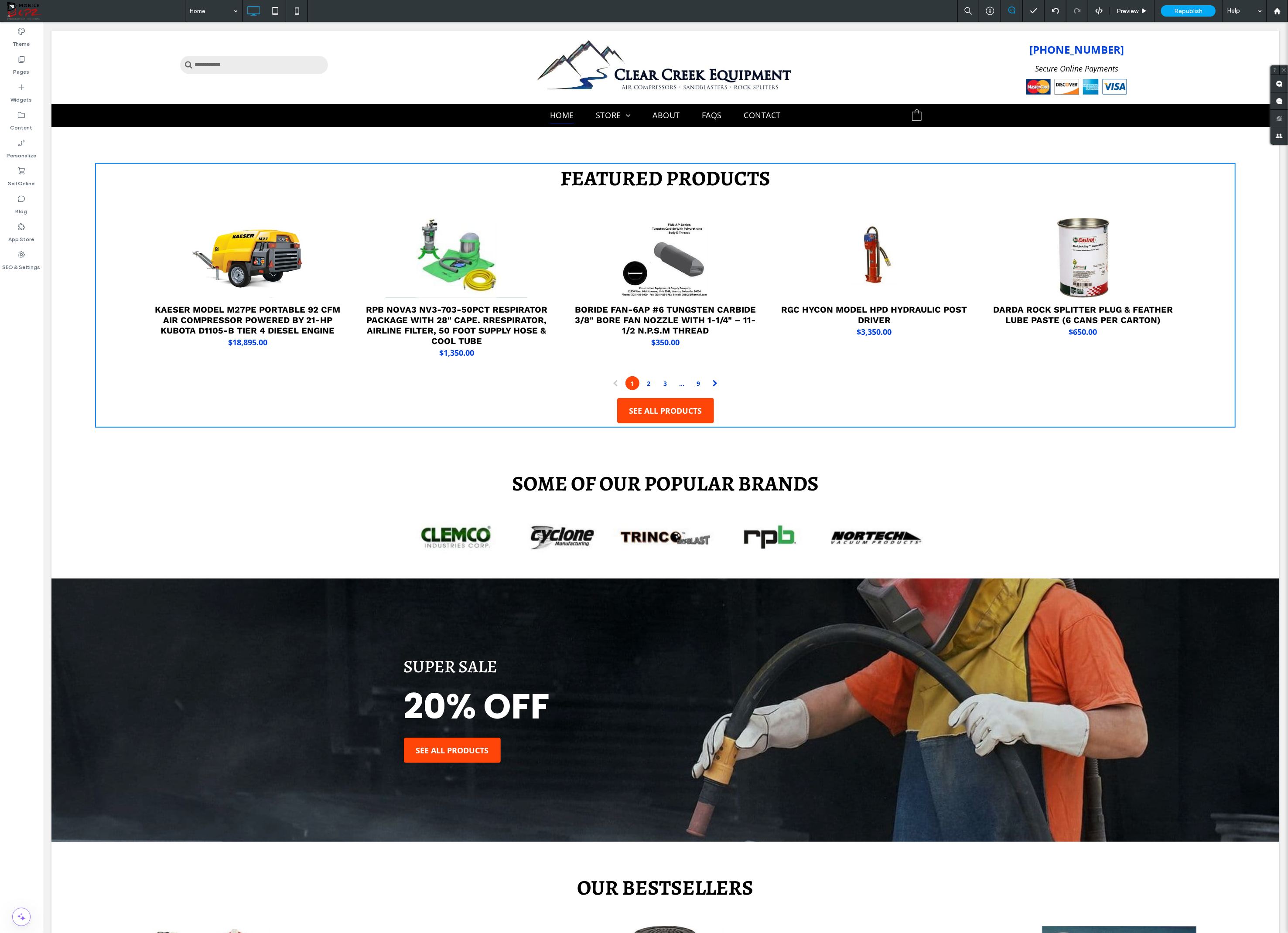
click at [95, 354] on div "Featured Products KAESER MODEL M27PE PORTABLE 92 CFM AIR COMPRESSOR POWERED BY …" at bounding box center [665, 295] width 1141 height 264
click at [157, 364] on li "KAESER MODEL M27PE PORTABLE 92 CFM AIR COMPRESSOR POWERED BY 21-HP KUBOTA D1105…" at bounding box center [247, 291] width 209 height 155
click at [195, 295] on link at bounding box center [247, 258] width 200 height 80
click at [1248, 325] on div "Featured Products KAESER MODEL M27PE PORTABLE 92 CFM AIR COMPRESSOR POWERED BY …" at bounding box center [665, 296] width 1228 height 326
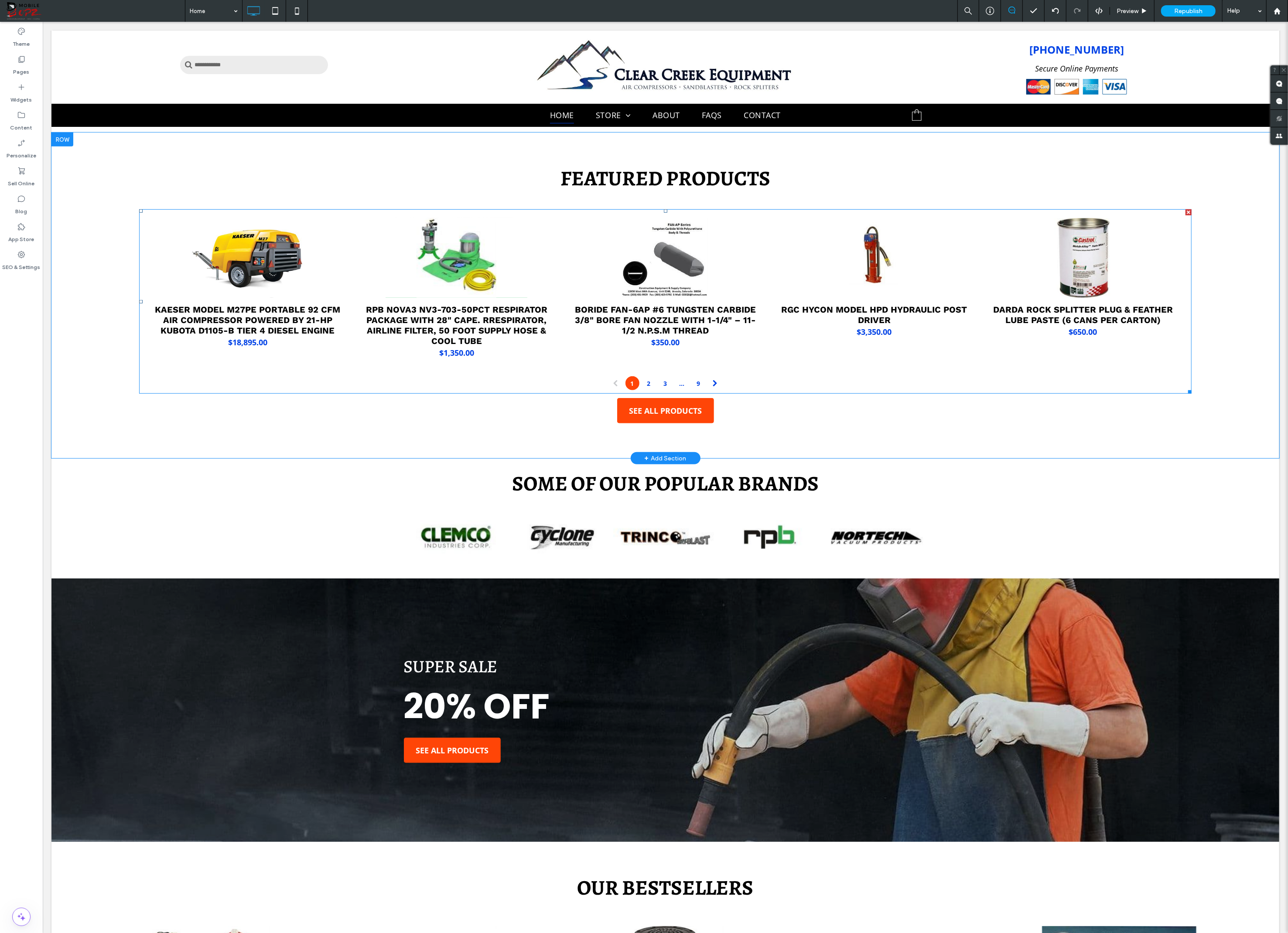
click at [1133, 251] on link at bounding box center [1083, 258] width 200 height 80
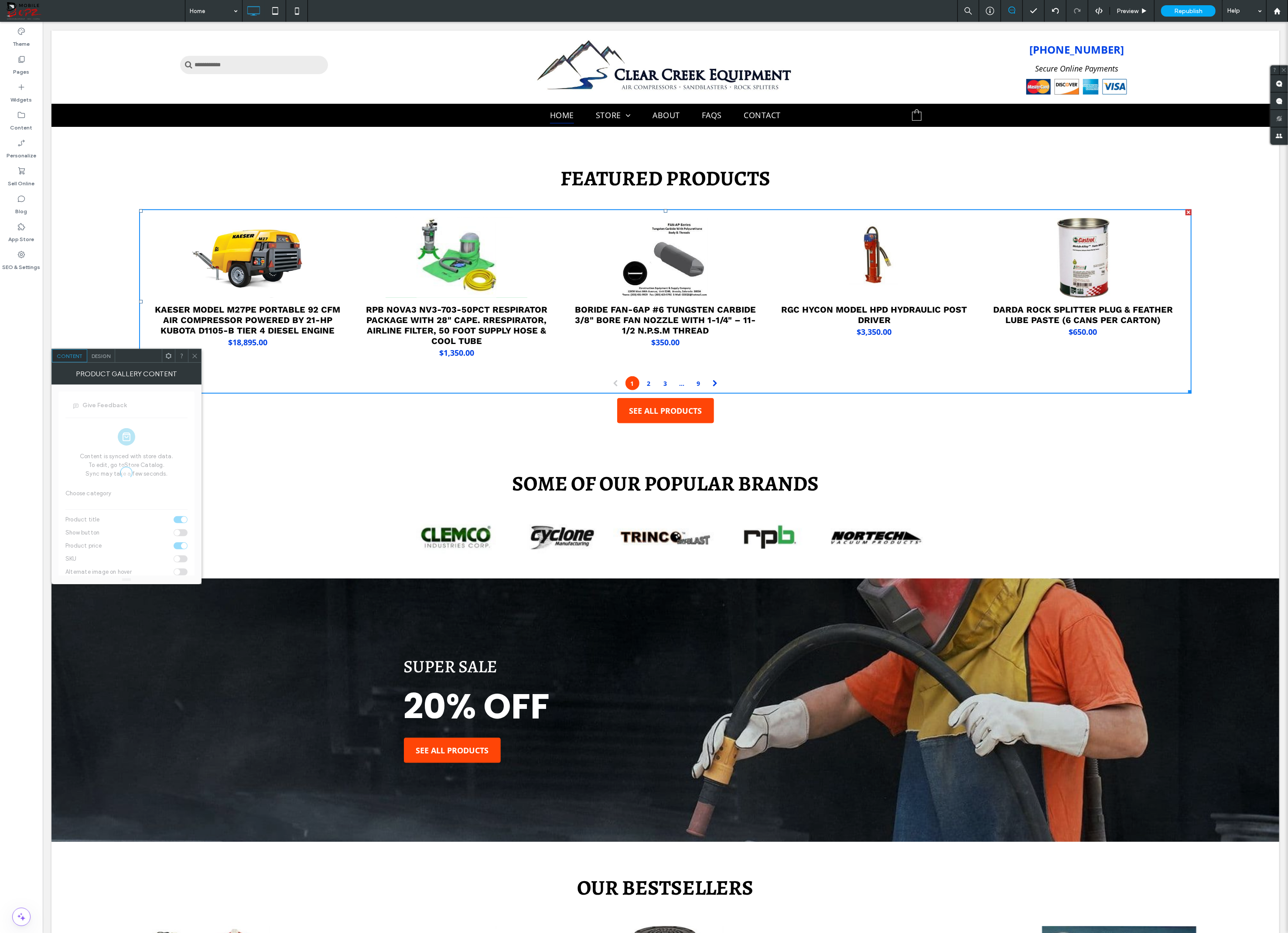
click at [101, 353] on span "Design" at bounding box center [101, 356] width 19 height 7
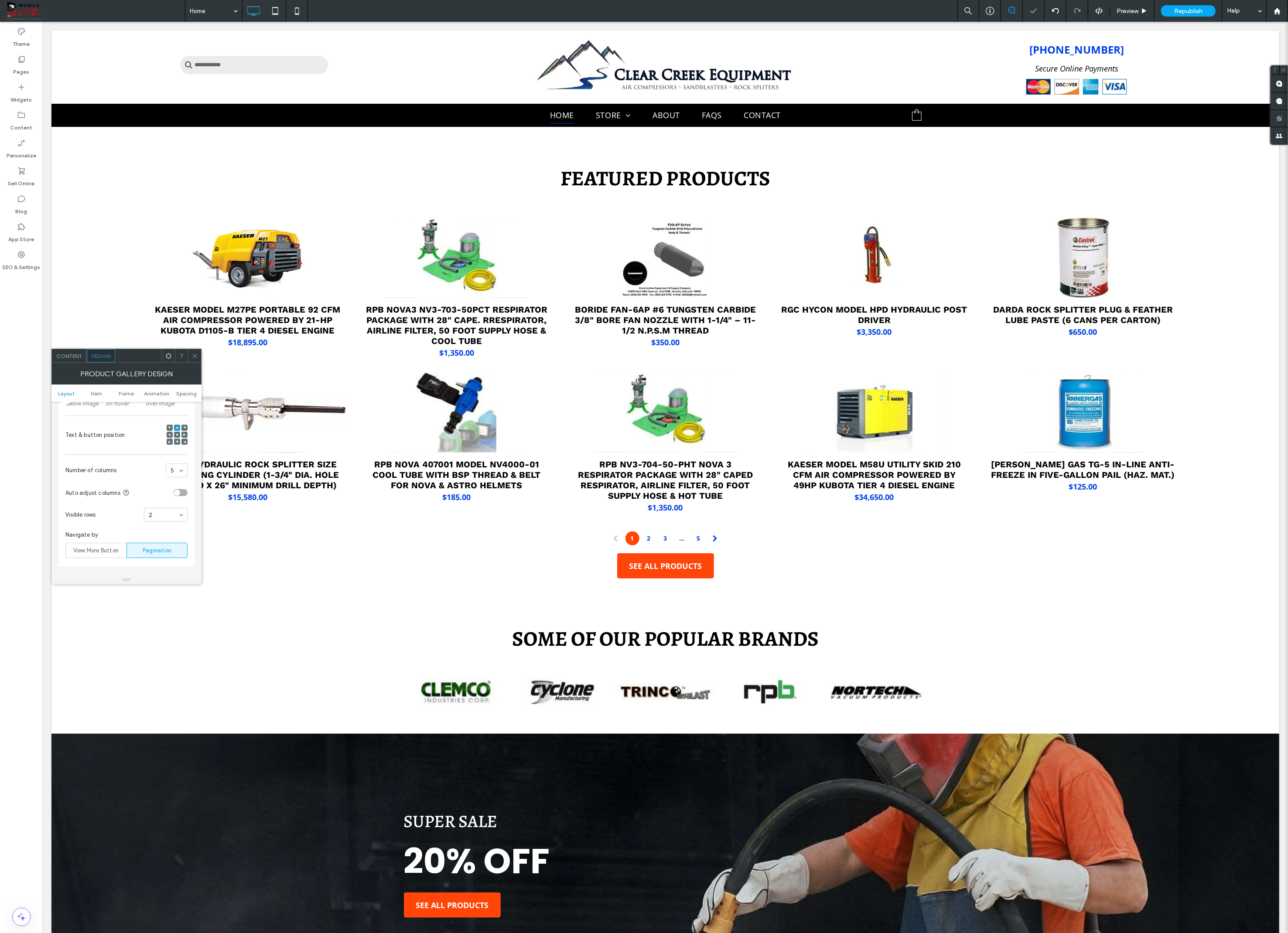
click at [195, 357] on icon at bounding box center [195, 356] width 7 height 7
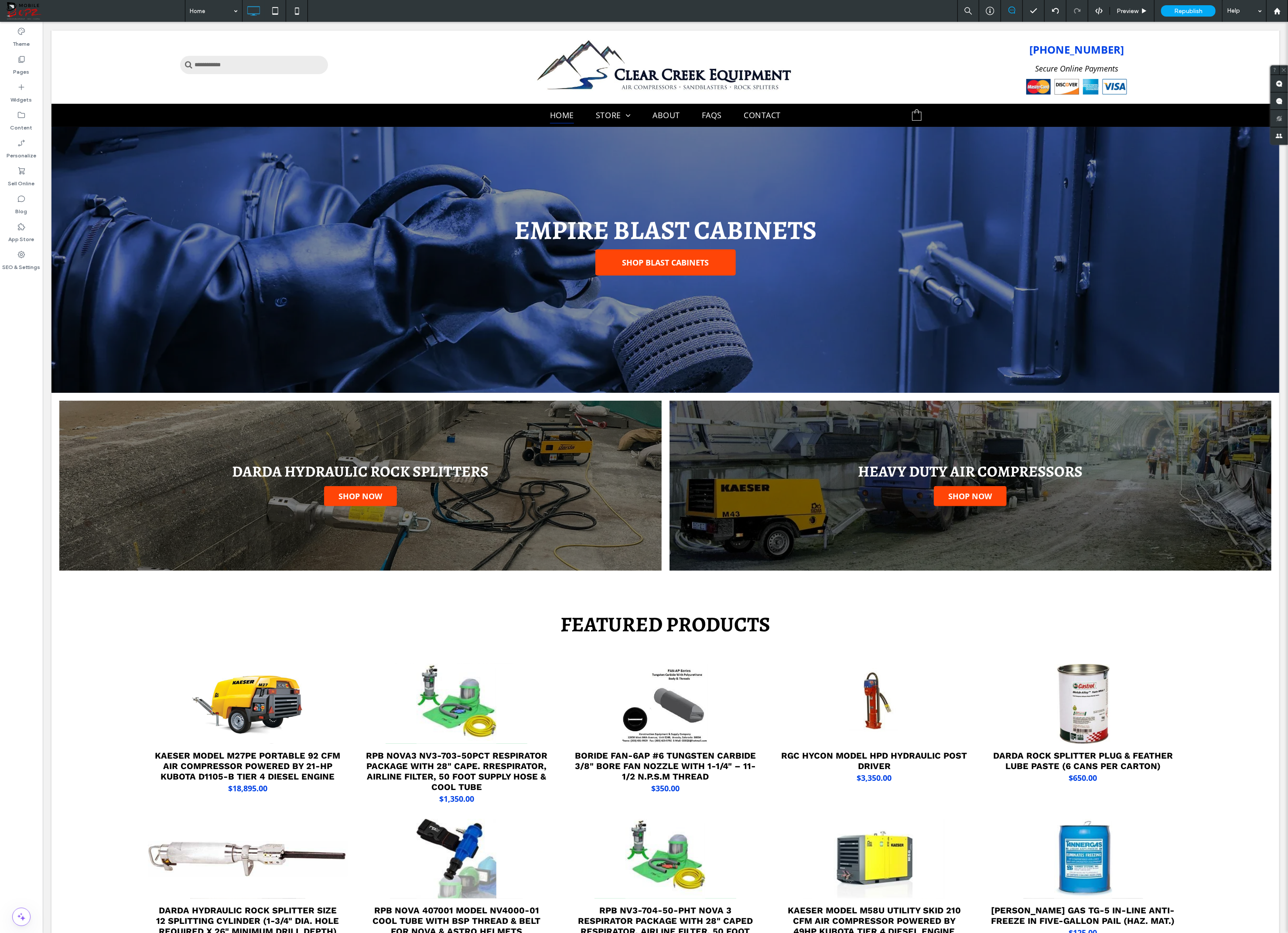
scroll to position [0, 0]
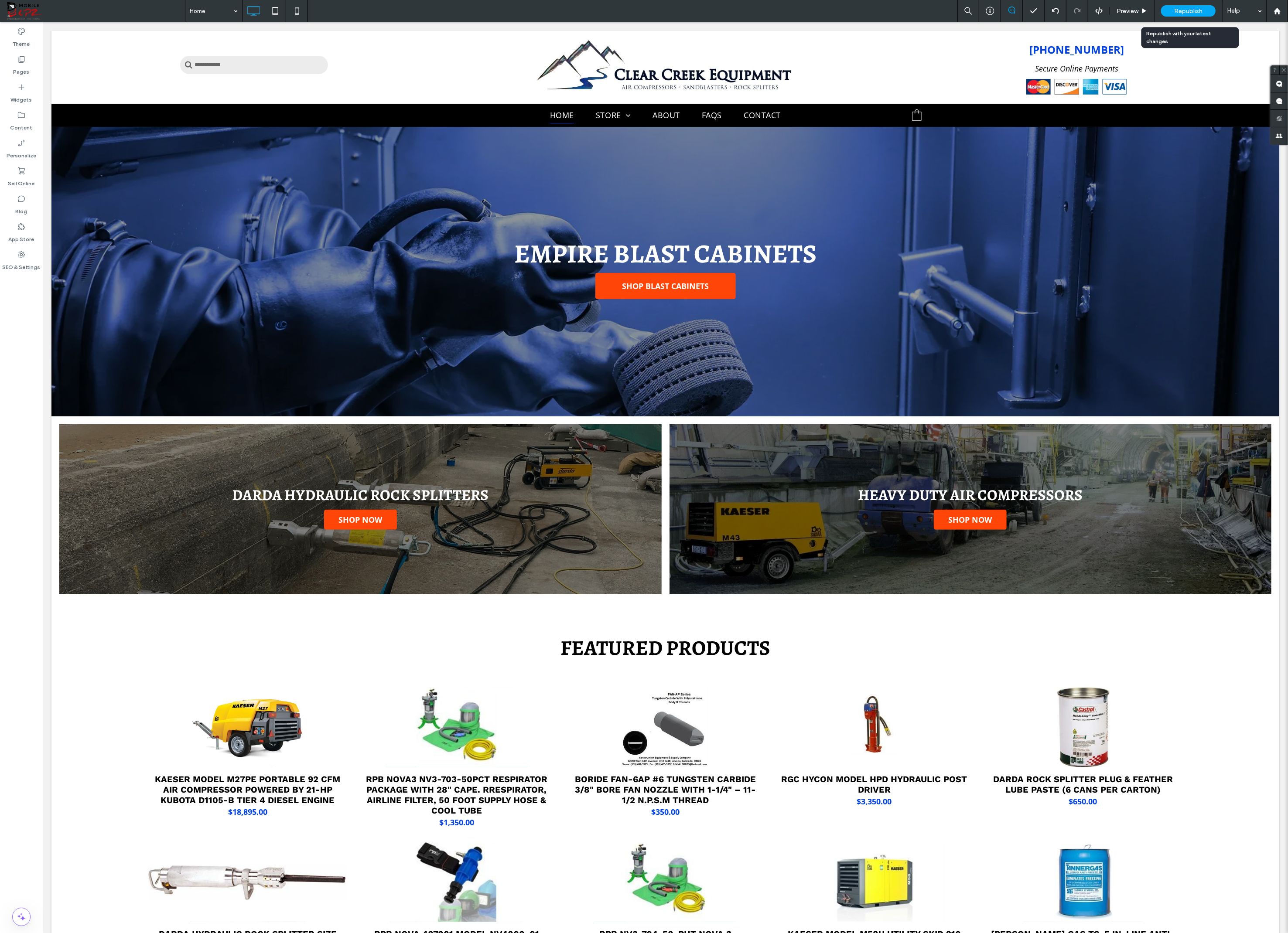
click at [1184, 11] on span "Republish" at bounding box center [1189, 11] width 28 height 7
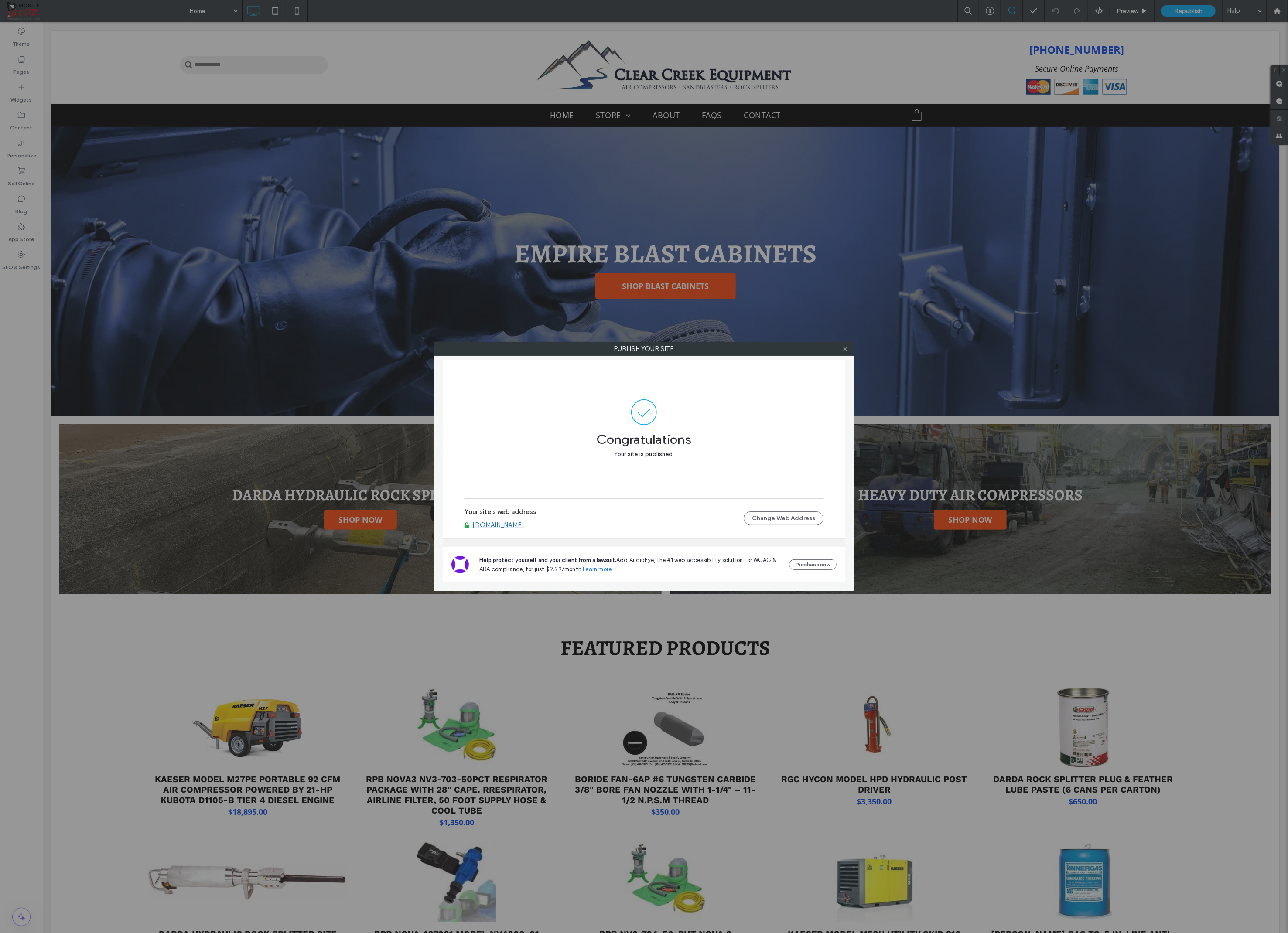
click at [847, 350] on icon at bounding box center [845, 349] width 7 height 7
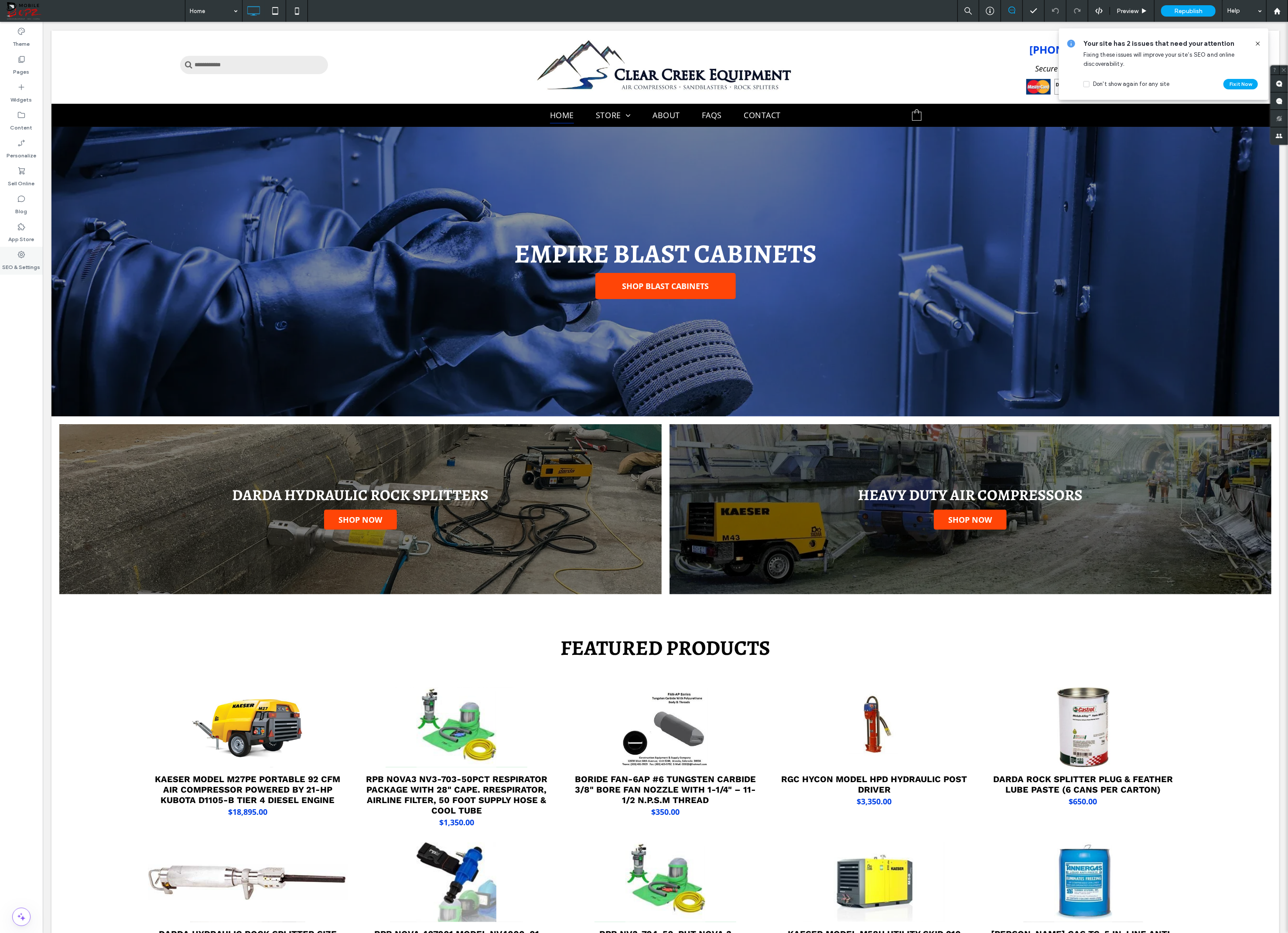
click at [21, 253] on use at bounding box center [21, 254] width 7 height 7
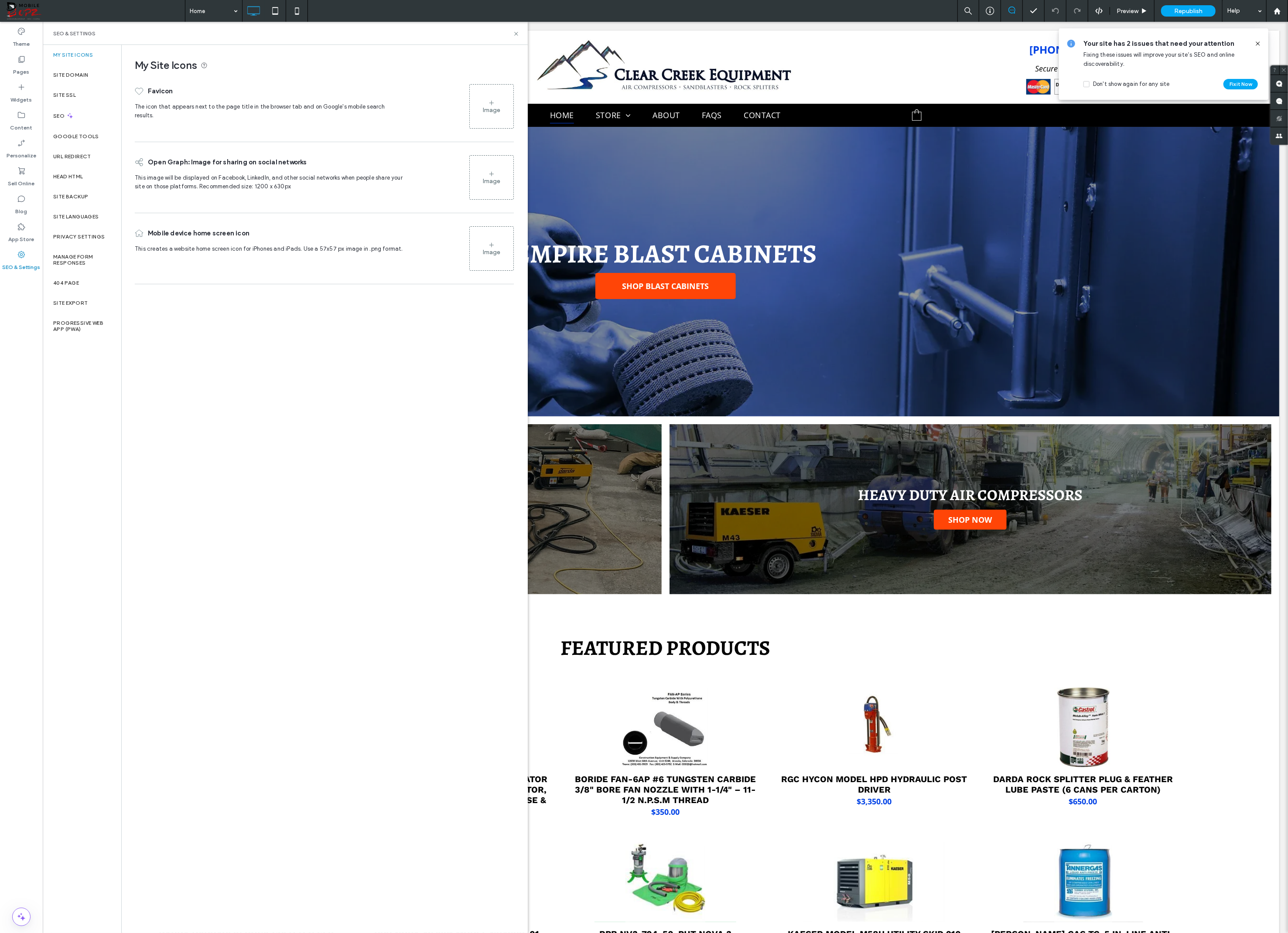
click at [991, 12] on icon at bounding box center [990, 11] width 9 height 9
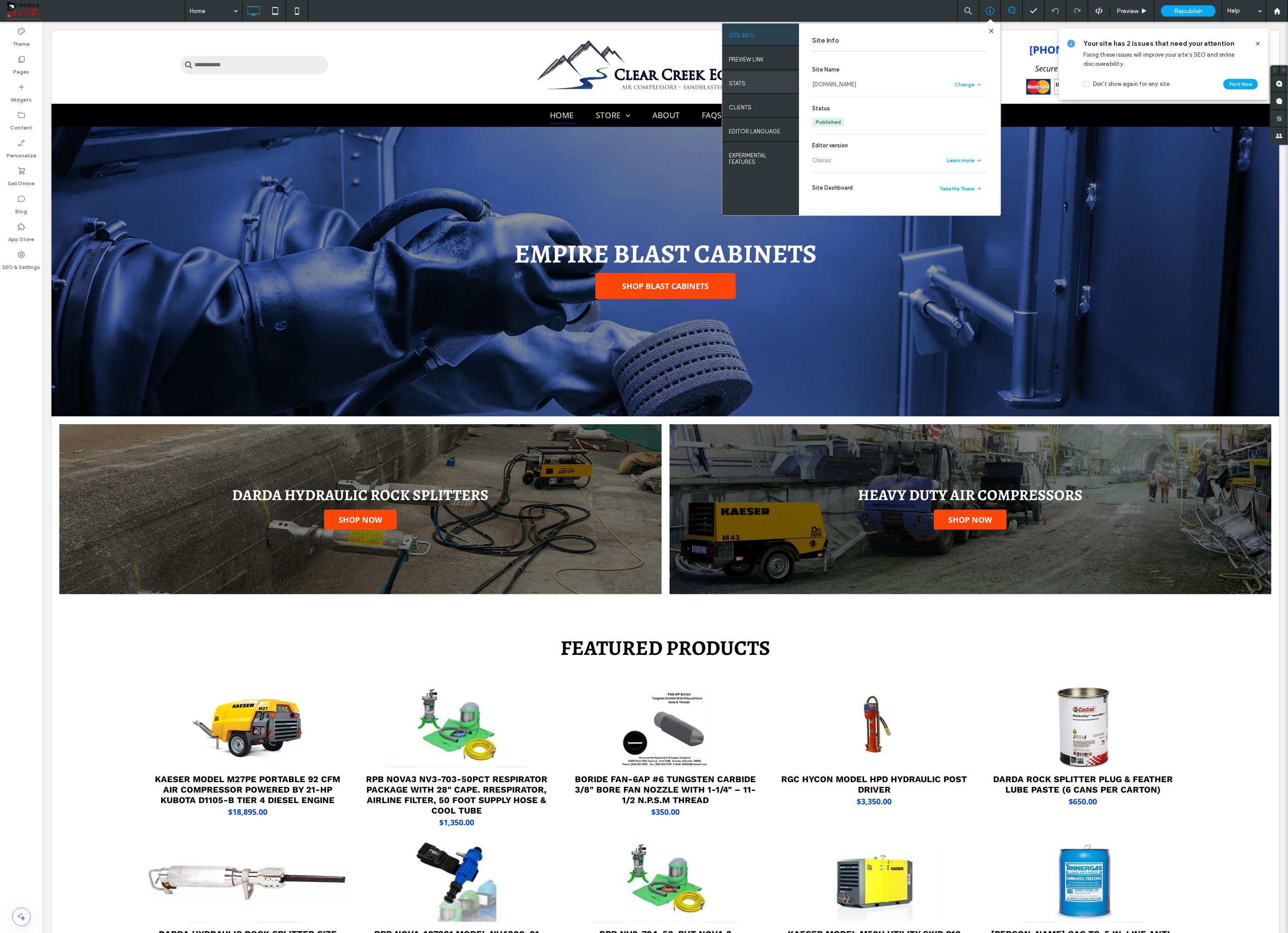
click at [740, 85] on label "STATS" at bounding box center [738, 81] width 17 height 11
click at [954, 104] on button "Open Stats" at bounding box center [963, 106] width 49 height 14
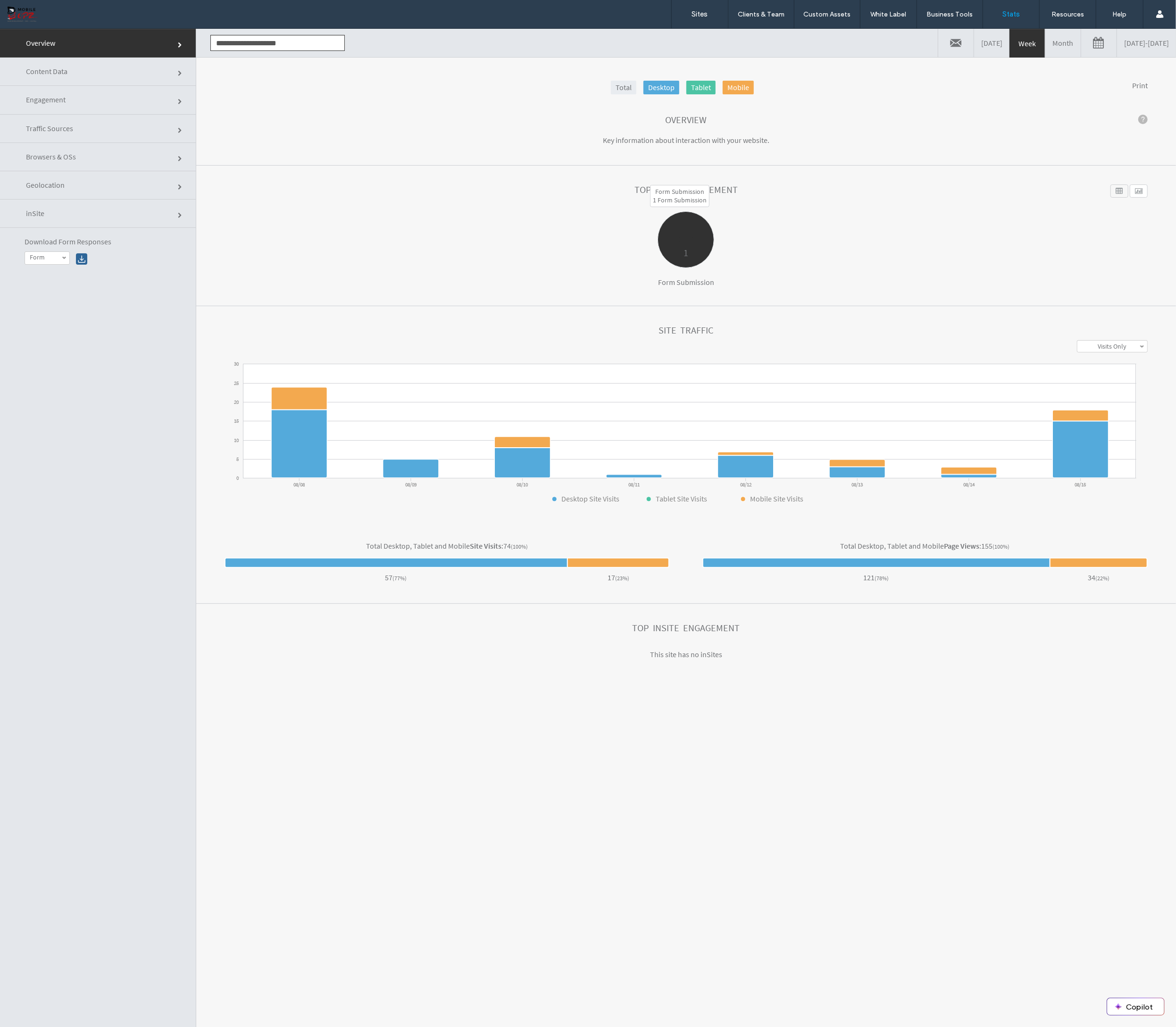
click div "1"
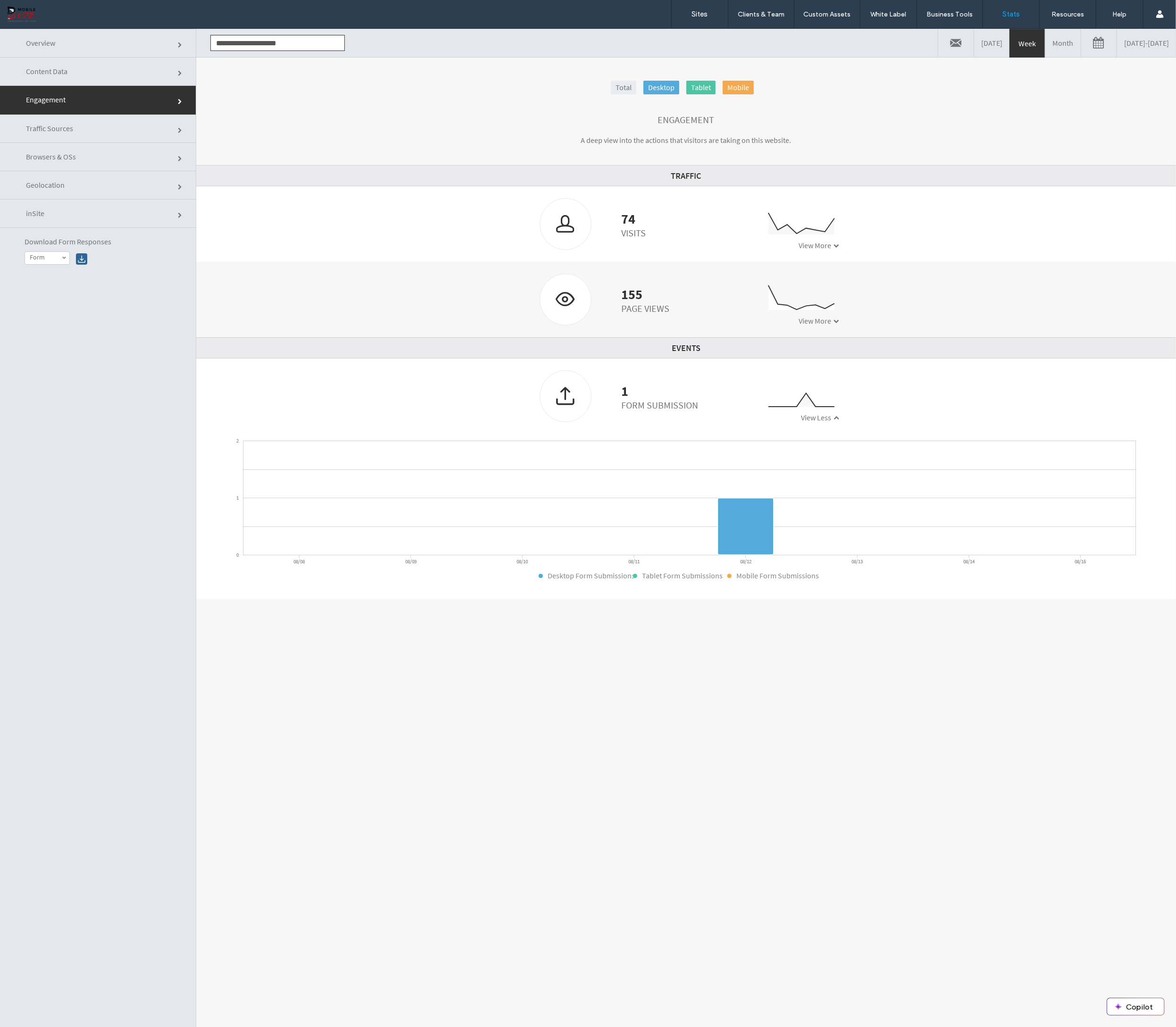
click at [52, 257] on label "Form" at bounding box center [45, 257] width 31 height 8
click at [38, 271] on label "Form" at bounding box center [37, 269] width 15 height 8
click link "Traffic Sources"
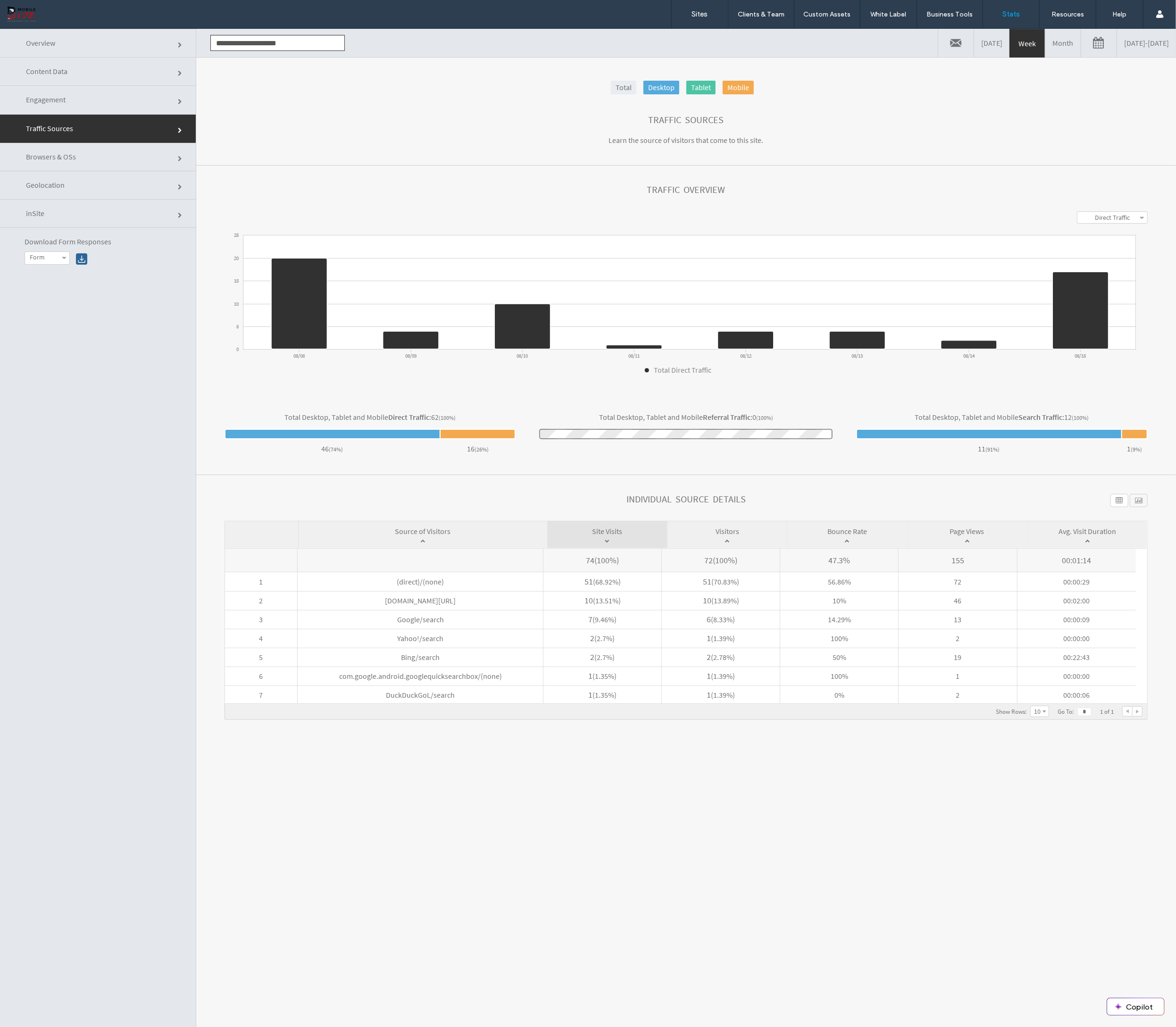
click at [178, 213] on span "inSite" at bounding box center [181, 215] width 5 height 5
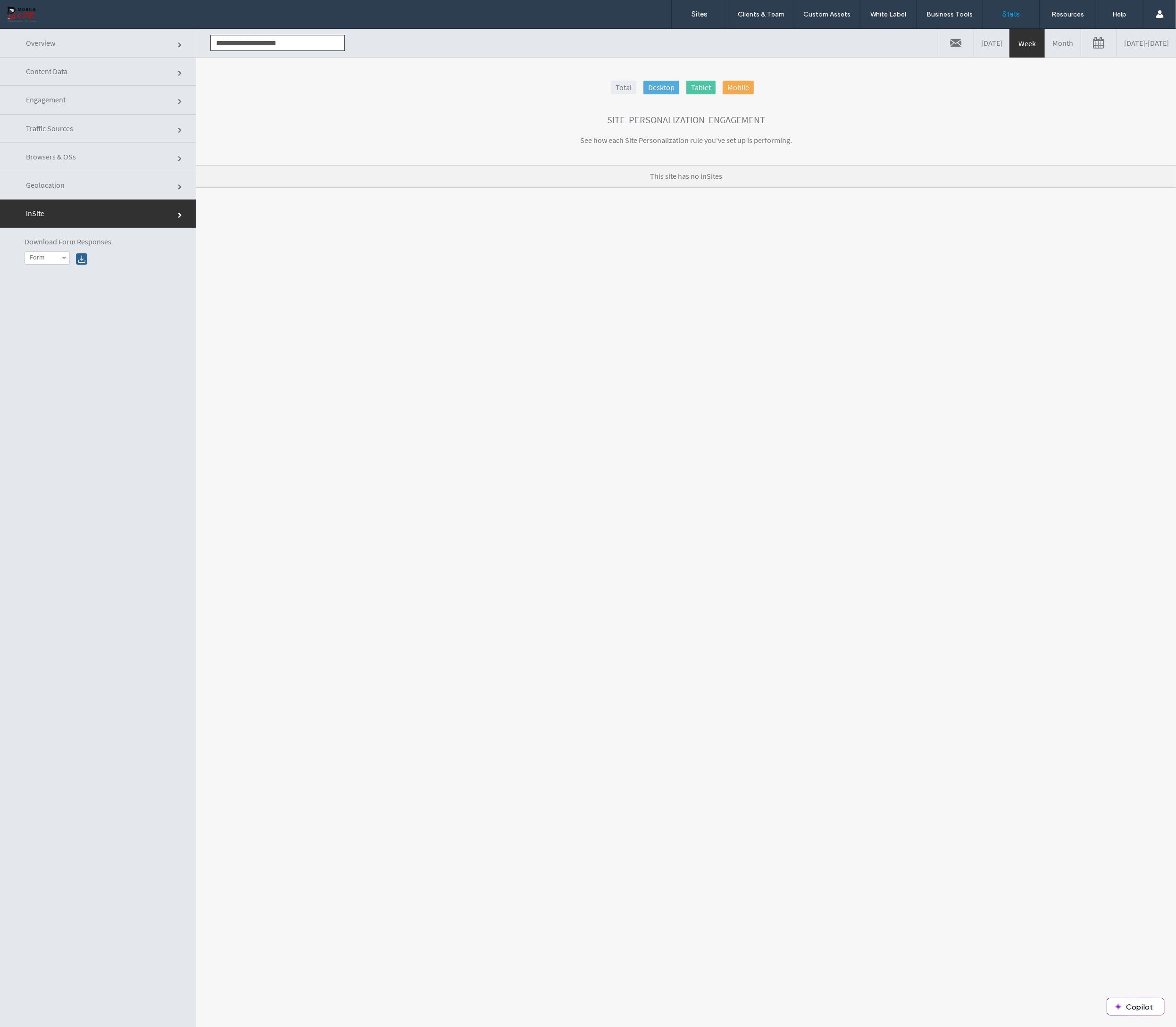
click at [178, 74] on span "Content Data" at bounding box center [181, 72] width 5 height 5
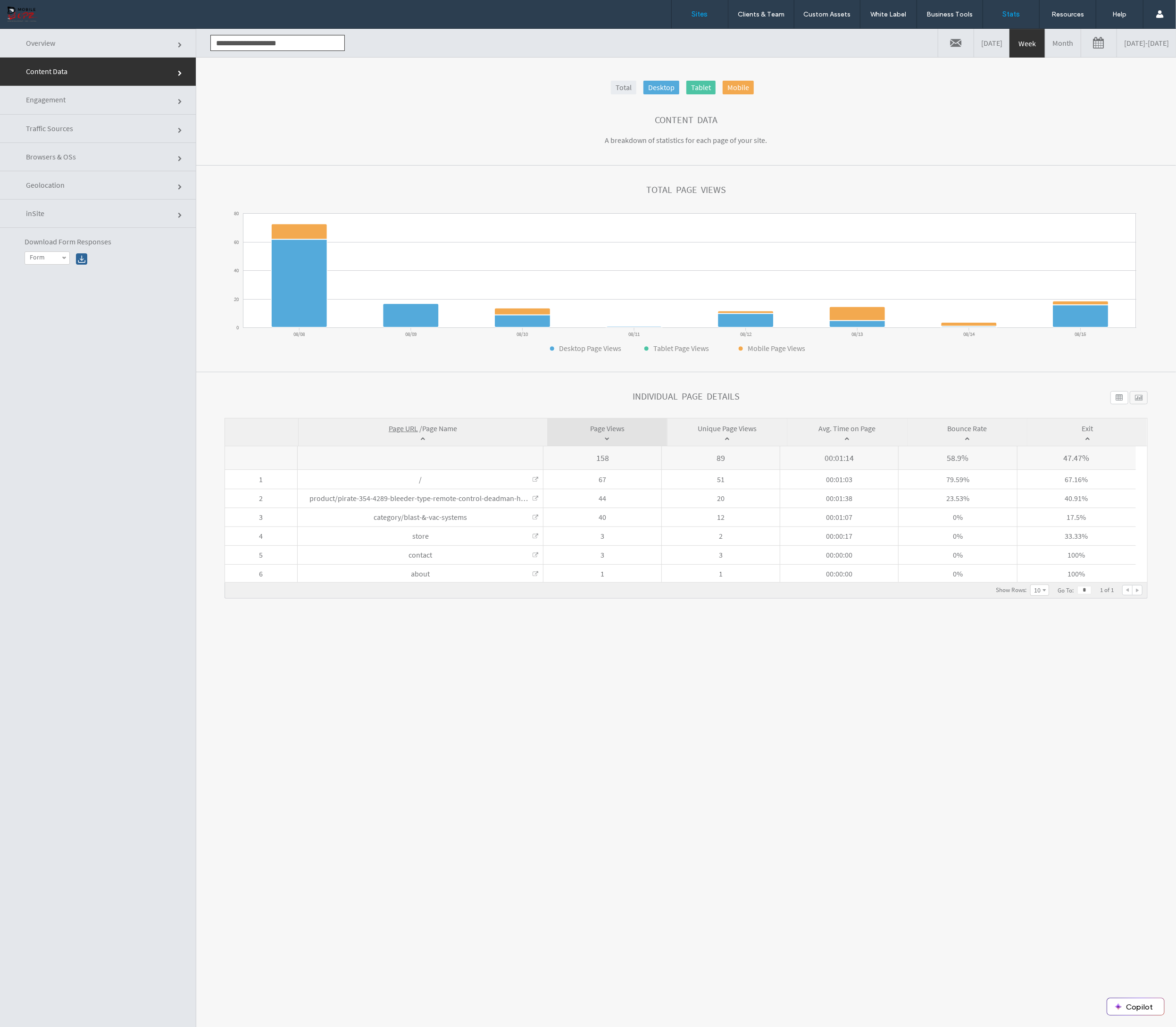
click at [700, 16] on label "Sites" at bounding box center [700, 14] width 16 height 8
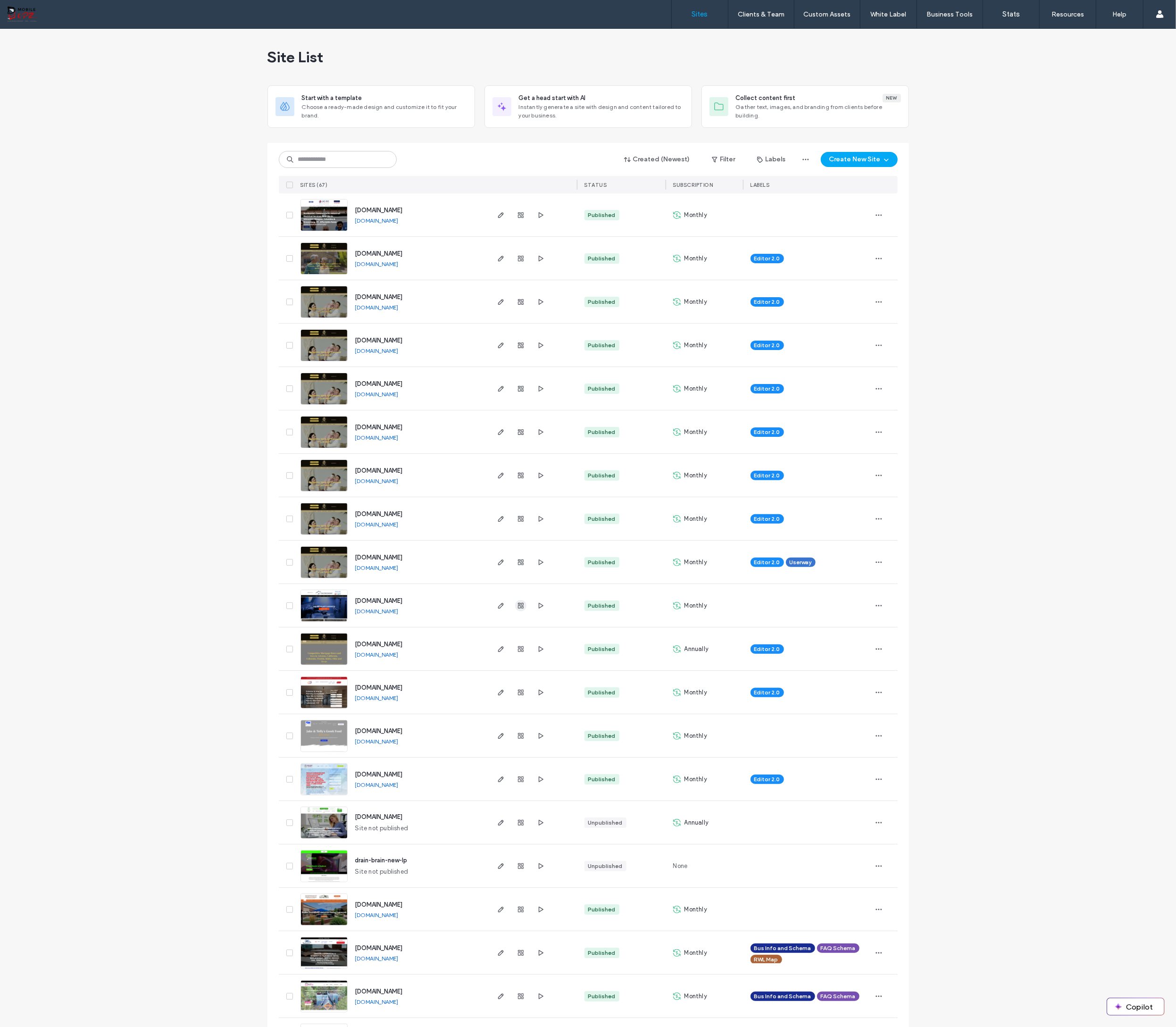
click at [518, 606] on use "button" at bounding box center [520, 606] width 5 height 5
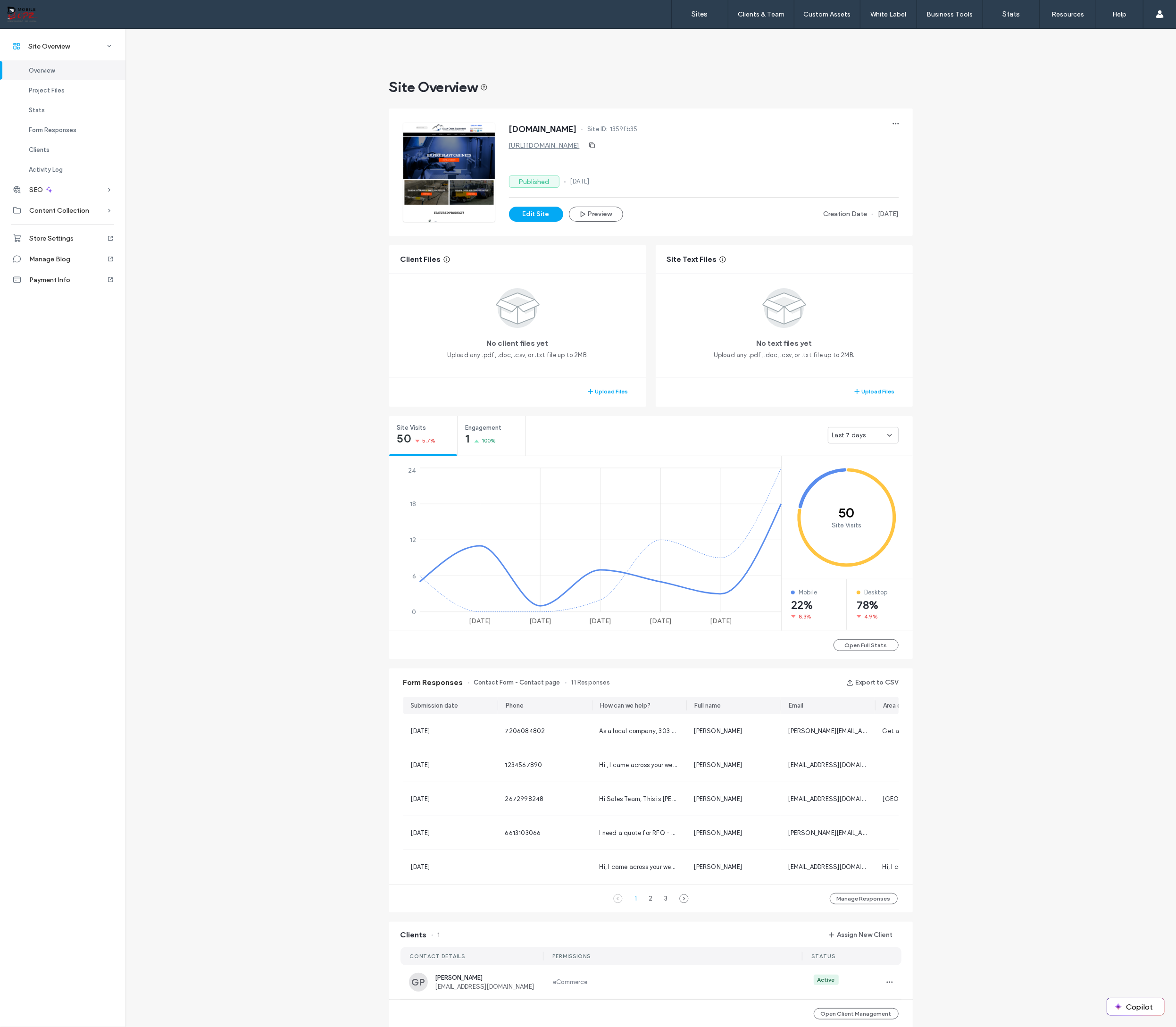
click at [580, 147] on link "https://www.sand-blasters.net" at bounding box center [544, 145] width 71 height 8
